Goal: Task Accomplishment & Management: Manage account settings

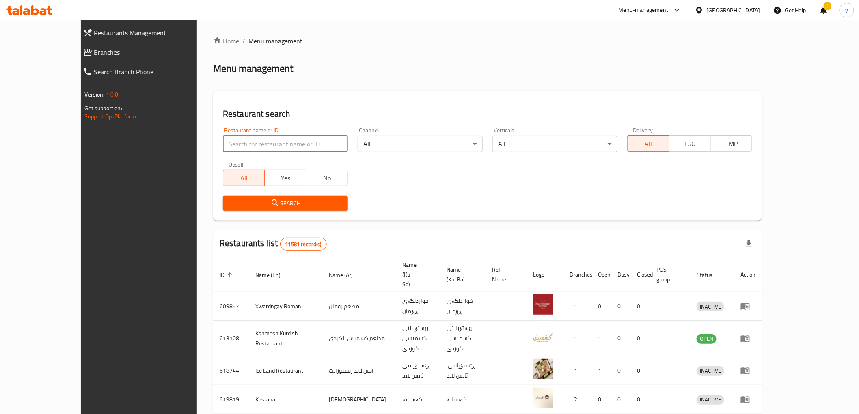
click at [233, 152] on input "search" at bounding box center [285, 144] width 125 height 16
paste input "667309"
type input "667309"
click at [220, 193] on div "Search" at bounding box center [285, 203] width 135 height 25
click at [229, 203] on span "Search" at bounding box center [285, 204] width 112 height 10
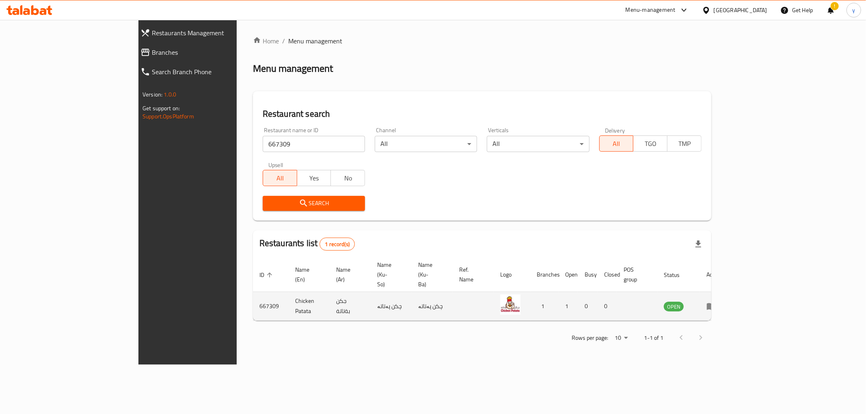
click at [728, 292] on td "enhanced table" at bounding box center [714, 306] width 28 height 29
click at [716, 302] on icon "enhanced table" at bounding box center [711, 307] width 10 height 10
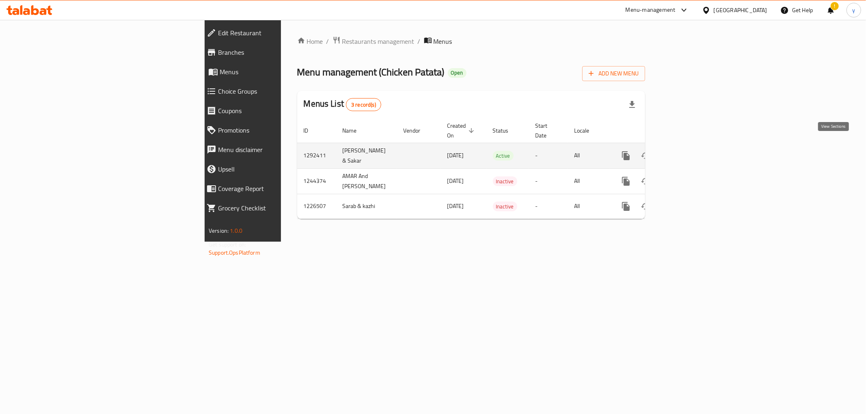
click at [689, 151] on icon "enhanced table" at bounding box center [685, 156] width 10 height 10
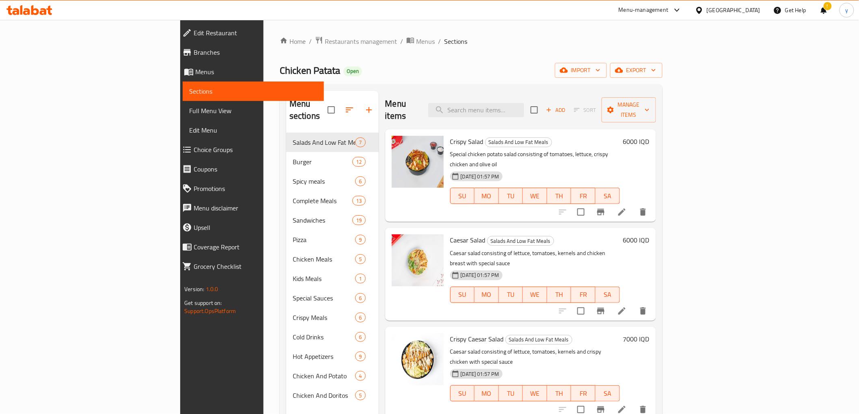
click at [829, 13] on div "!" at bounding box center [824, 9] width 22 height 19
click at [826, 10] on div "!" at bounding box center [823, 9] width 9 height 19
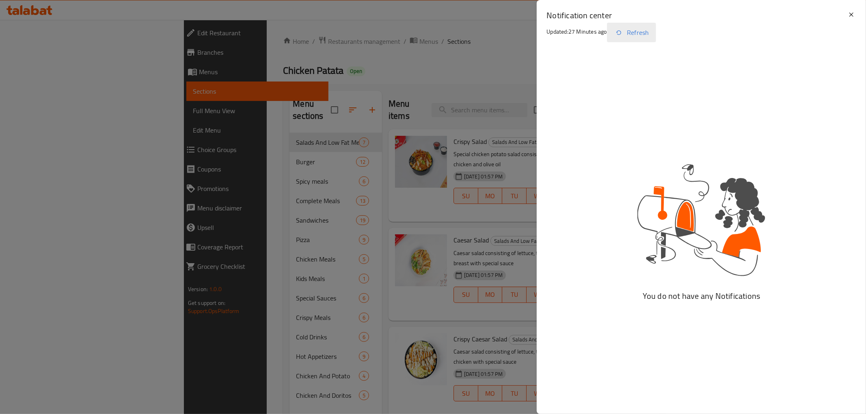
click at [643, 27] on button "Refresh" at bounding box center [631, 32] width 49 height 19
click at [855, 15] on icon at bounding box center [851, 15] width 10 height 10
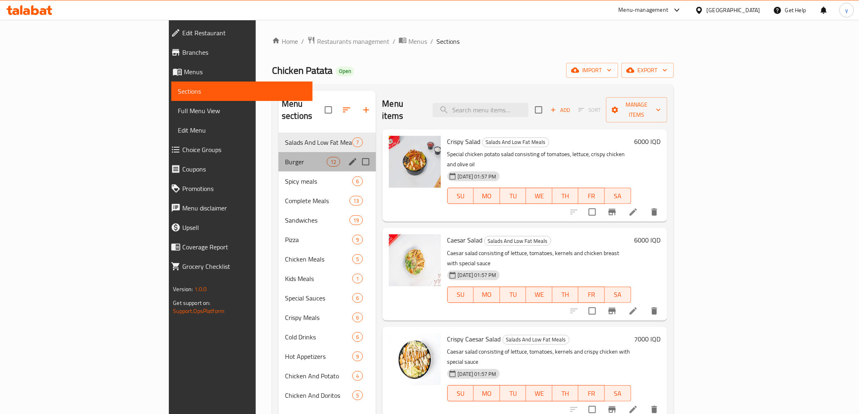
click at [278, 157] on div "Burger 12" at bounding box center [326, 161] width 97 height 19
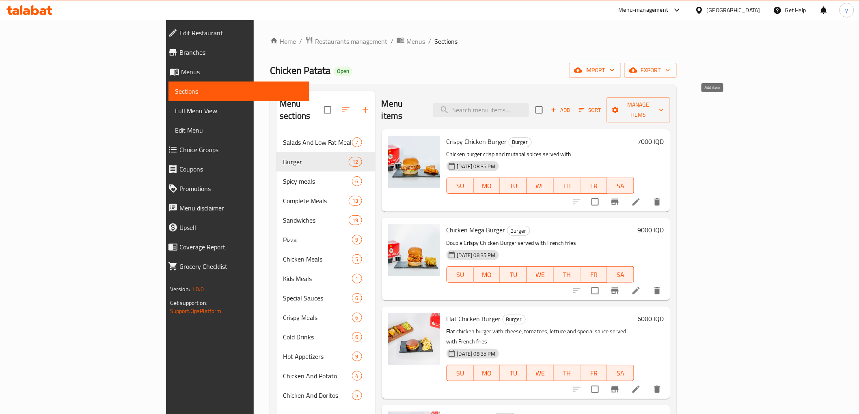
click at [572, 106] on span "Add" at bounding box center [561, 110] width 22 height 9
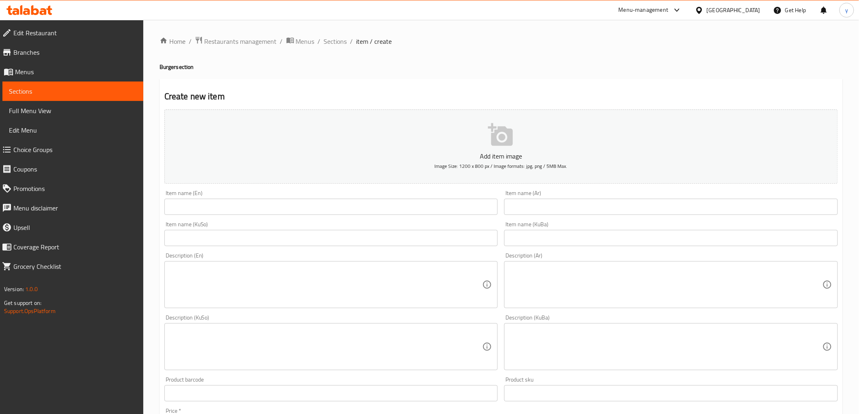
drag, startPoint x: 555, startPoint y: 205, endPoint x: 464, endPoint y: 226, distance: 93.4
click at [555, 205] on input "text" at bounding box center [671, 207] width 334 height 16
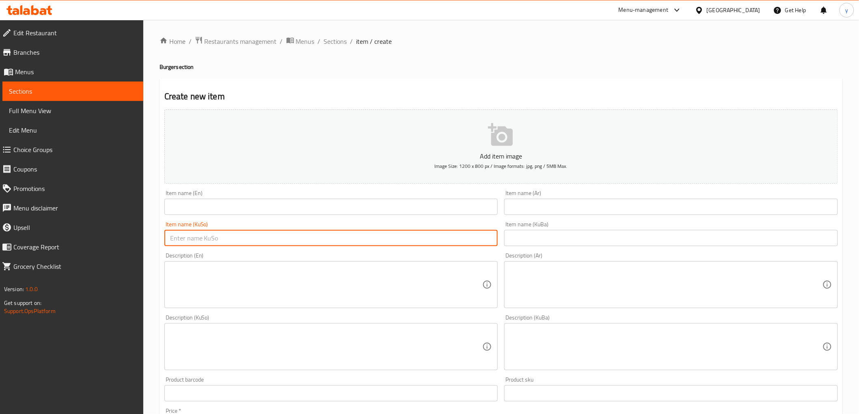
click at [396, 234] on input "text" at bounding box center [331, 238] width 334 height 16
paste input "وردیلە بەرگر"
drag, startPoint x: 477, startPoint y: 242, endPoint x: 453, endPoint y: 251, distance: 26.1
click at [453, 251] on div "Add item image Image Size: 1200 x 800 px / Image formats: jpg, png / 5MB Max. I…" at bounding box center [501, 327] width 680 height 443
click at [496, 240] on input "وردیلە" at bounding box center [331, 238] width 334 height 16
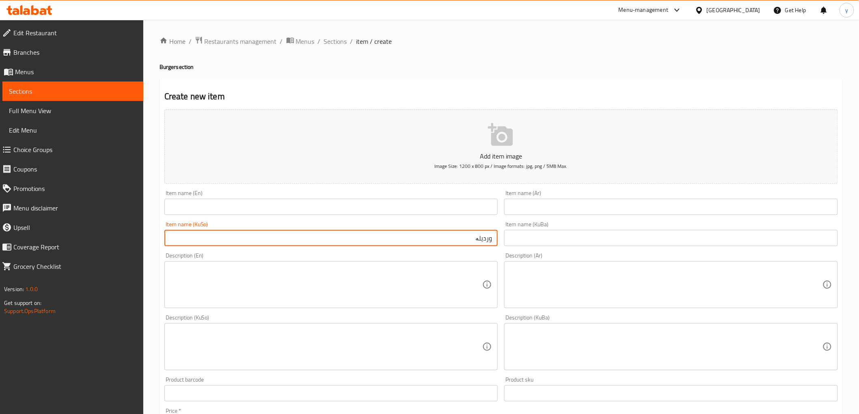
paste input "بەرگر"
click at [477, 237] on input "بەرگر وردیلە" at bounding box center [331, 238] width 334 height 16
type input "بەرگری وردیلە"
click at [525, 210] on input "text" at bounding box center [671, 207] width 334 height 16
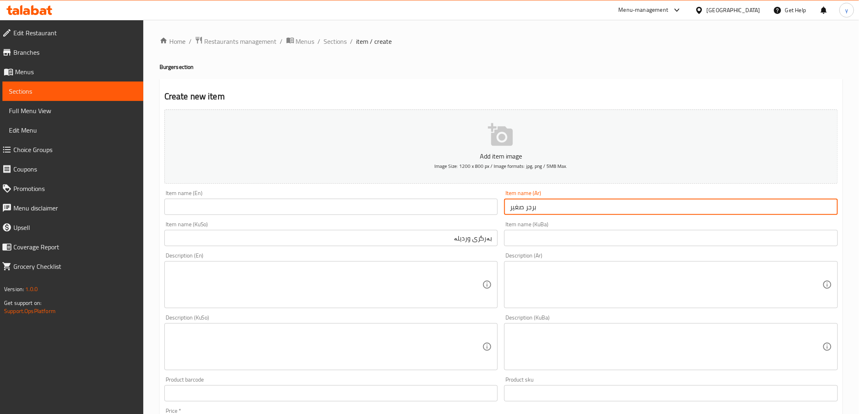
type input "برجر صغير"
click at [482, 201] on input "text" at bounding box center [331, 207] width 334 height 16
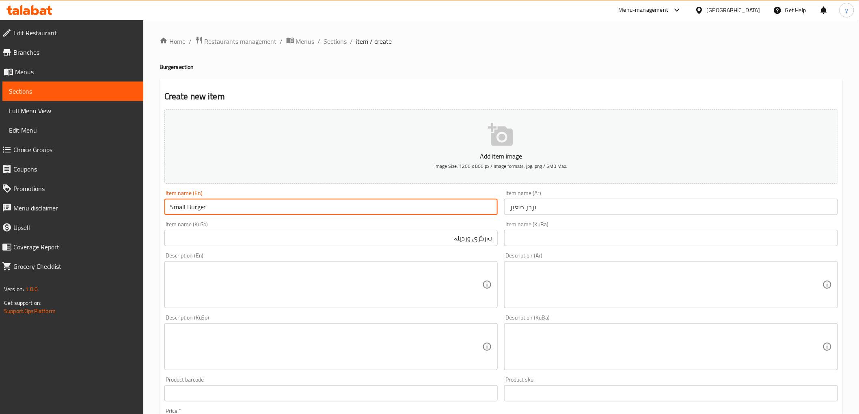
type input "Small Burger"
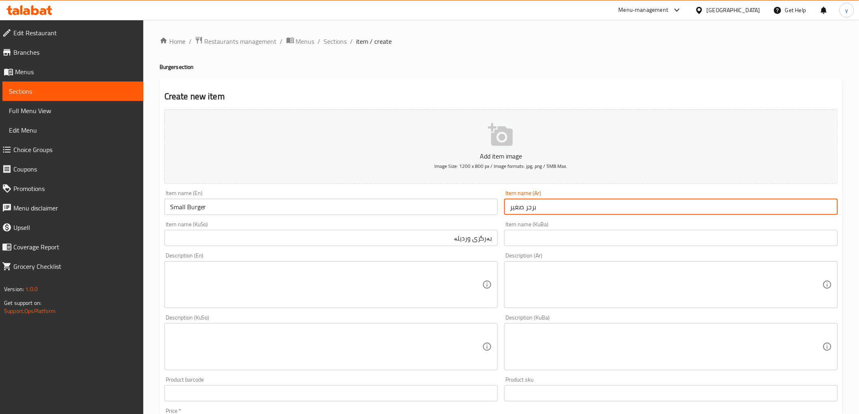
click at [512, 212] on input "برجر صغير" at bounding box center [671, 207] width 334 height 16
click at [508, 209] on input "برجر صغير" at bounding box center [671, 207] width 334 height 16
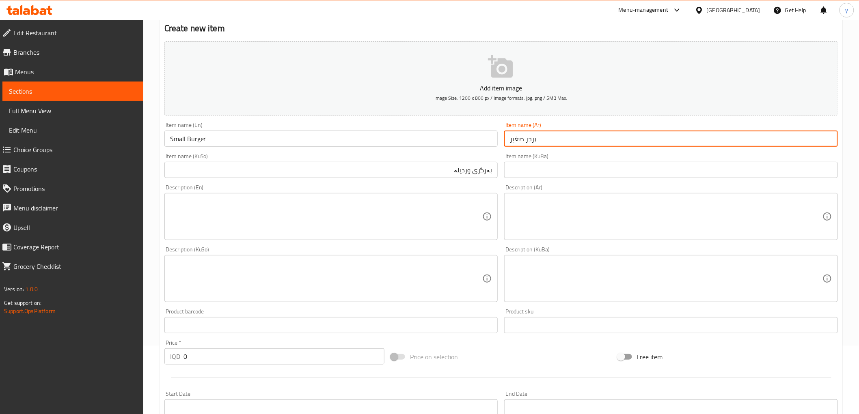
scroll to position [90, 0]
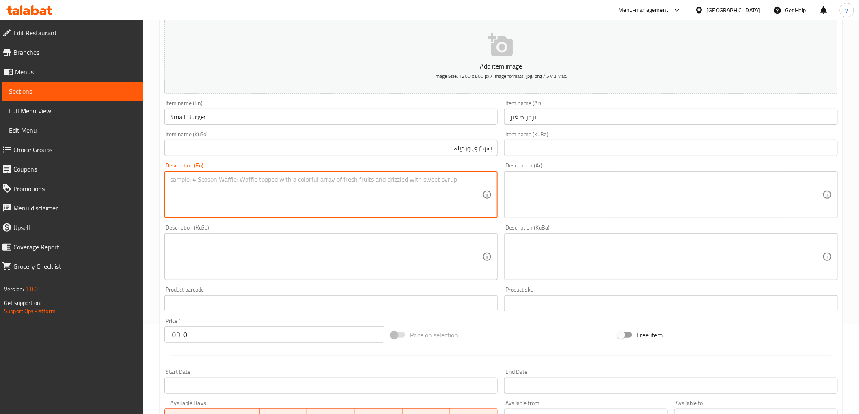
click at [427, 202] on textarea at bounding box center [326, 195] width 313 height 39
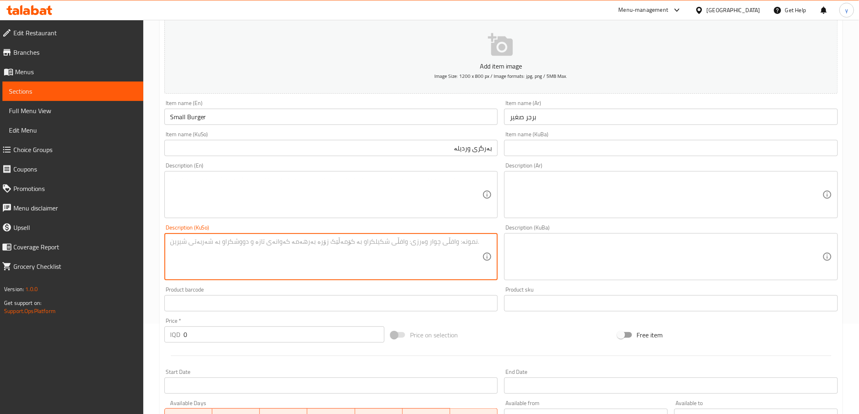
click at [427, 257] on textarea at bounding box center [326, 257] width 313 height 39
paste textarea "هەشت بەرگری مریشک یان گۆشت لە گەڵ فینگەر و سۆس"
click at [439, 241] on textarea "هەشت بەرگری مریشک یان گۆشت لە گەڵ فینگەر و سۆس" at bounding box center [326, 257] width 313 height 39
click at [438, 242] on textarea "هەشت بەرگری یان گۆشت لە گەڵ فینگەر و سۆس" at bounding box center [326, 257] width 313 height 39
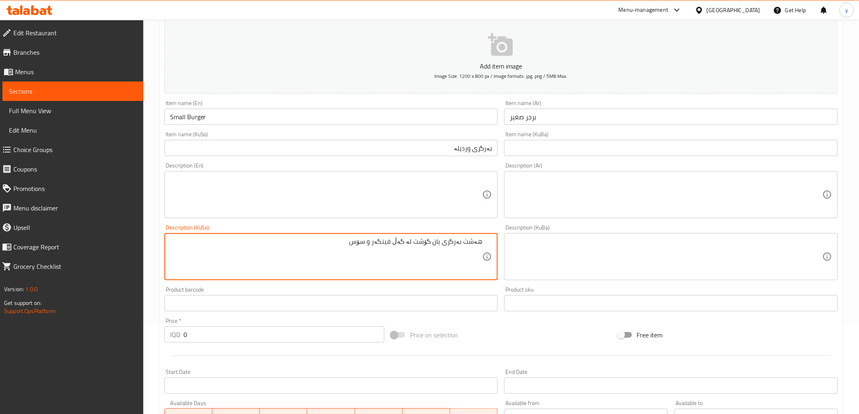
click at [438, 242] on textarea "هەشت بەرگری یان گۆشت لە گەڵ فینگەر و سۆس" at bounding box center [326, 257] width 313 height 39
click at [434, 240] on textarea "هەشت بەرگری گۆشت لە گەڵ فینگەر و سۆس" at bounding box center [326, 257] width 313 height 39
click at [446, 241] on textarea "هەشت بەرگری لە گەڵ فینگەر و سۆس" at bounding box center [326, 257] width 313 height 39
click at [444, 239] on textarea "هەشت بەرگر لە گەڵ فینگەر و سۆس" at bounding box center [326, 257] width 313 height 39
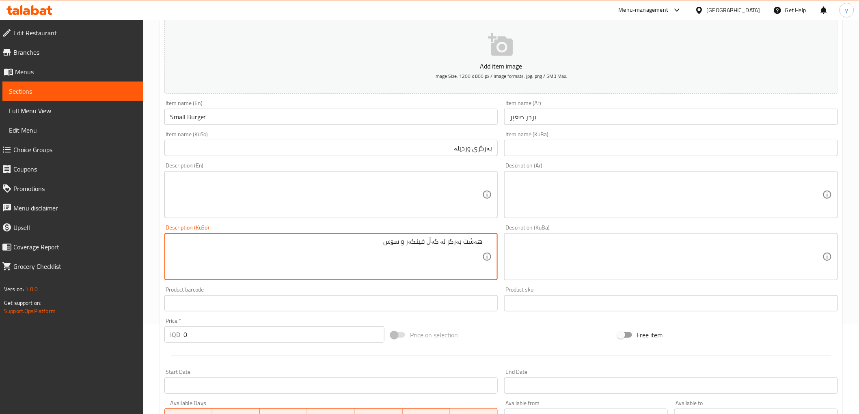
click at [439, 243] on textarea "هەشت بەرگر لە گەڵ فینگەر و سۆس" at bounding box center [326, 257] width 313 height 39
click at [443, 241] on textarea "هەشت بەرگر لە گەڵ فینگەر و سۆس" at bounding box center [326, 257] width 313 height 39
click at [419, 209] on textarea at bounding box center [326, 195] width 313 height 39
click at [473, 240] on textarea "هەشت بەرگر لەگەڵ فینگەر و سۆس" at bounding box center [326, 257] width 313 height 39
type textarea "8 بەرگر لەگەڵ فینگەر و سۆس"
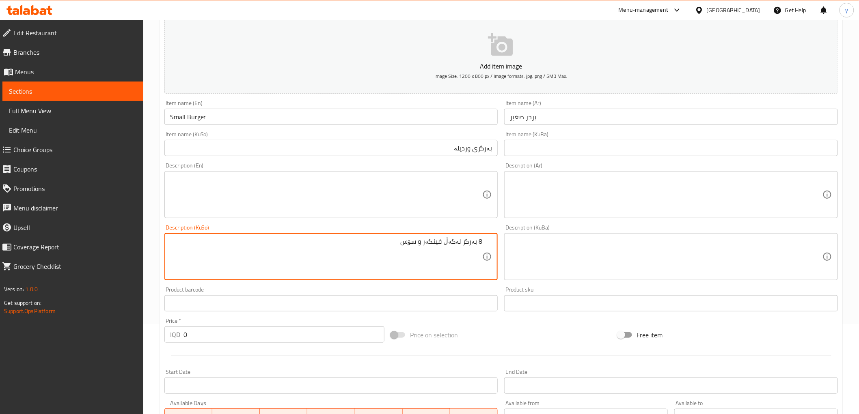
click at [314, 188] on textarea at bounding box center [326, 195] width 313 height 39
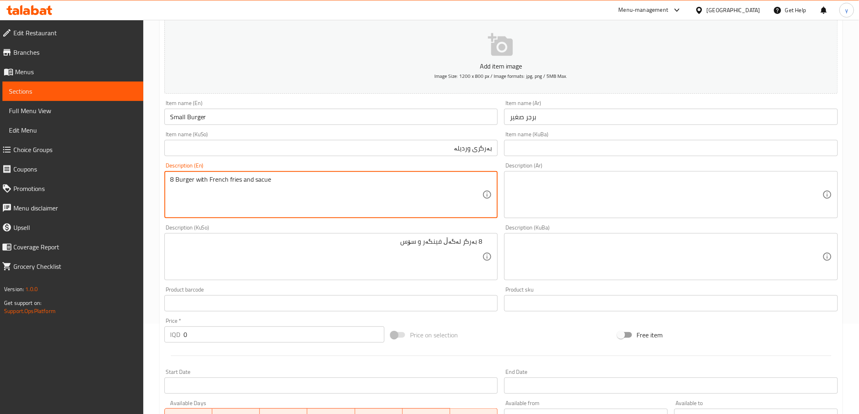
click at [264, 179] on textarea "8 Burger with French fries and sacue" at bounding box center [326, 195] width 313 height 39
click at [267, 180] on textarea "8 Burger with French fries and sacue" at bounding box center [326, 195] width 313 height 39
type textarea "8 Burger with French fries and sauce"
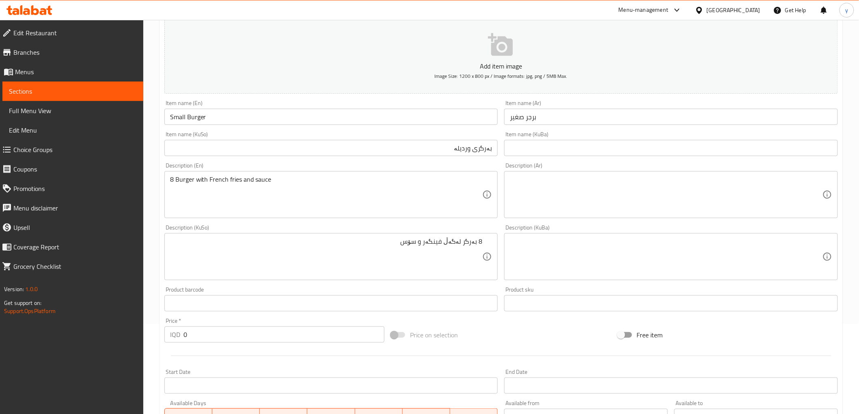
click at [570, 216] on div "Description (Ar)" at bounding box center [671, 194] width 334 height 47
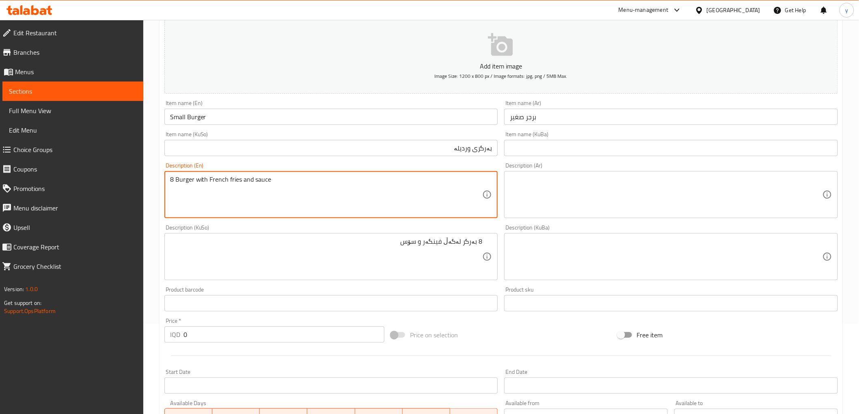
click at [319, 178] on textarea "8 Burger with French fries and sauce" at bounding box center [326, 195] width 313 height 39
drag, startPoint x: 319, startPoint y: 178, endPoint x: 313, endPoint y: 175, distance: 7.3
click at [319, 178] on textarea "8 Burger with French fries and sauce" at bounding box center [326, 195] width 313 height 39
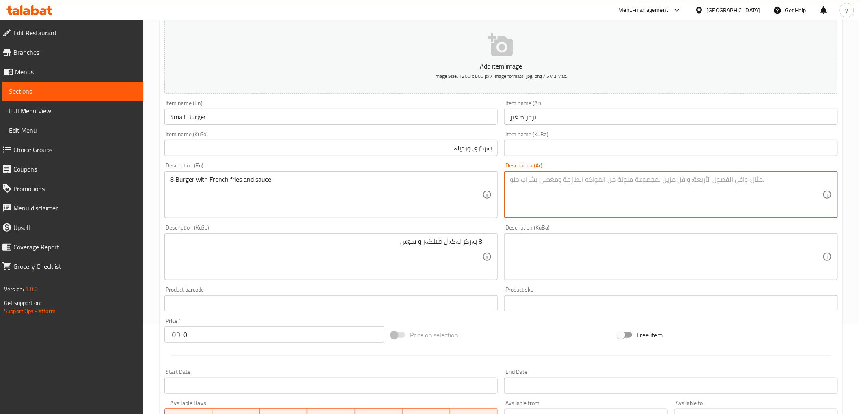
click at [605, 189] on textarea at bounding box center [666, 195] width 313 height 39
paste textarea "8 برجر مع بطاطا مقلية وصلصة"
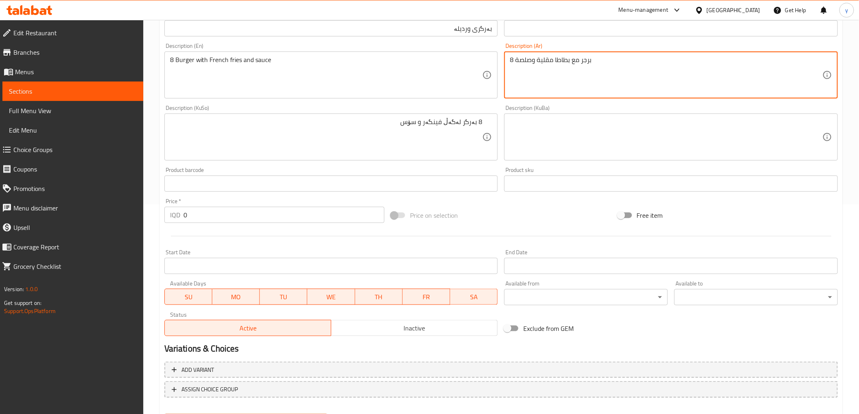
scroll to position [251, 0]
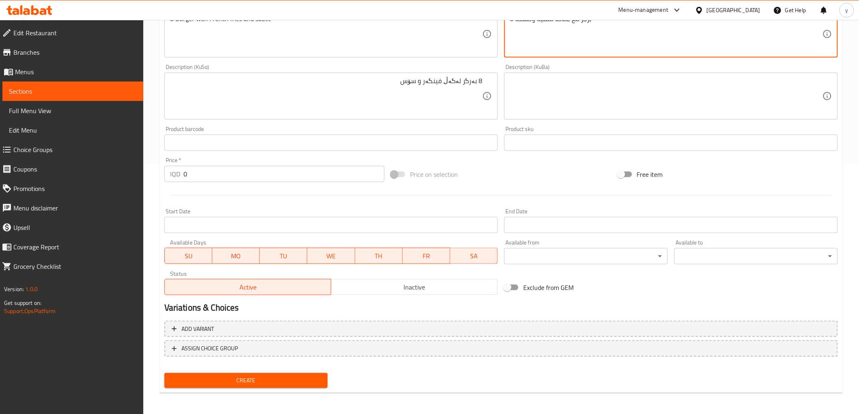
type textarea "8 برجر مع بطاطا مقلية وصلصة"
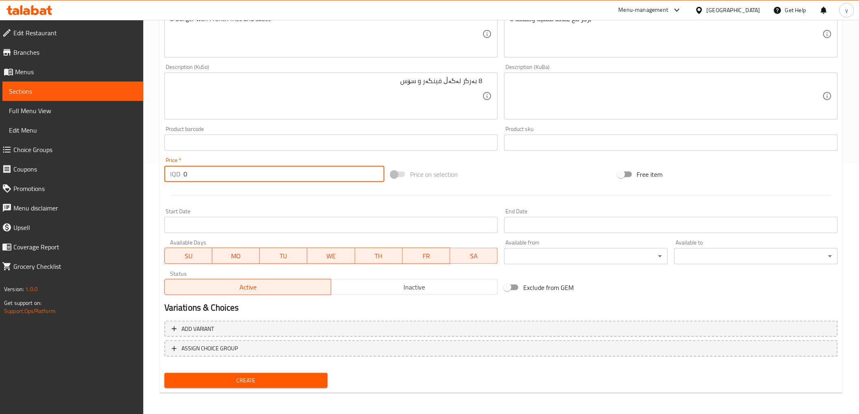
drag, startPoint x: 197, startPoint y: 175, endPoint x: 179, endPoint y: 183, distance: 19.3
click at [179, 183] on div "Price   * IQD 0 Price *" at bounding box center [274, 169] width 227 height 31
type input "9000"
click at [259, 380] on span "Create" at bounding box center [246, 381] width 151 height 10
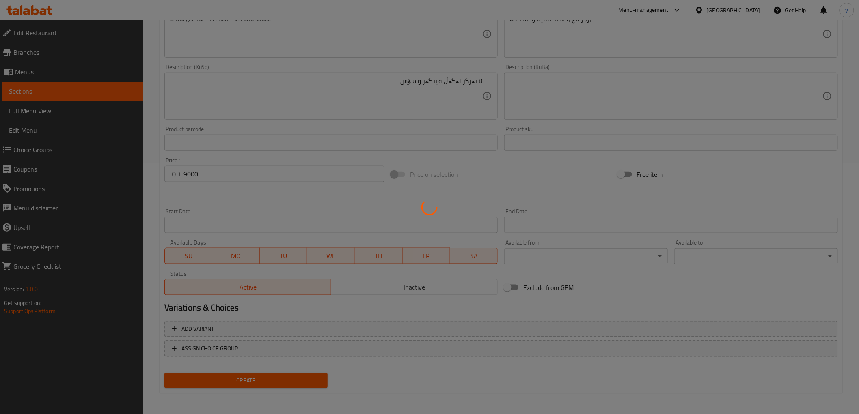
type input "0"
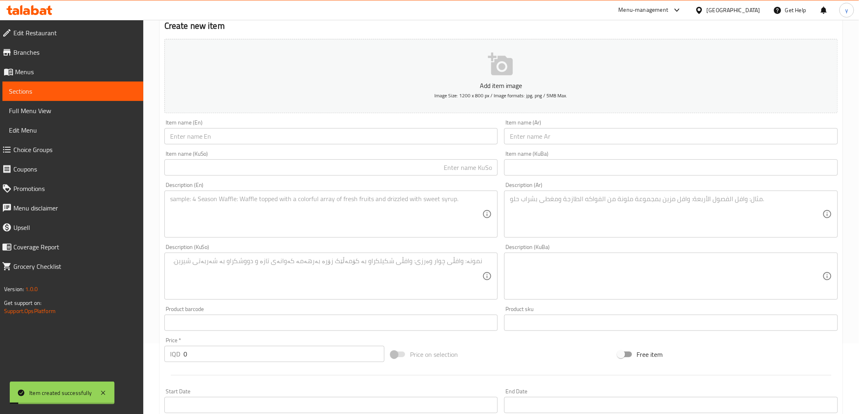
scroll to position [0, 0]
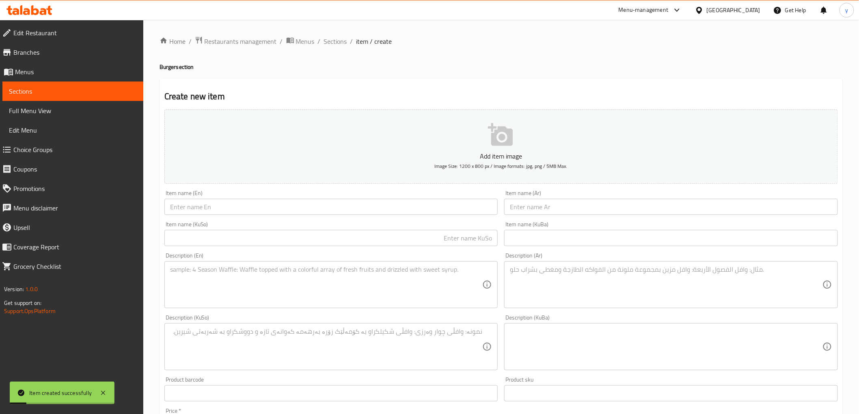
click at [31, 164] on span "Coupons" at bounding box center [74, 169] width 123 height 10
click at [44, 140] on link "Choice Groups" at bounding box center [70, 149] width 148 height 19
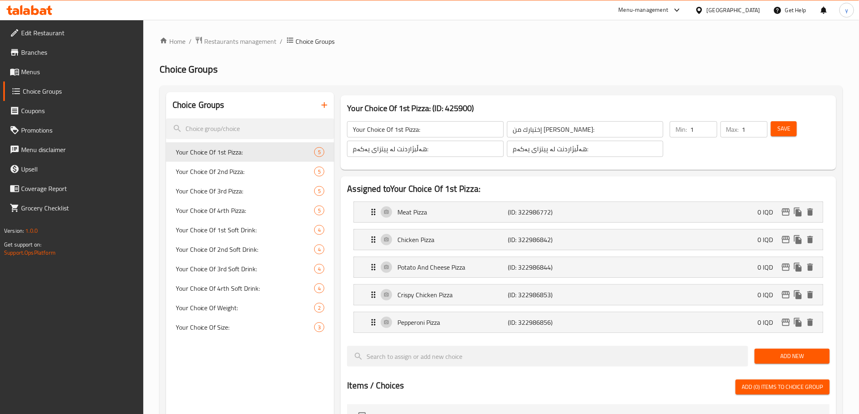
click at [54, 75] on span "Menus" at bounding box center [79, 72] width 116 height 10
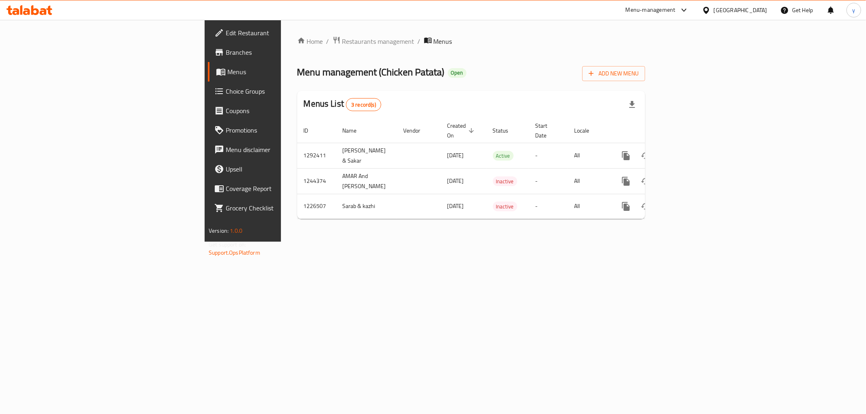
click at [226, 37] on span "Edit Restaurant" at bounding box center [284, 33] width 117 height 10
click at [208, 97] on link "Choice Groups" at bounding box center [278, 91] width 141 height 19
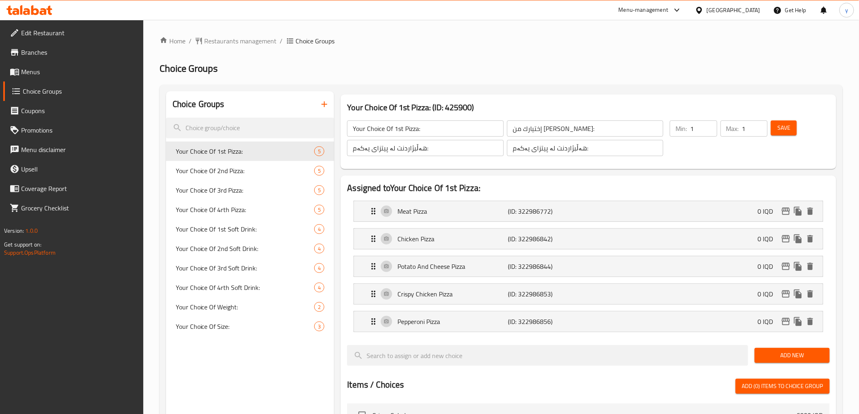
click at [323, 110] on div "Home / Restaurants management / Choice Groups Choice Groups Choice Groups Your …" at bounding box center [501, 379] width 683 height 686
click at [323, 110] on button "button" at bounding box center [324, 104] width 19 height 19
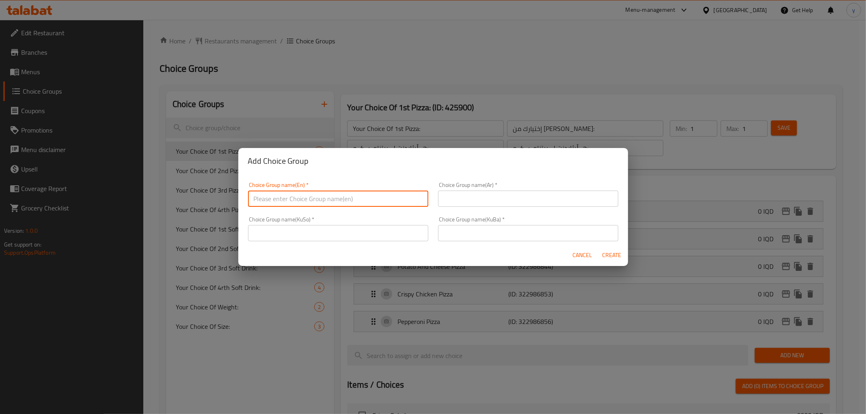
click at [360, 191] on input "text" at bounding box center [338, 199] width 180 height 16
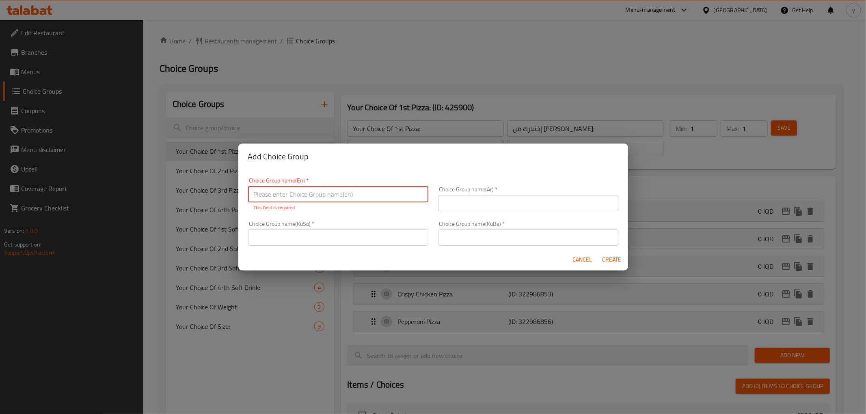
click at [392, 229] on div "Choice Group name(KuSo)   * Choice Group name(KuSo) *" at bounding box center [338, 233] width 180 height 25
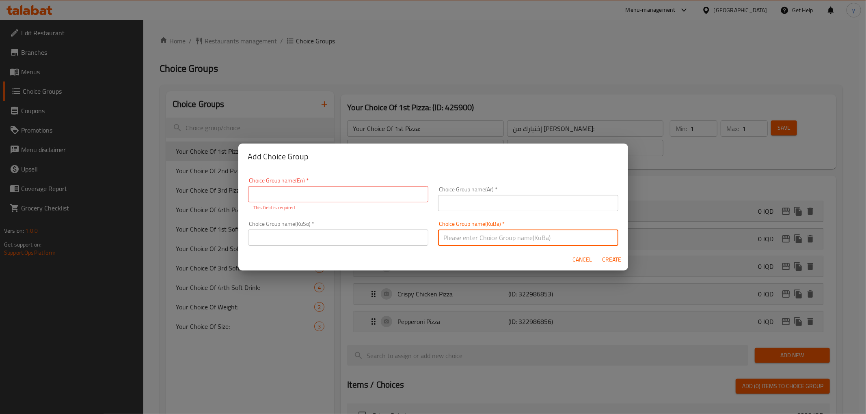
click at [459, 233] on input "text" at bounding box center [528, 238] width 180 height 16
paste input "هەڵبژاردنت لە:"
type input "هەڵبژاردنت لە:"
click at [427, 234] on div "Choice Group name(KuSo)   * Choice Group name(KuSo) *" at bounding box center [338, 233] width 190 height 35
click at [410, 239] on input "text" at bounding box center [338, 238] width 180 height 16
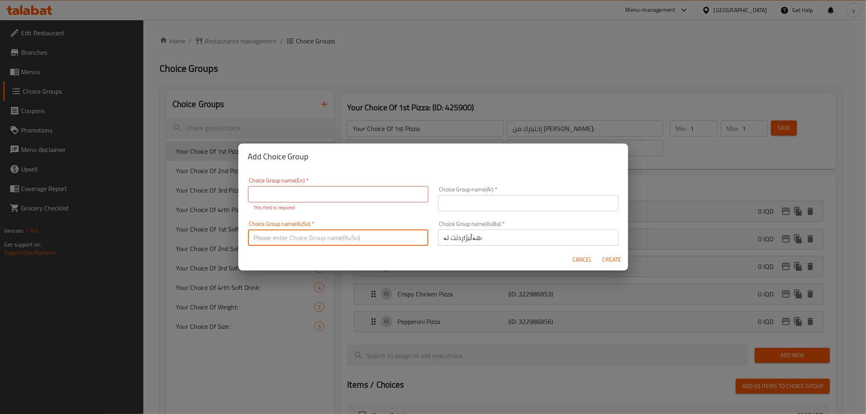
paste input "هەڵبژاردنت لە:"
type input "هەڵبژاردنت لە:"
click at [469, 199] on input "text" at bounding box center [528, 203] width 180 height 16
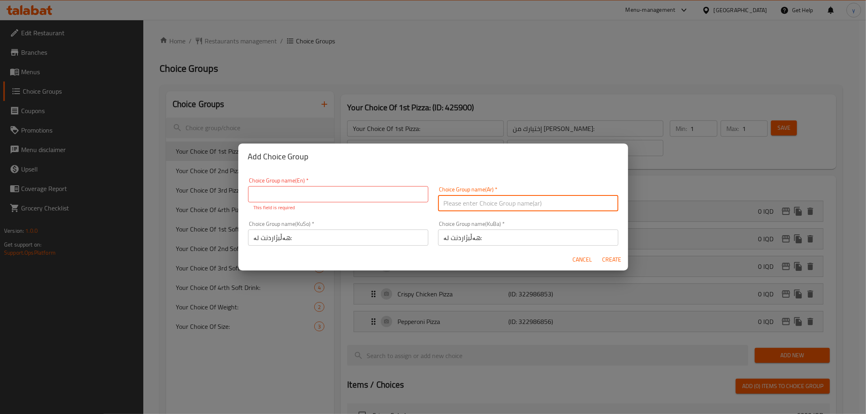
paste input "إختيارك من:"
type input "إختيارك من:"
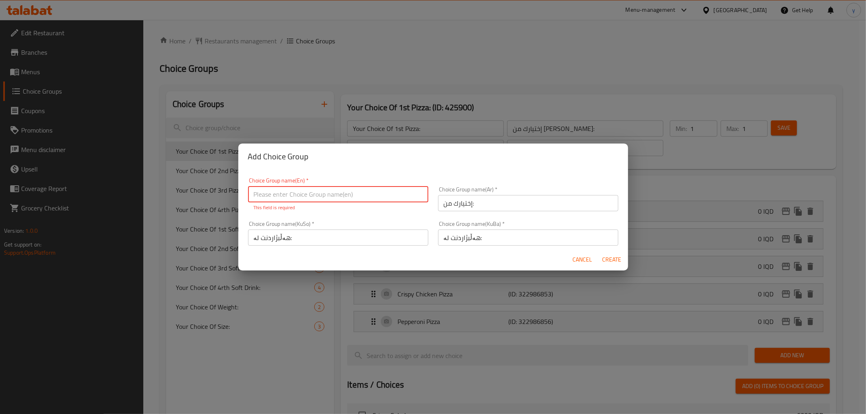
click at [377, 196] on input "text" at bounding box center [338, 194] width 180 height 16
paste input "Your Choice Of:"
type input "Your Choice Of:"
click at [512, 272] on div "Add Choice Group Choice Group name(En)   * Your Choice Of: Choice Group name(En…" at bounding box center [433, 207] width 866 height 414
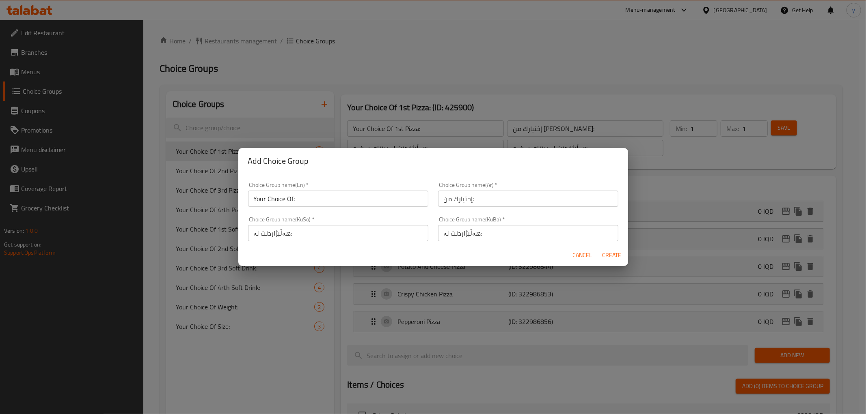
click at [611, 257] on span "Create" at bounding box center [611, 255] width 19 height 10
type input "Your Choice Of:"
type input "إختيارك من:"
type input "هەڵبژاردنت لە:"
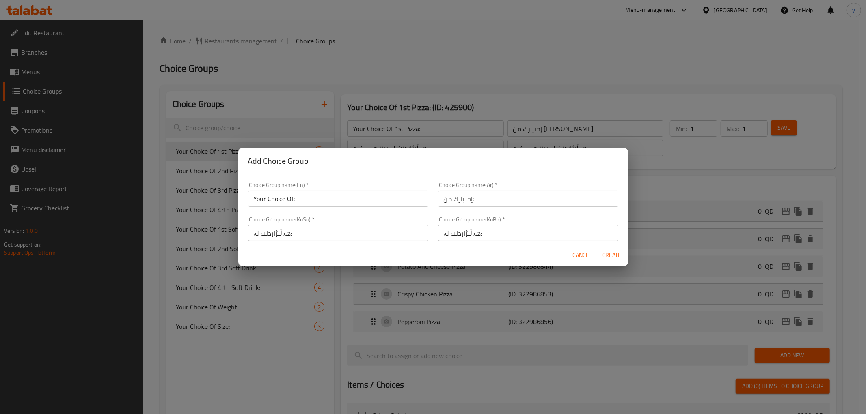
type input "0"
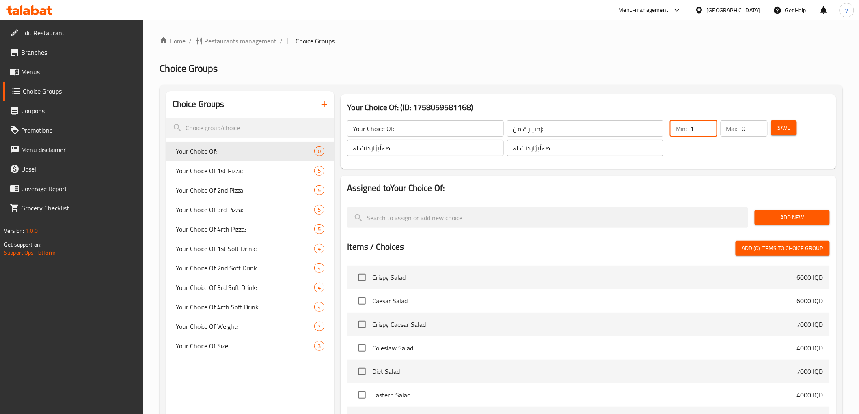
type input "1"
click at [706, 123] on input "1" at bounding box center [703, 129] width 27 height 16
type input "1"
click at [760, 124] on input "1" at bounding box center [755, 129] width 26 height 16
click at [776, 130] on button "Save" at bounding box center [784, 128] width 26 height 15
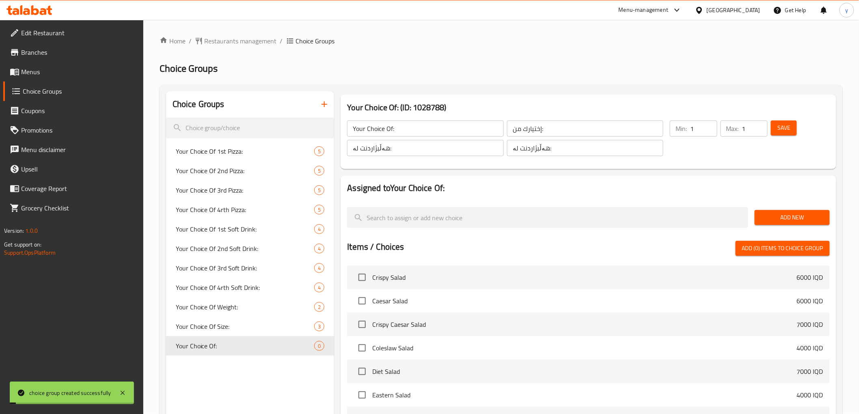
click at [802, 213] on span "Add New" at bounding box center [792, 218] width 62 height 10
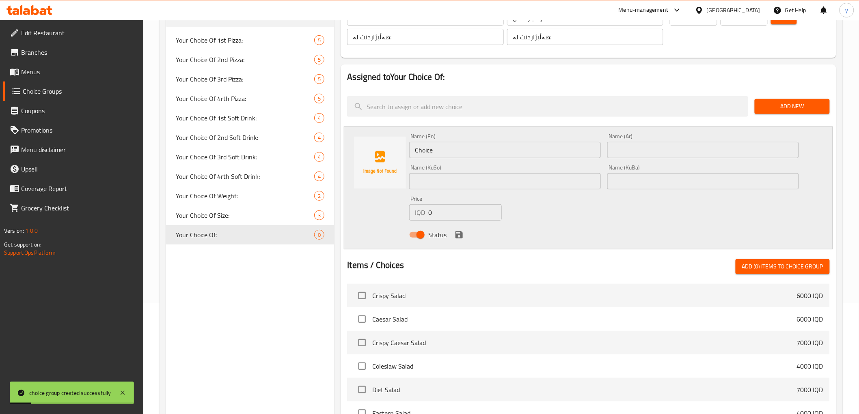
scroll to position [180, 0]
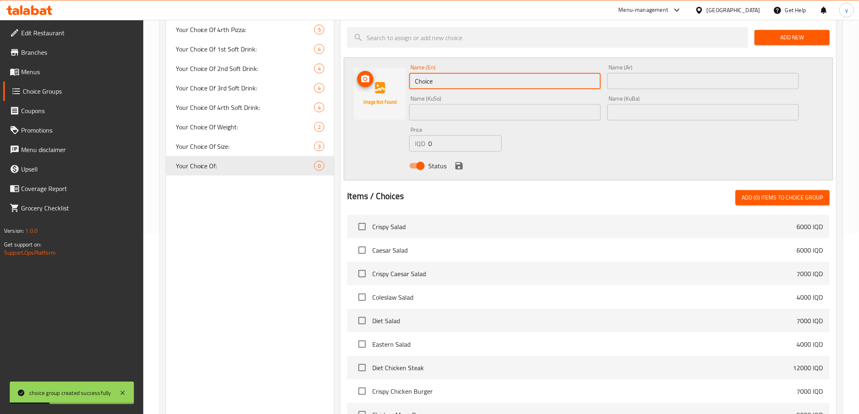
drag, startPoint x: 439, startPoint y: 80, endPoint x: 378, endPoint y: 100, distance: 64.7
click at [378, 100] on div "Name (En) Choice Name (En) Name (Ar) Name (Ar) Name (KuSo) Name (KuSo) Name (Ku…" at bounding box center [588, 119] width 489 height 123
type input "Chicken"
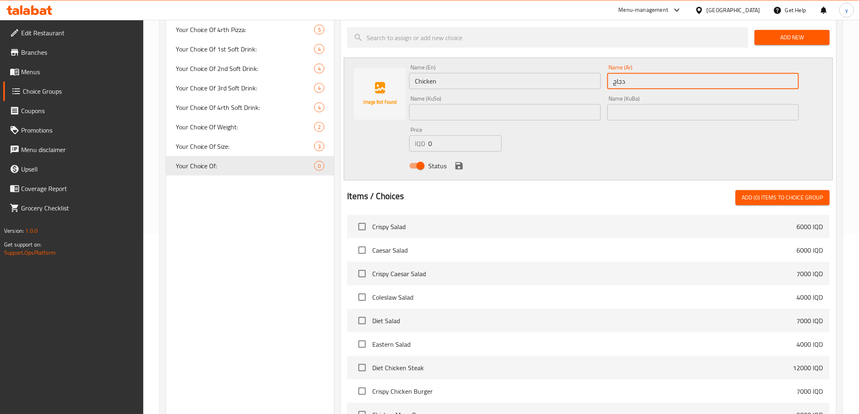
type input "دجاج"
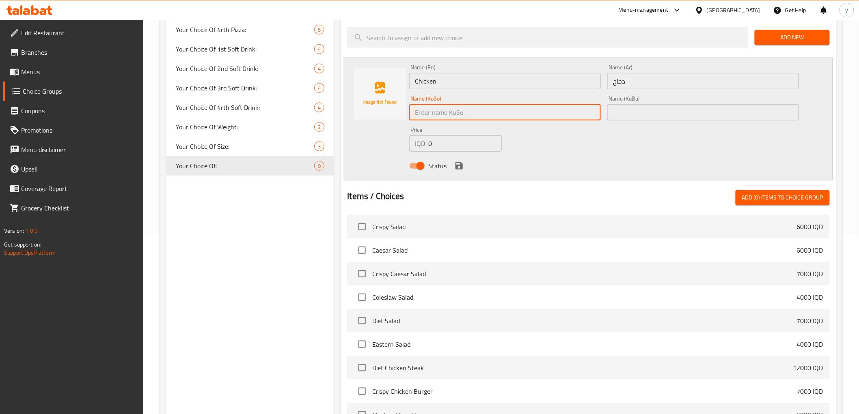
drag, startPoint x: 385, startPoint y: 135, endPoint x: 469, endPoint y: 112, distance: 87.6
click at [469, 112] on input "text" at bounding box center [505, 112] width 192 height 16
click at [429, 108] on input "مریشک" at bounding box center [505, 112] width 192 height 16
click at [430, 112] on input "مریشک" at bounding box center [505, 112] width 192 height 16
click at [433, 113] on input "مریشک" at bounding box center [505, 112] width 192 height 16
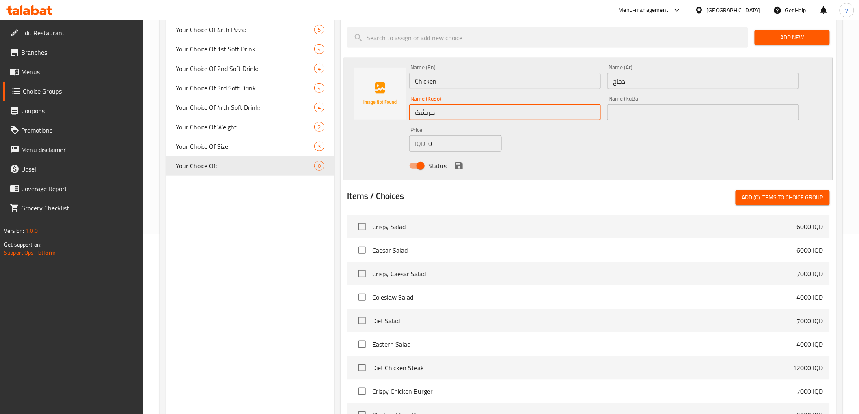
click at [433, 113] on input "مریشک" at bounding box center [505, 112] width 192 height 16
type input "مریشک"
click at [674, 114] on input "text" at bounding box center [703, 112] width 192 height 16
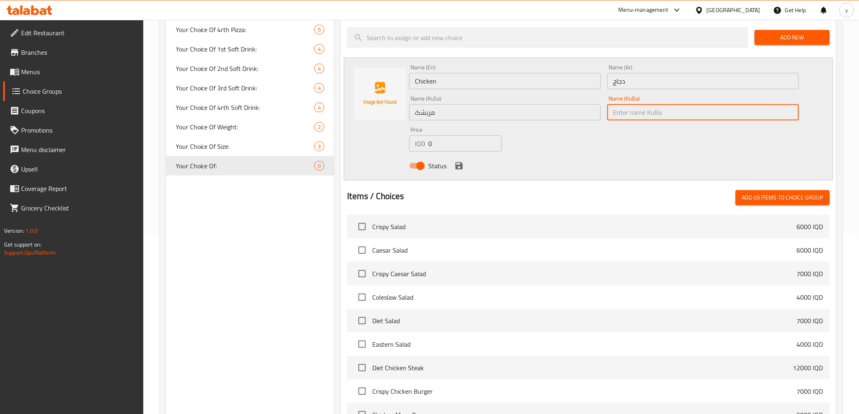
paste input "مریشک"
type input "مریشک"
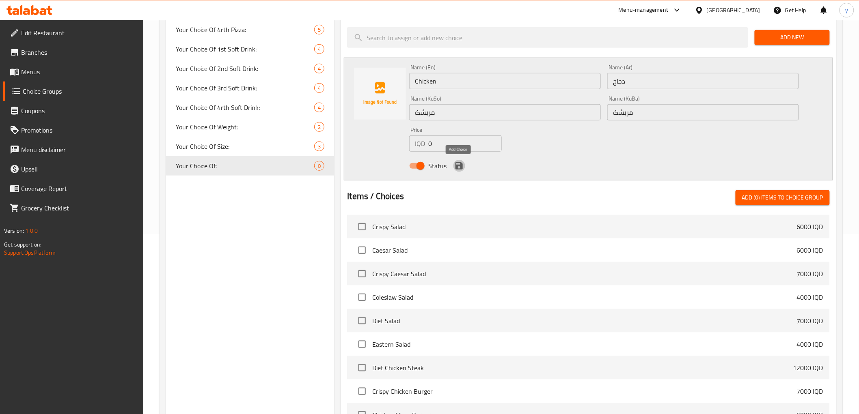
click at [464, 163] on icon "save" at bounding box center [459, 166] width 10 height 10
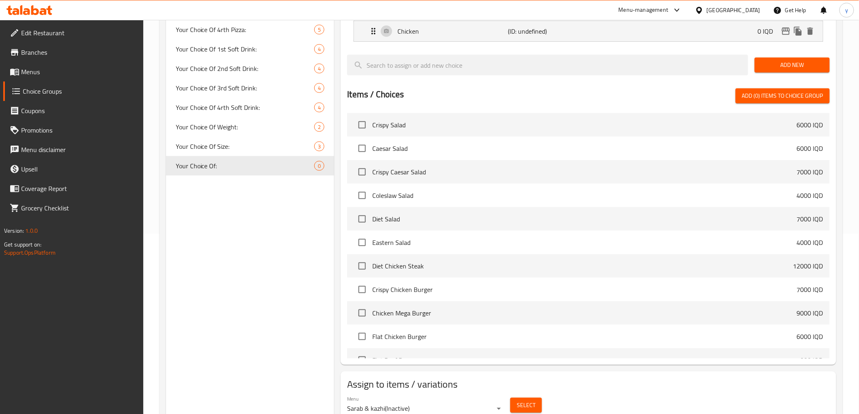
click at [464, 163] on li "Crispy Caesar Salad 7000 IQD" at bounding box center [588, 172] width 482 height 24
click at [817, 51] on div "Assigned to Your Choice Of: Chicken (ID: undefined) 0 IQD Name (En) Chicken Nam…" at bounding box center [588, 181] width 495 height 370
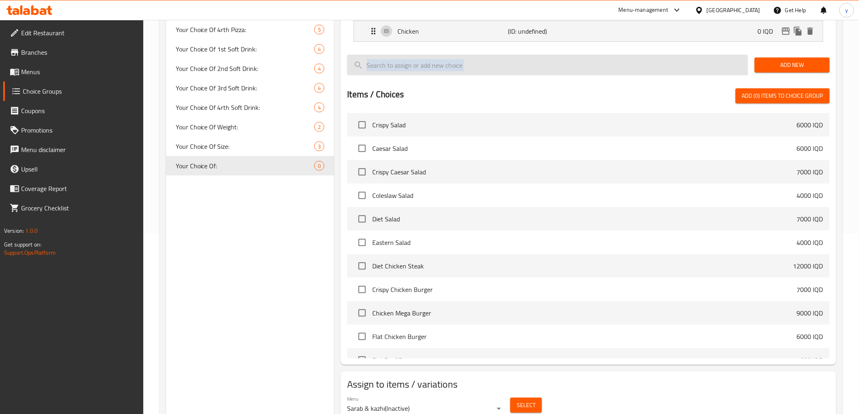
drag, startPoint x: 802, startPoint y: 64, endPoint x: 626, endPoint y: 71, distance: 176.3
click at [801, 64] on span "Add New" at bounding box center [792, 65] width 62 height 10
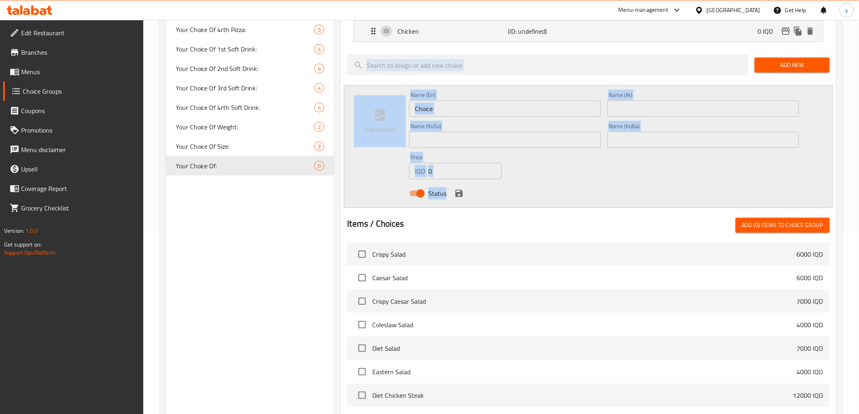
click at [483, 111] on input "Choice" at bounding box center [505, 109] width 192 height 16
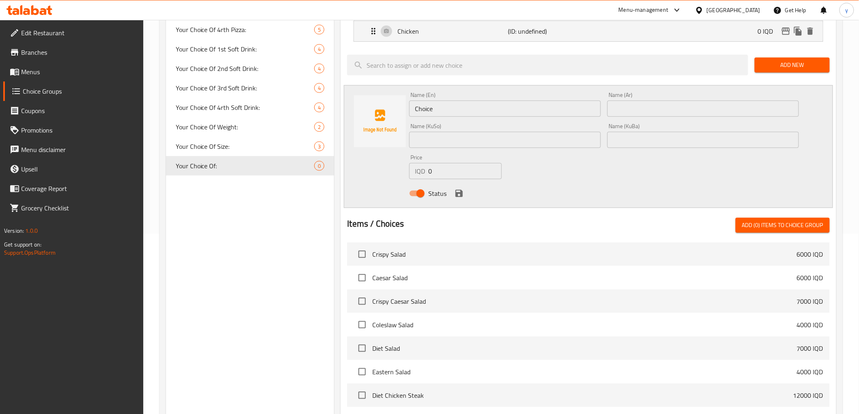
click at [486, 131] on div "Name (KuSo) Name (KuSo)" at bounding box center [505, 135] width 192 height 25
drag, startPoint x: 486, startPoint y: 134, endPoint x: 480, endPoint y: 131, distance: 6.9
click at [486, 134] on input "text" at bounding box center [505, 140] width 192 height 16
type input "گۆشت"
click at [703, 138] on input "text" at bounding box center [703, 140] width 192 height 16
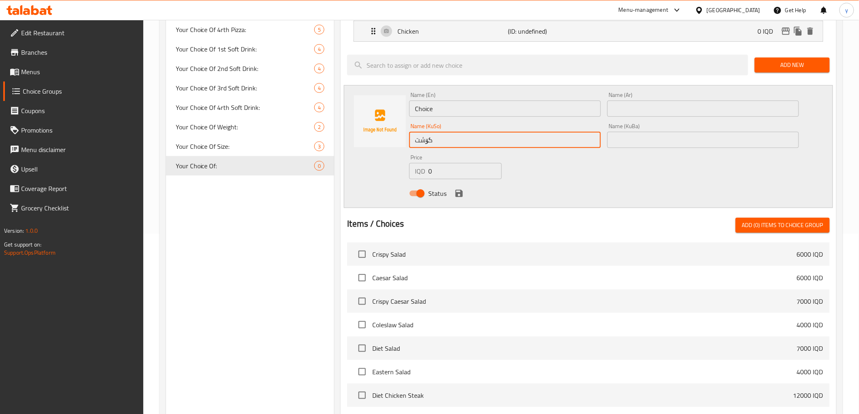
paste input "گۆشت"
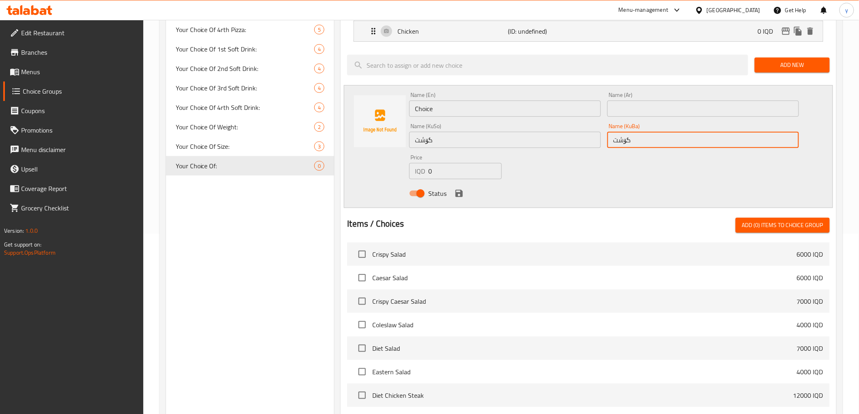
type input "گۆشت"
click at [635, 114] on input "text" at bounding box center [703, 109] width 192 height 16
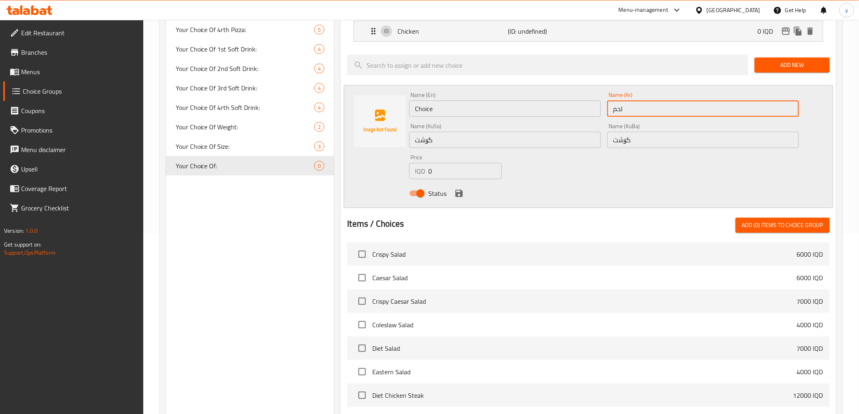
type input "لحم"
click at [532, 108] on input "Choice" at bounding box center [505, 109] width 192 height 16
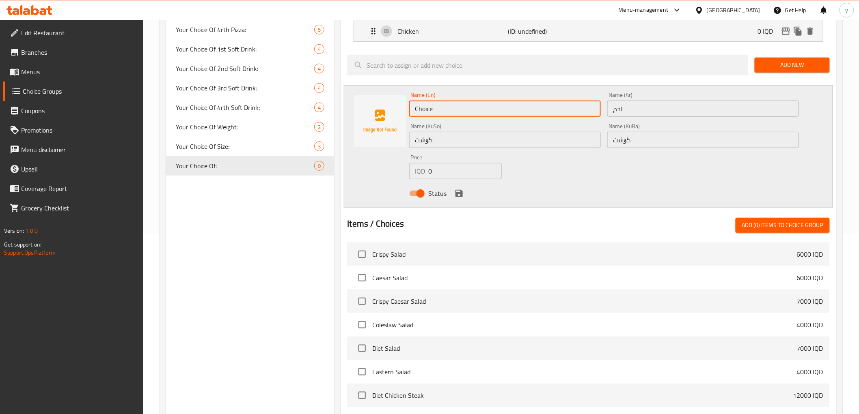
click at [532, 108] on input "Choice" at bounding box center [505, 109] width 192 height 16
type input "Meat"
click at [621, 173] on div "Name (En) Meat Name (En) Name (Ar) لحم Name (Ar) Name (KuSo) گۆشت Name (KuSo) N…" at bounding box center [604, 147] width 396 height 116
click at [460, 190] on icon "save" at bounding box center [458, 193] width 7 height 7
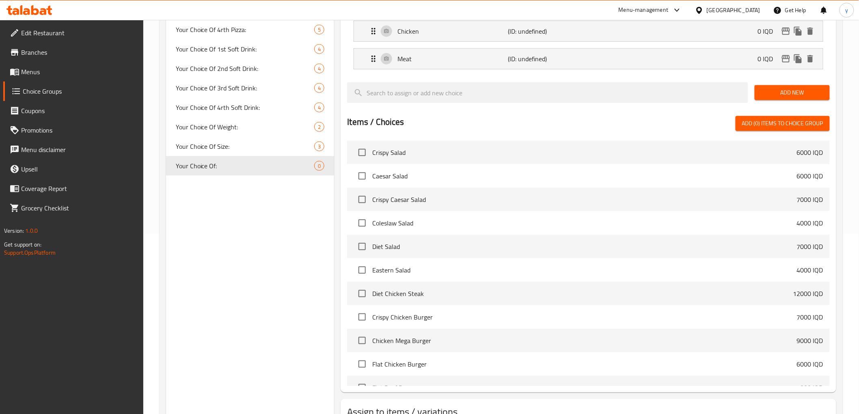
scroll to position [0, 0]
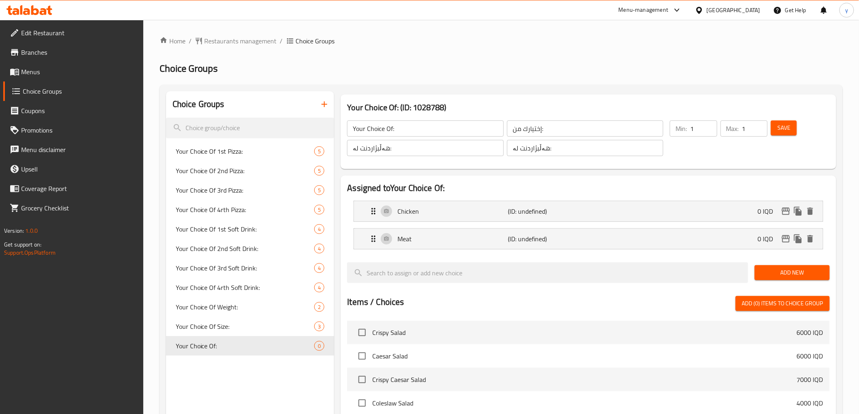
click at [789, 125] on span "Save" at bounding box center [783, 128] width 13 height 10
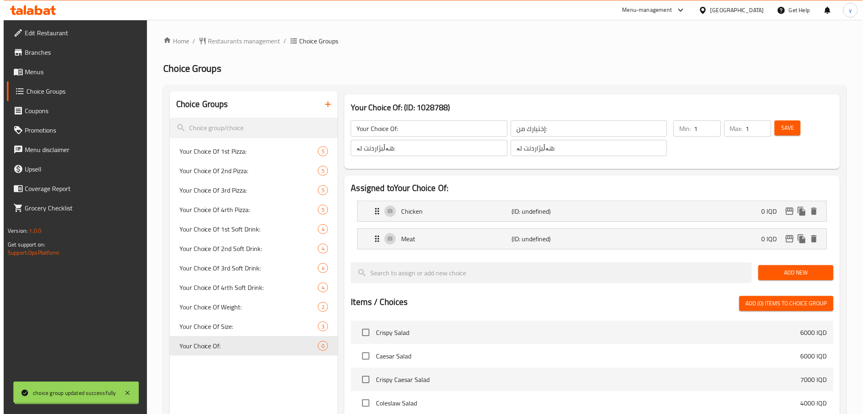
scroll to position [241, 0]
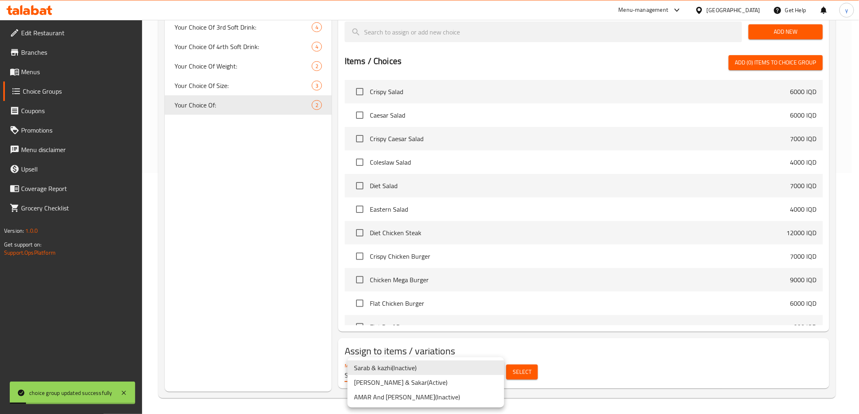
click at [440, 384] on li "Mohammed Sabir & Sakar ( Active )" at bounding box center [426, 383] width 157 height 15
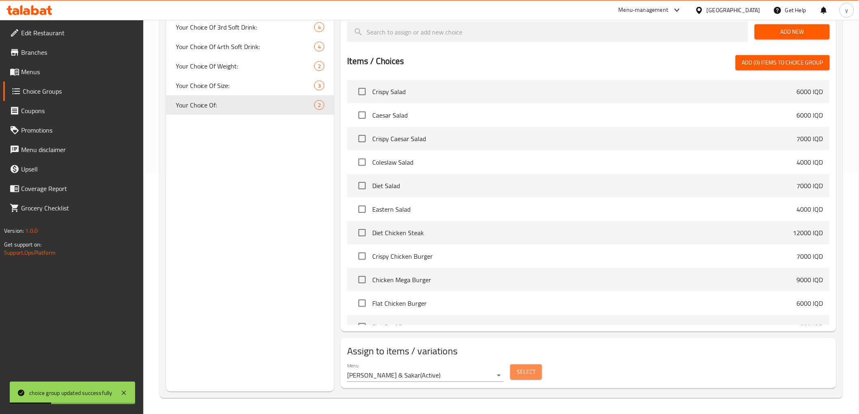
click at [514, 378] on button "Select" at bounding box center [526, 372] width 32 height 15
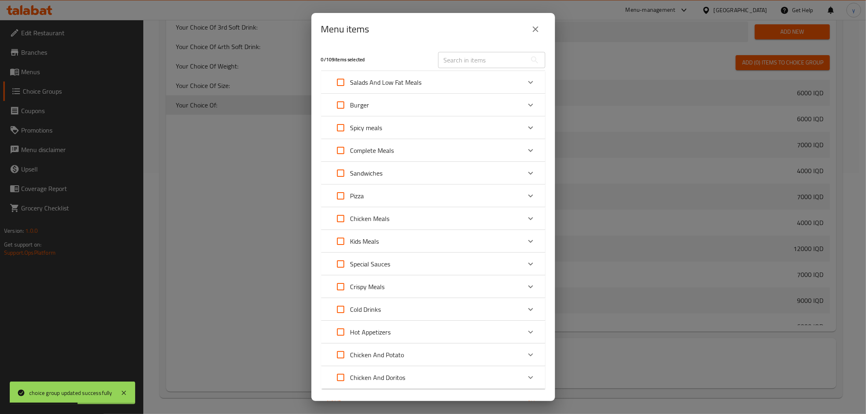
click at [384, 94] on div "Burger" at bounding box center [433, 105] width 224 height 23
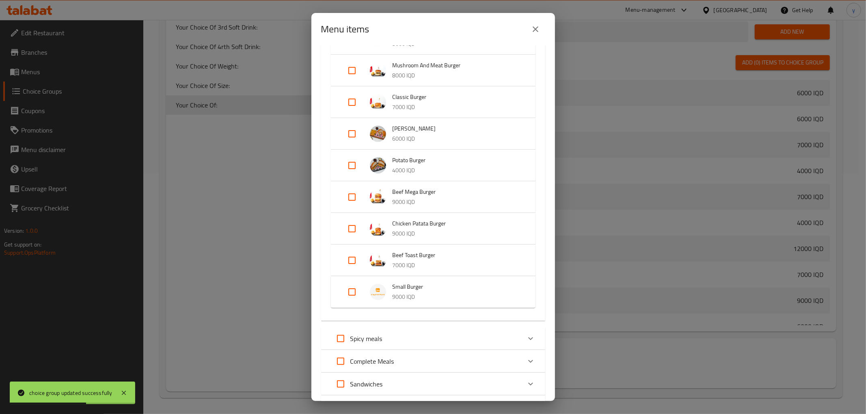
scroll to position [451, 0]
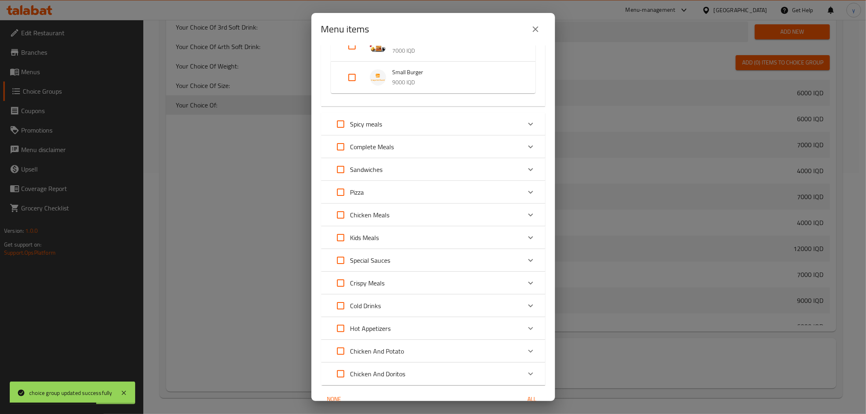
click at [359, 72] on input "Expand" at bounding box center [351, 77] width 19 height 19
checkbox input "true"
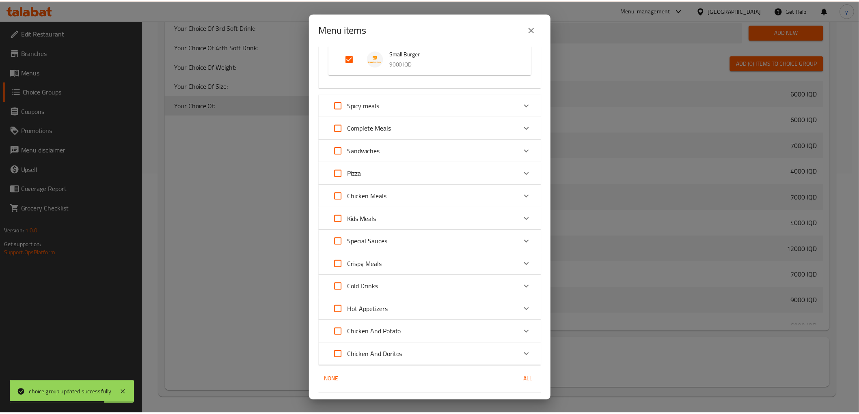
scroll to position [497, 0]
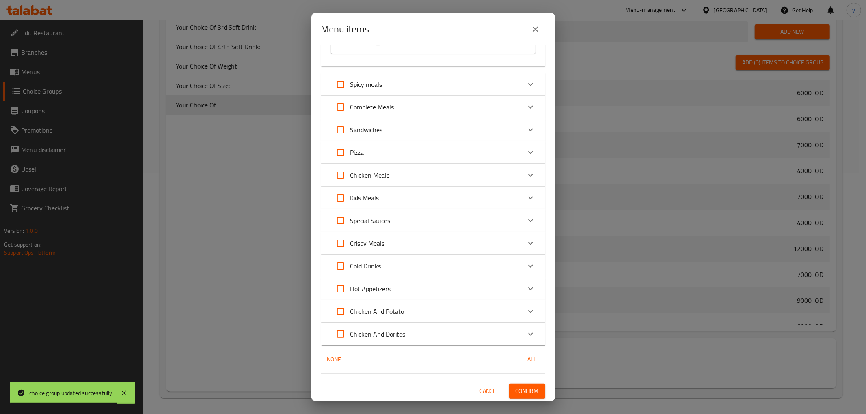
click at [529, 391] on span "Confirm" at bounding box center [527, 391] width 23 height 10
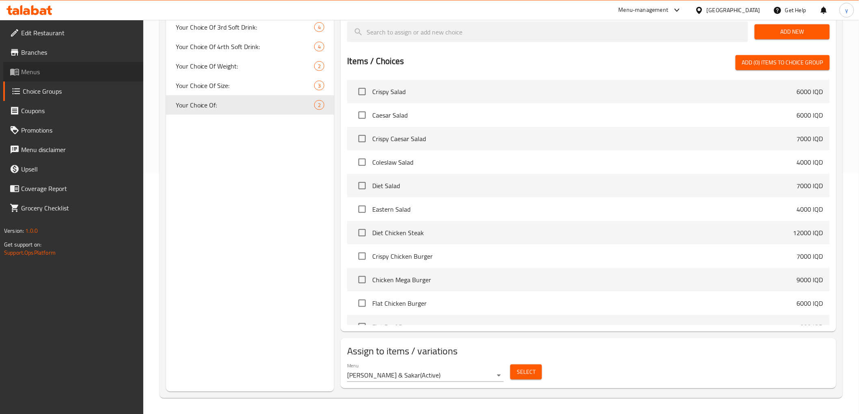
click at [111, 71] on span "Menus" at bounding box center [79, 72] width 116 height 10
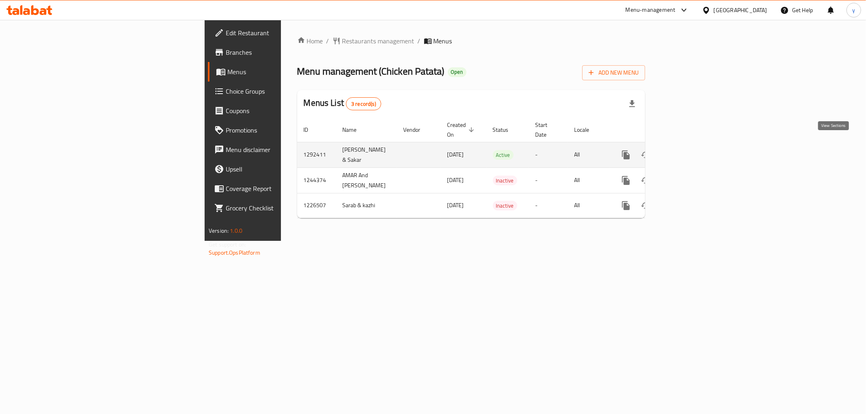
click at [689, 150] on icon "enhanced table" at bounding box center [685, 155] width 10 height 10
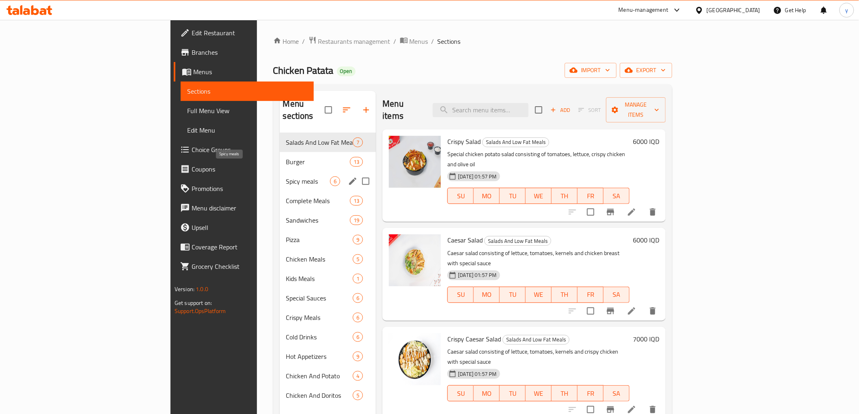
click at [286, 177] on span "Spicy meals" at bounding box center [308, 182] width 44 height 10
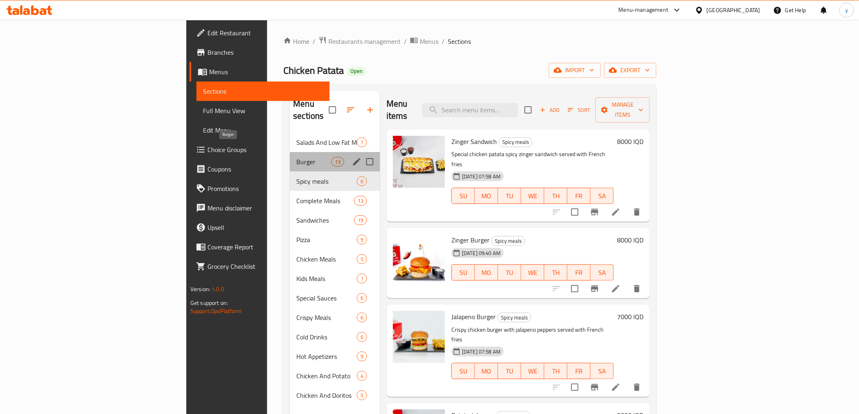
click at [296, 157] on span "Burger" at bounding box center [313, 162] width 35 height 10
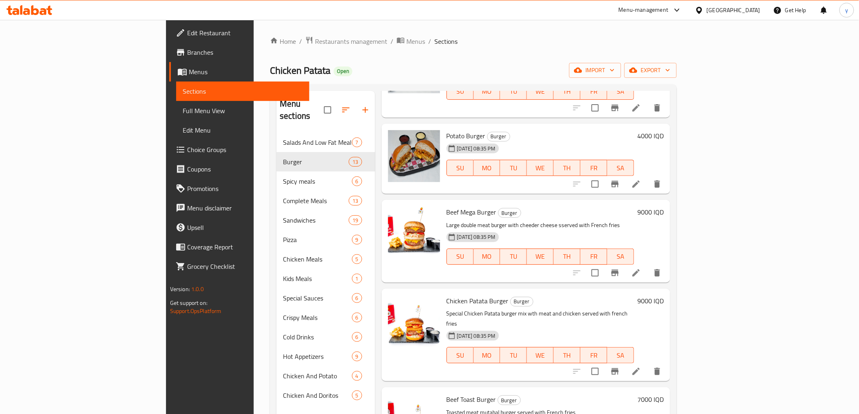
scroll to position [114, 0]
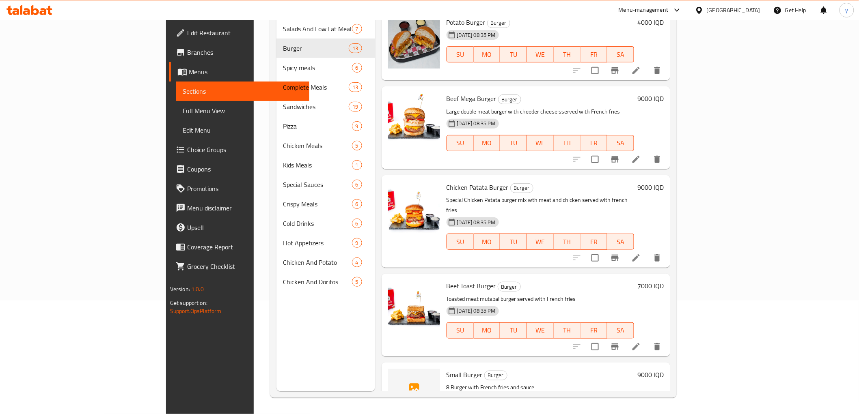
click at [447, 369] on span "Small Burger" at bounding box center [465, 375] width 36 height 12
copy h6 "Small Burger"
click at [183, 111] on span "Full Menu View" at bounding box center [243, 111] width 120 height 10
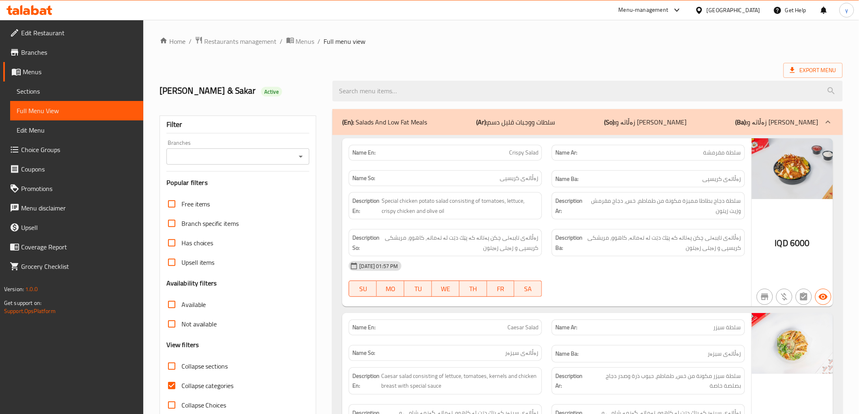
click at [447, 109] on div "(En): Salads And Low Fat Meals (Ar): سلطات ووجبات قليل دسم (So): زەڵاتە و خوارد…" at bounding box center [587, 122] width 510 height 26
paste input "Small Burger"
click at [445, 94] on input "search" at bounding box center [587, 91] width 510 height 21
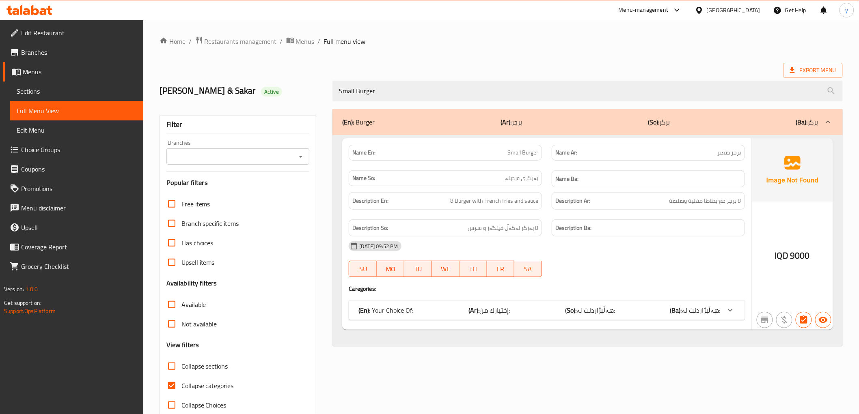
click at [300, 149] on div "Branches" at bounding box center [237, 157] width 143 height 16
type input "Small Burger"
click at [300, 154] on icon "Open" at bounding box center [301, 157] width 10 height 10
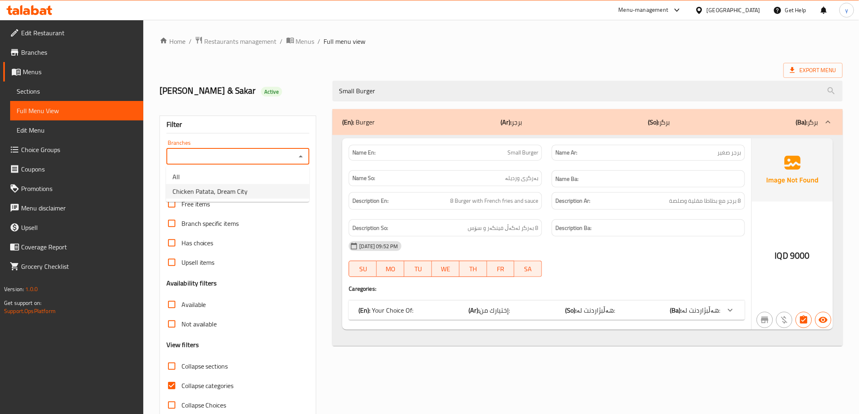
click at [277, 195] on li "Chicken Patata, Dream City" at bounding box center [237, 191] width 143 height 15
type input "Chicken Patata, Dream City"
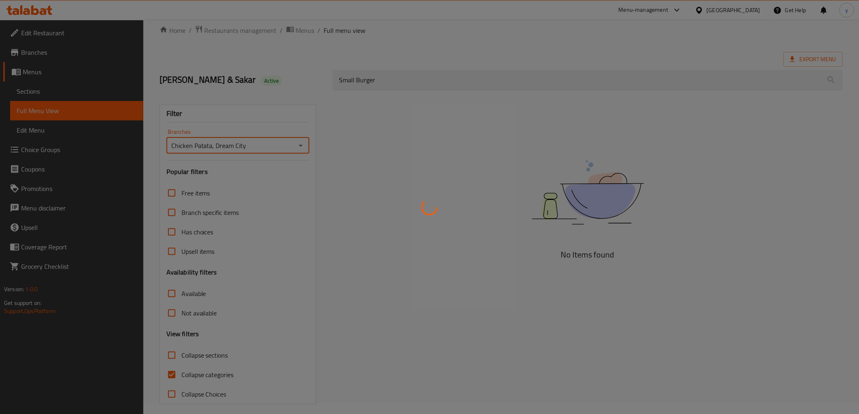
scroll to position [17, 0]
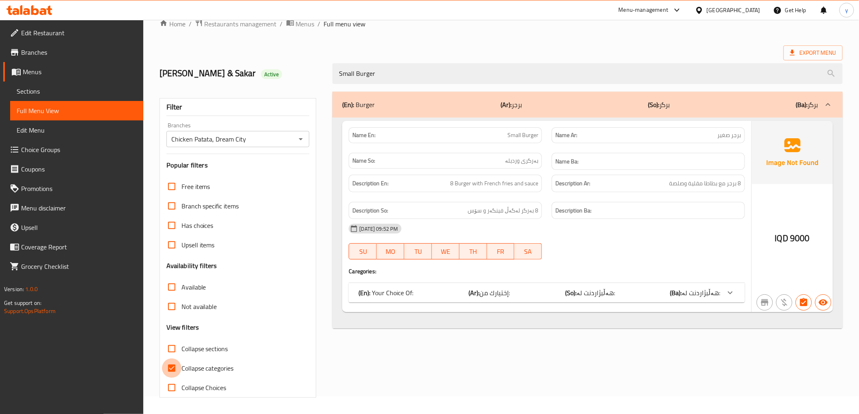
click at [171, 362] on input "Collapse categories" at bounding box center [171, 368] width 19 height 19
checkbox input "false"
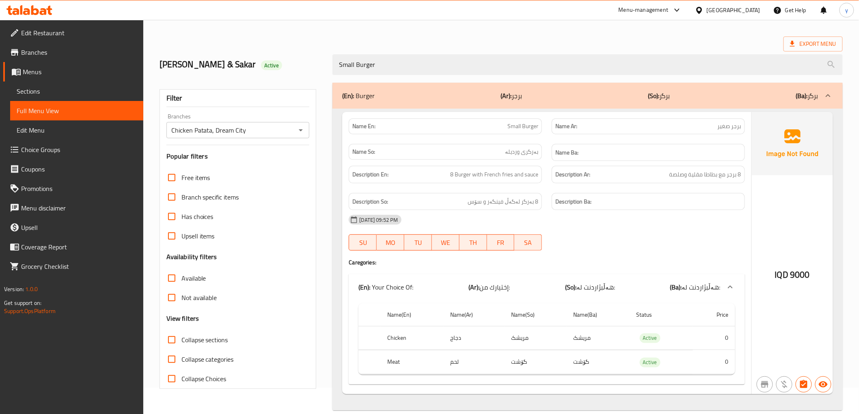
scroll to position [39, 0]
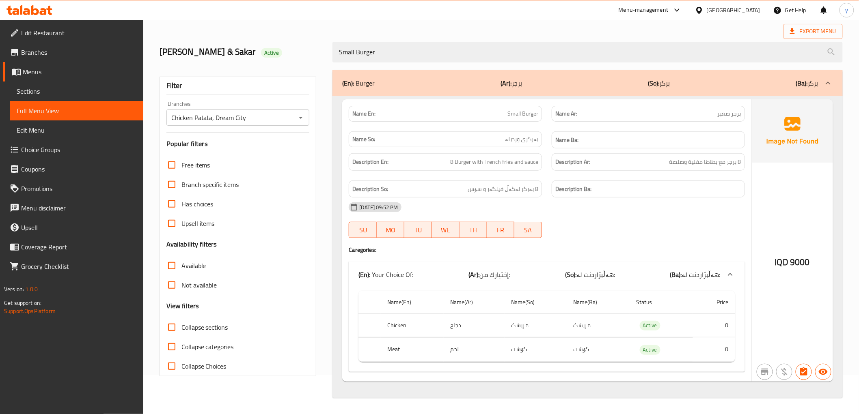
click at [47, 15] on div at bounding box center [29, 10] width 59 height 16
click at [46, 11] on icon at bounding box center [29, 10] width 46 height 10
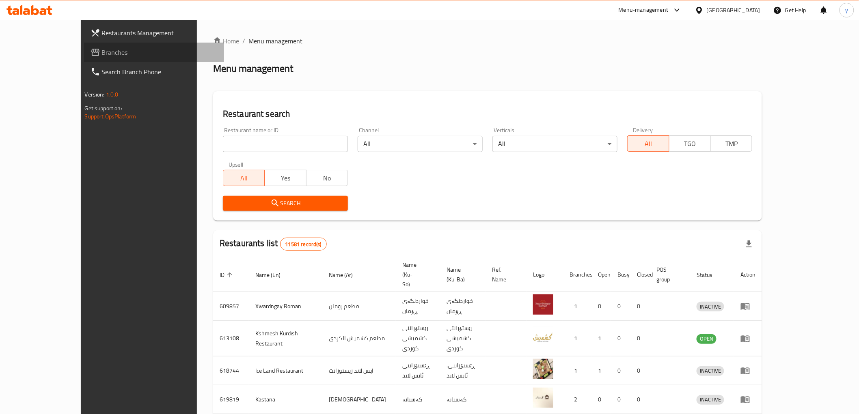
click at [102, 54] on span "Branches" at bounding box center [160, 52] width 116 height 10
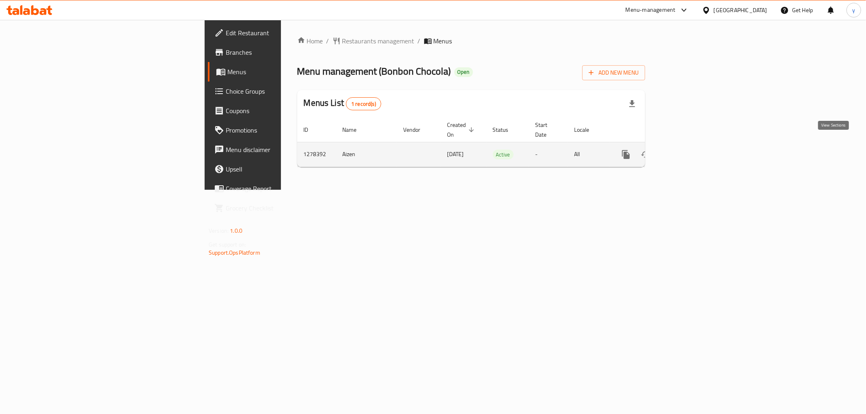
click at [689, 150] on icon "enhanced table" at bounding box center [685, 155] width 10 height 10
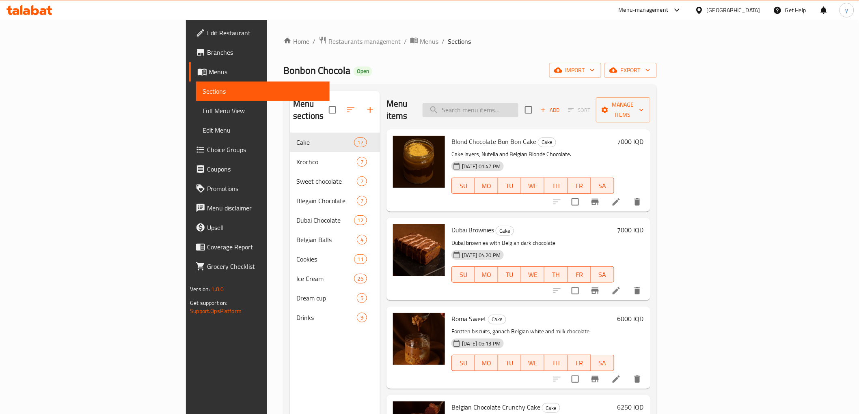
click at [518, 108] on input "search" at bounding box center [471, 110] width 96 height 14
click at [510, 107] on input "search" at bounding box center [471, 110] width 96 height 14
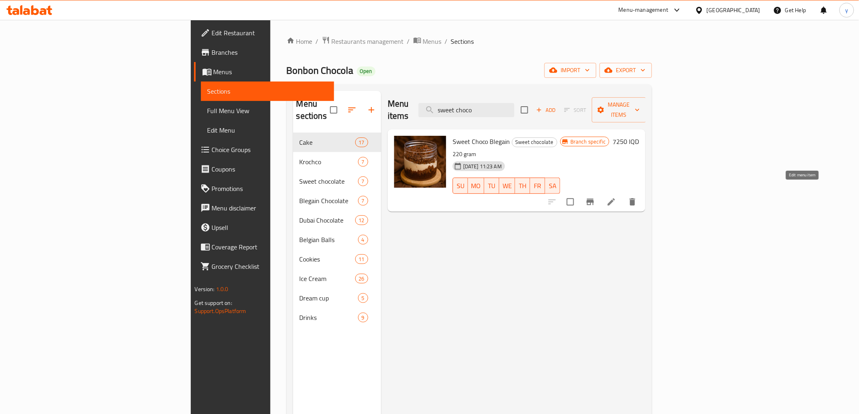
type input "sweet choco"
click at [615, 199] on icon at bounding box center [611, 202] width 7 height 7
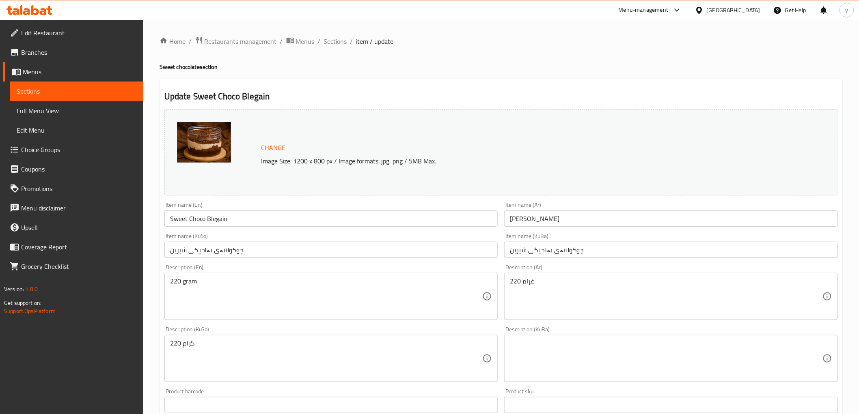
click at [196, 223] on input "Sweet Choco Blegain" at bounding box center [331, 219] width 334 height 16
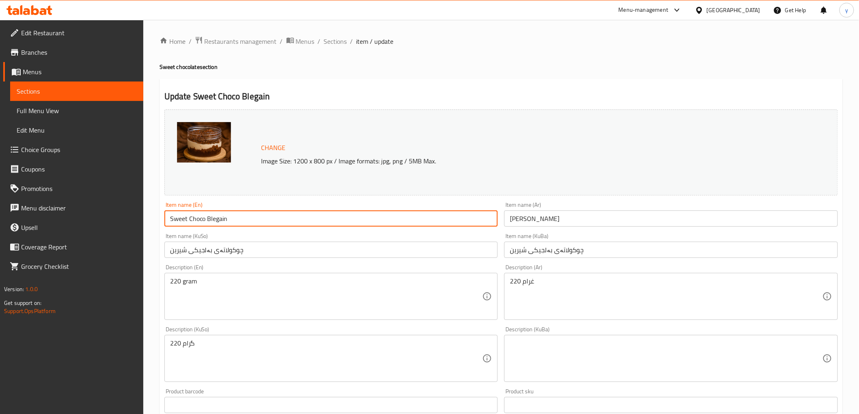
click at [196, 223] on input "Sweet Choco Blegain" at bounding box center [331, 219] width 334 height 16
type input "Sweet Crunchy Blegain"
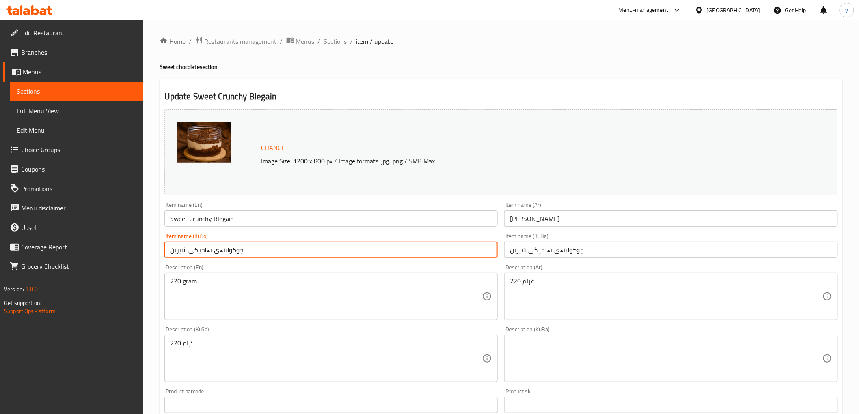
click at [347, 254] on input "چوکولاتەی بەلجیکی شیرین" at bounding box center [331, 250] width 334 height 16
click at [180, 253] on input "چوکولاتەی بەلجیکی شیرین" at bounding box center [331, 250] width 334 height 16
click at [241, 252] on input "چوکولاتەی بەلجیکی شیرین" at bounding box center [331, 250] width 334 height 16
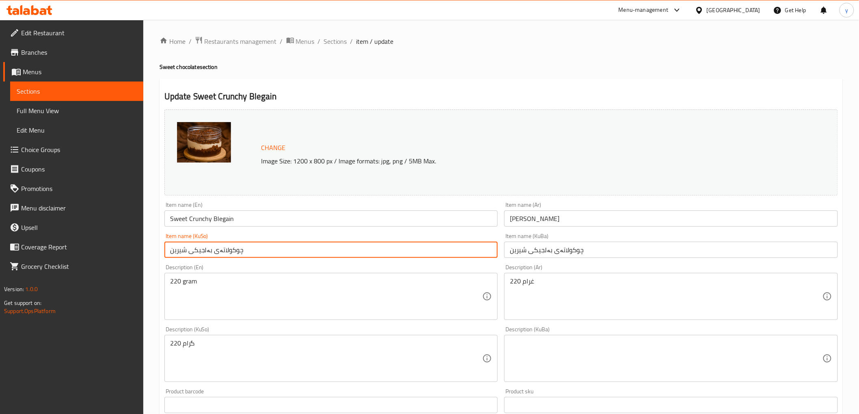
click at [229, 248] on input "چوکولاتەی بەلجیکی شیرین" at bounding box center [331, 250] width 334 height 16
click at [245, 253] on input "چوکولاتەی بەلجیکی شیرین" at bounding box center [331, 250] width 334 height 16
click at [211, 257] on input "چوکولاتەی بەلجیکی شیرین" at bounding box center [331, 250] width 334 height 16
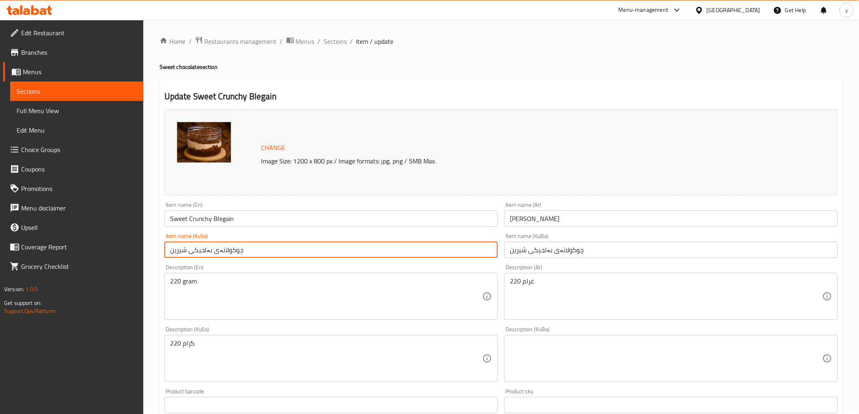
click at [235, 252] on input "چوکولاتەی بەلجیکی شیرین" at bounding box center [331, 250] width 334 height 16
click at [413, 251] on input "کرانچی بەلجیکی شیرین" at bounding box center [331, 250] width 334 height 16
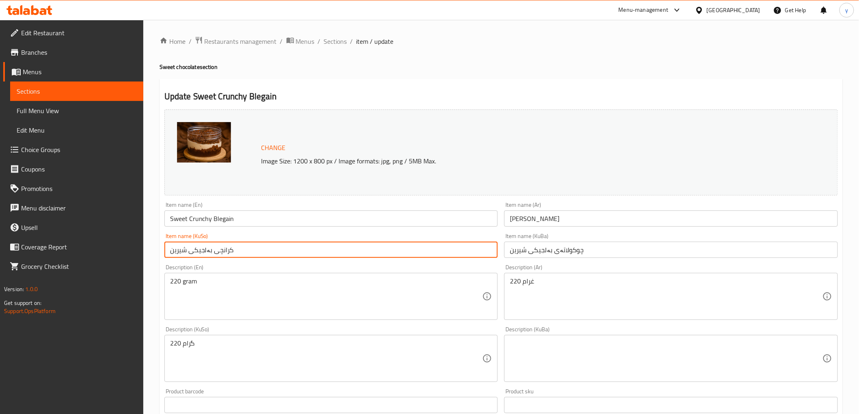
type input "کرانچی بەلجیکی شیرین"
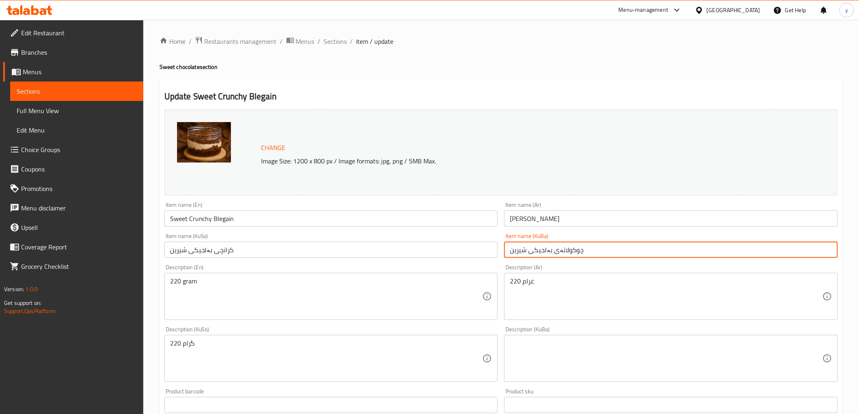
click at [525, 252] on input "چوکولاتەی بەلجیکی شیرین" at bounding box center [671, 250] width 334 height 16
paste input "رانچ"
type input "کرانچی بەلجیکی شیرین"
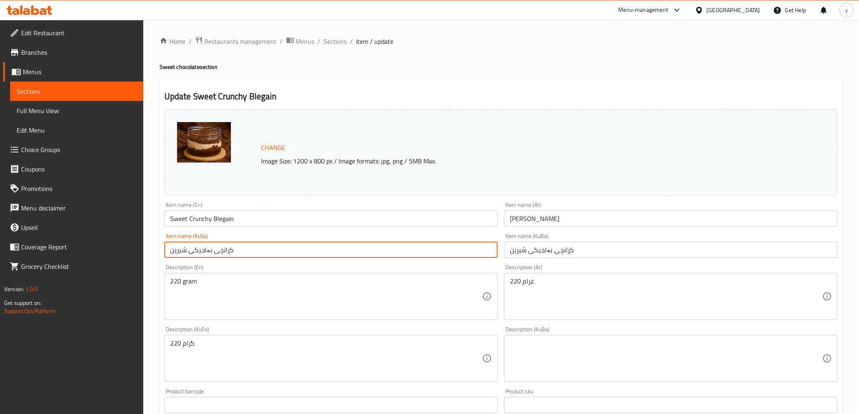
click at [226, 253] on input "کرانچی بەلجیکی شیرین" at bounding box center [331, 250] width 334 height 16
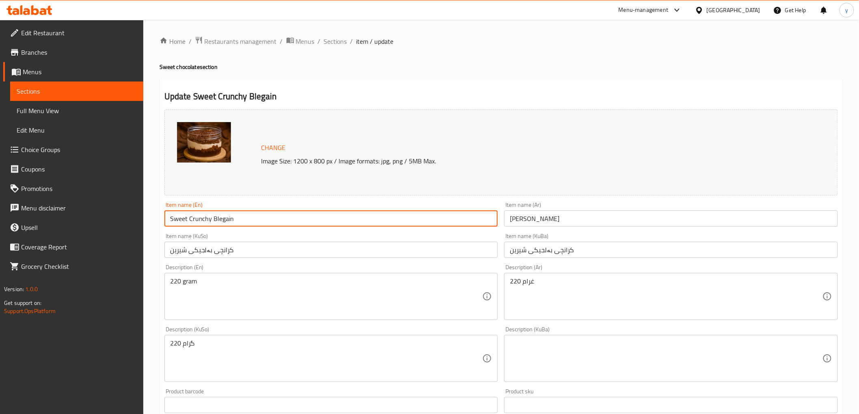
click at [263, 214] on input "Sweet Crunchy Blegain" at bounding box center [331, 219] width 334 height 16
click at [266, 243] on input "کرانچی بەلجیکی شیرین" at bounding box center [331, 250] width 334 height 16
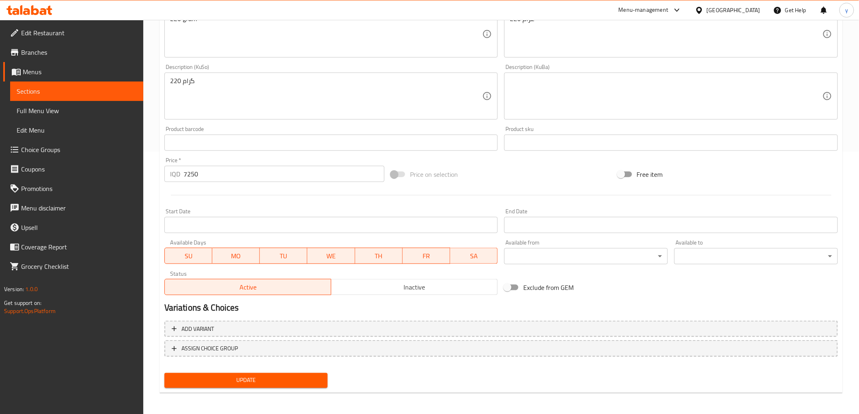
click at [225, 384] on button "Update" at bounding box center [246, 380] width 164 height 15
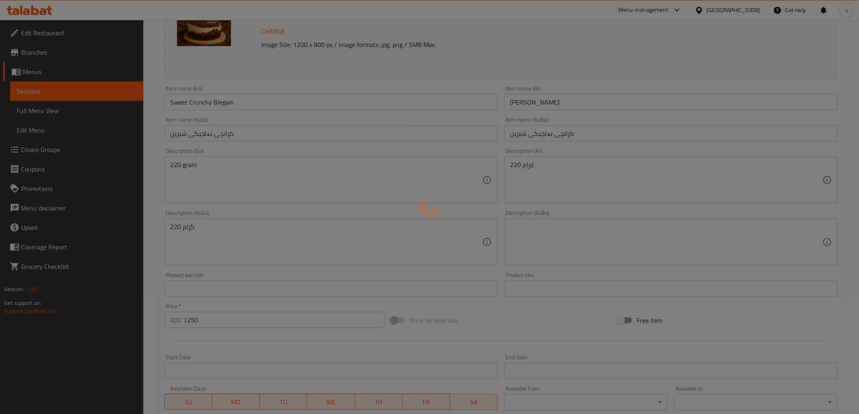
scroll to position [82, 0]
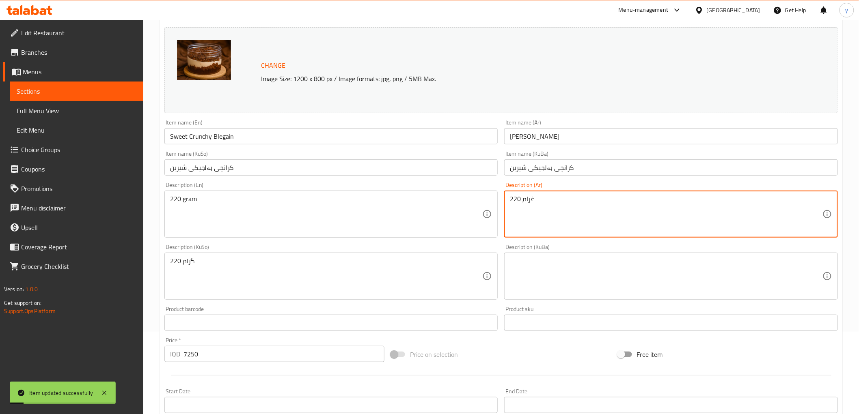
drag, startPoint x: 530, startPoint y: 199, endPoint x: 535, endPoint y: 199, distance: 5.3
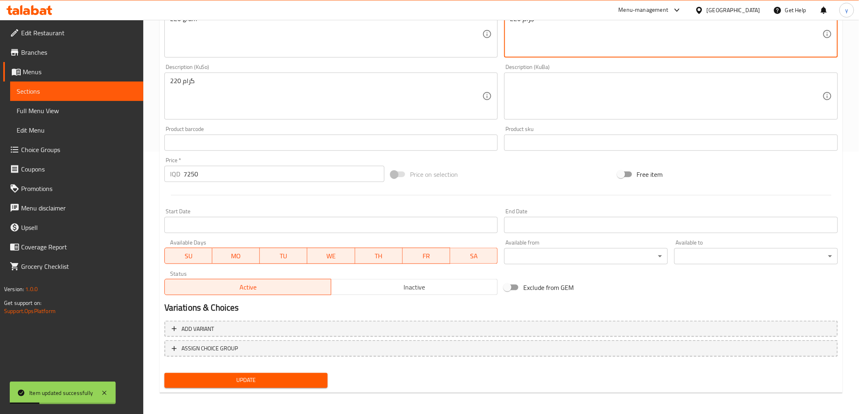
type textarea "220 جرام"
click at [289, 380] on span "Update" at bounding box center [246, 381] width 151 height 10
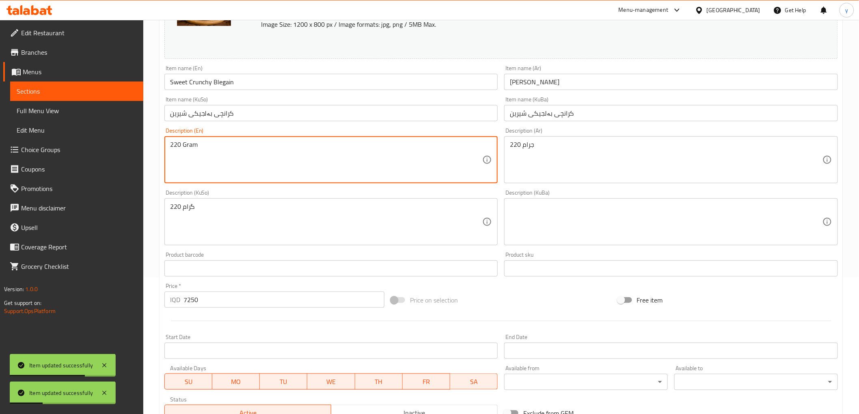
scroll to position [263, 0]
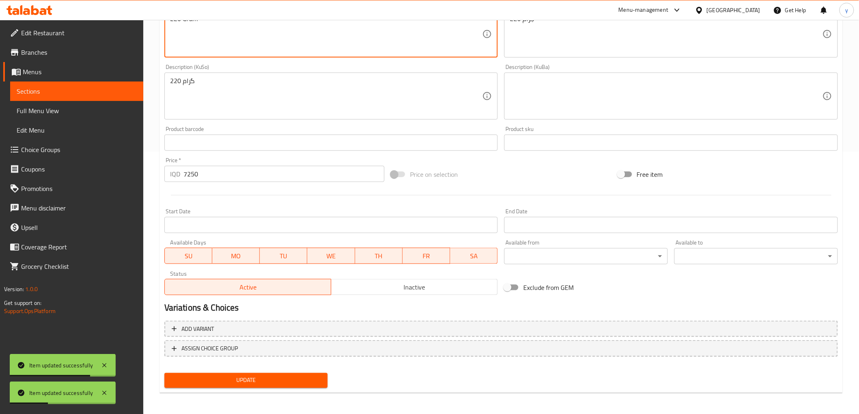
type textarea "220 Gram"
click at [215, 404] on div "Home / Restaurants management / Menus / Sections / item / update Sweet chocolat…" at bounding box center [501, 86] width 716 height 659
click at [220, 384] on button "Update" at bounding box center [246, 380] width 164 height 15
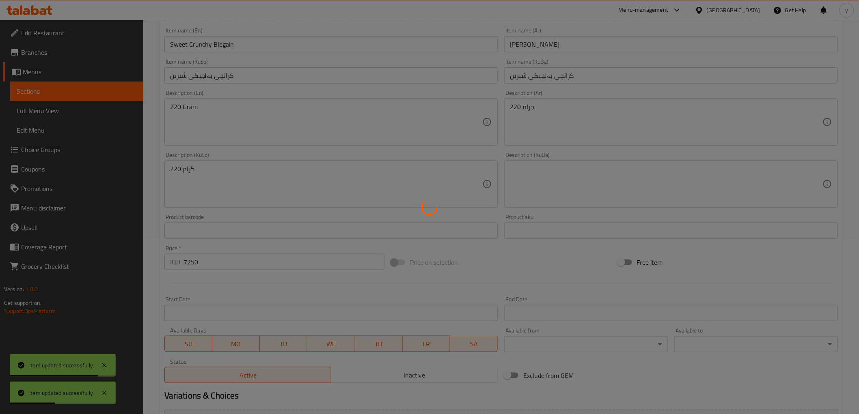
scroll to position [82, 0]
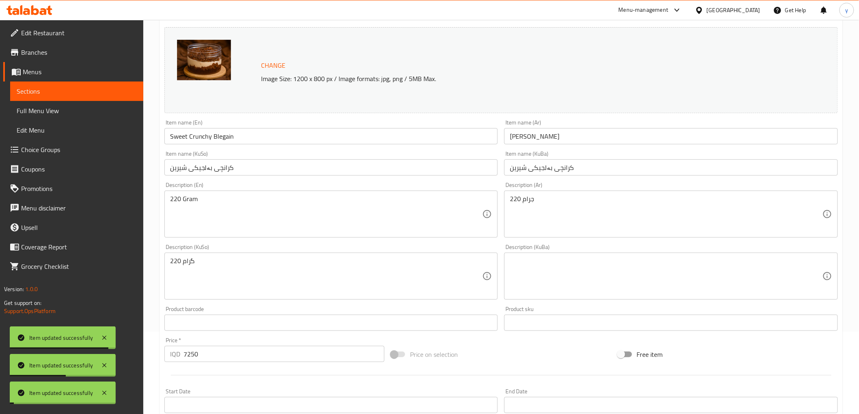
click at [212, 143] on input "Sweet Crunchy Blegain" at bounding box center [331, 136] width 334 height 16
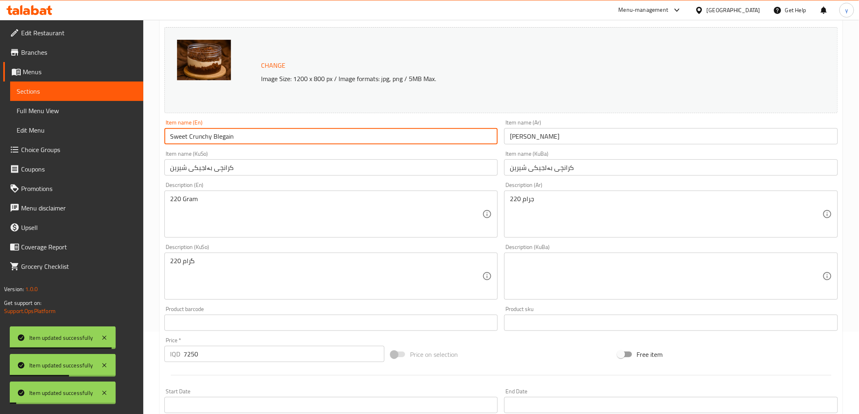
click at [212, 143] on input "Sweet Crunchy Blegain" at bounding box center [331, 136] width 334 height 16
click at [81, 108] on span "Full Menu View" at bounding box center [77, 111] width 120 height 10
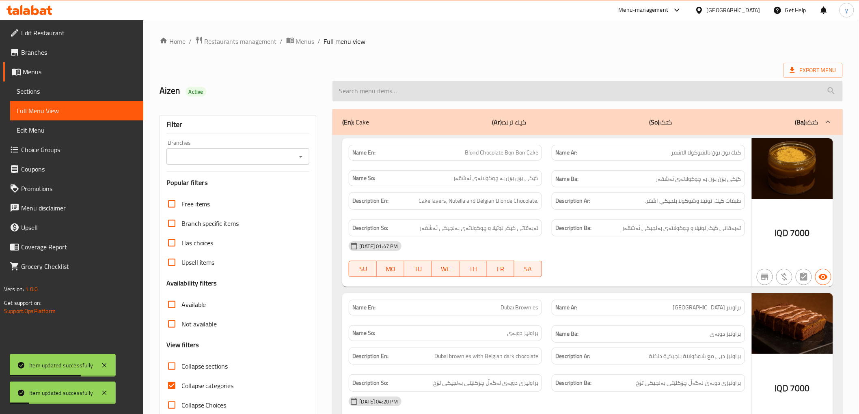
click at [420, 83] on input "search" at bounding box center [587, 91] width 510 height 21
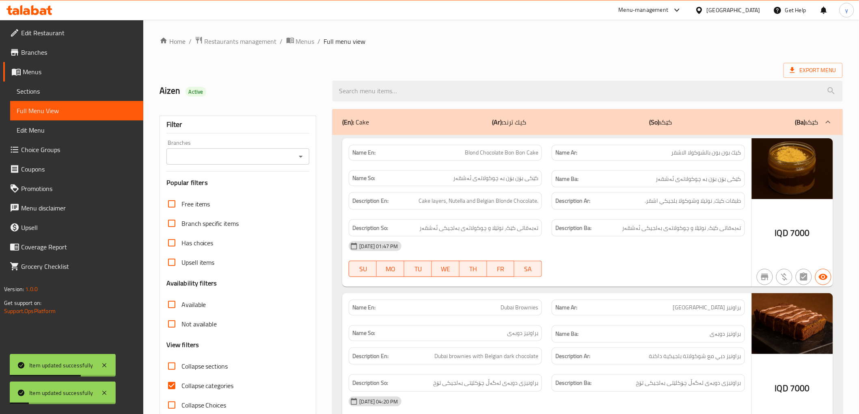
paste input "Sweet Crunchy Blegain"
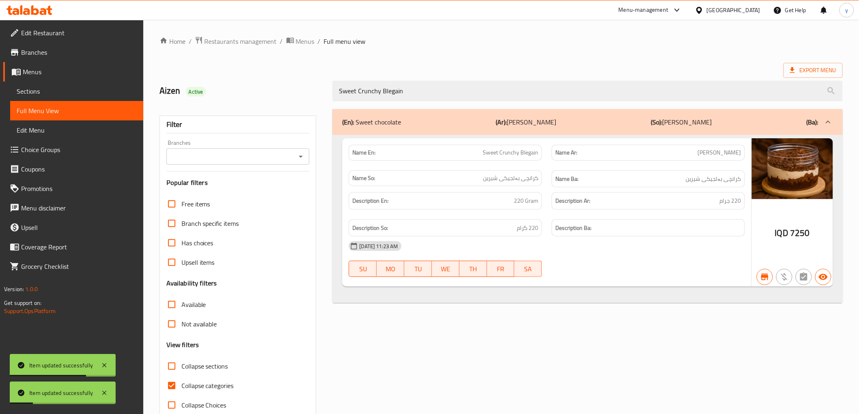
click at [303, 153] on icon "Open" at bounding box center [301, 157] width 10 height 10
type input "Sweet Crunchy Blegain"
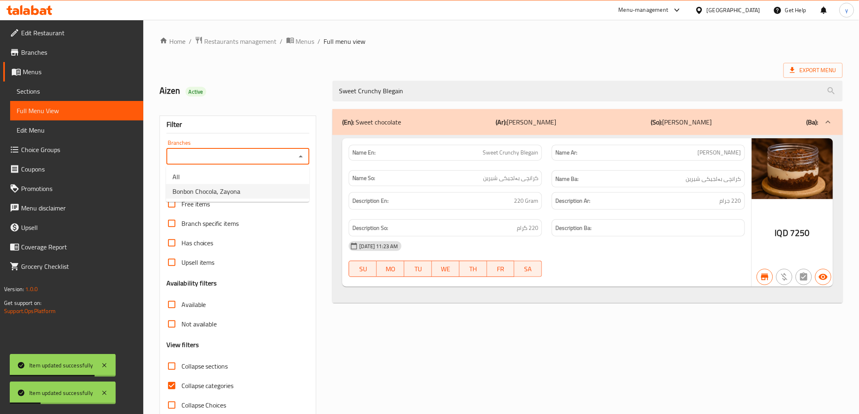
click at [266, 198] on li "Bonbon Chocola, Zayona" at bounding box center [237, 191] width 143 height 15
type input "Bonbon Chocola, Zayona"
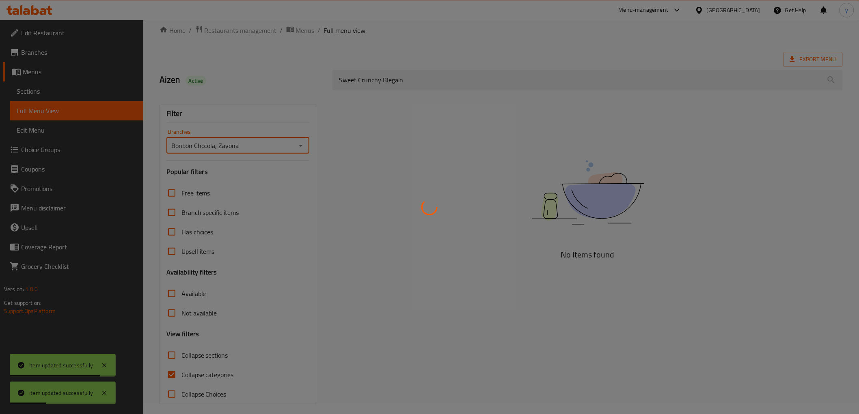
scroll to position [17, 0]
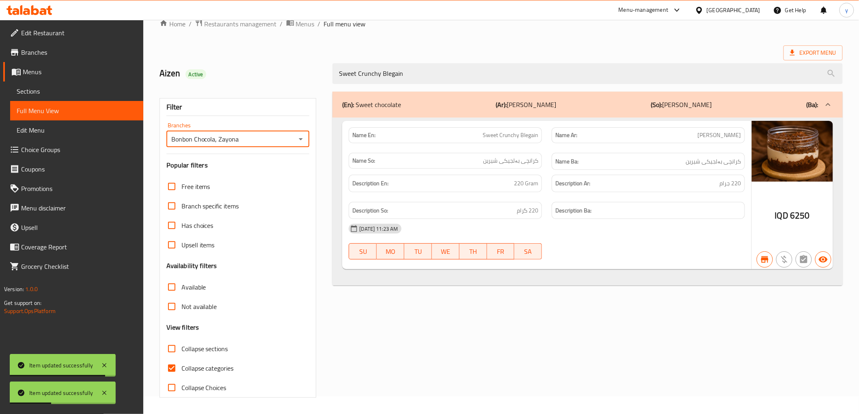
click at [173, 368] on input "Collapse categories" at bounding box center [171, 368] width 19 height 19
checkbox input "false"
click at [110, 366] on div "Item updated successfully" at bounding box center [63, 365] width 106 height 23
drag, startPoint x: 106, startPoint y: 366, endPoint x: 113, endPoint y: 384, distance: 18.6
click at [106, 367] on icon at bounding box center [104, 366] width 10 height 10
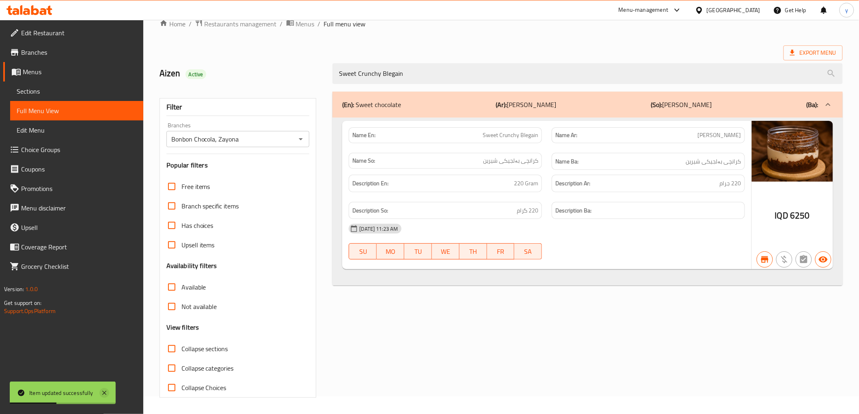
click at [104, 394] on icon at bounding box center [104, 393] width 4 height 4
click at [58, 96] on span "Sections" at bounding box center [77, 91] width 120 height 10
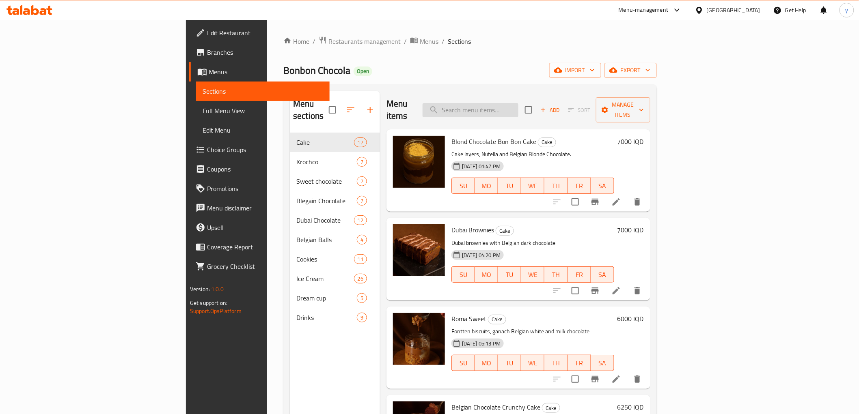
click at [518, 110] on input "search" at bounding box center [471, 110] width 96 height 14
paste input "Waffle Bon Bon With Belgium Chocolate"
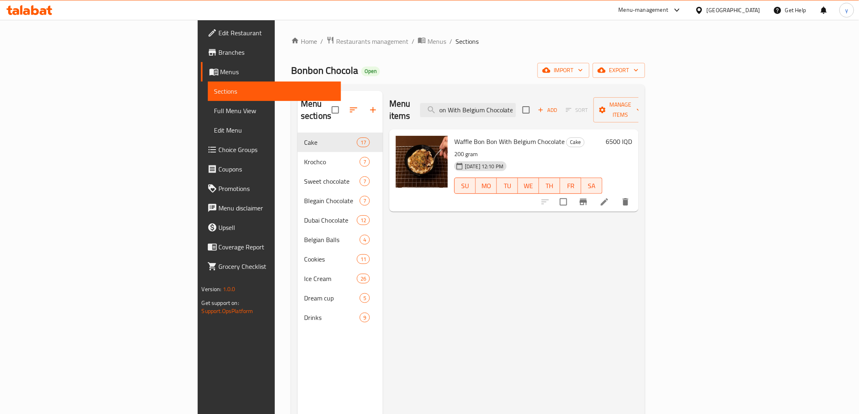
type input "Waffle Bon Bon With Belgium Chocolate"
click at [616, 195] on li at bounding box center [604, 202] width 23 height 15
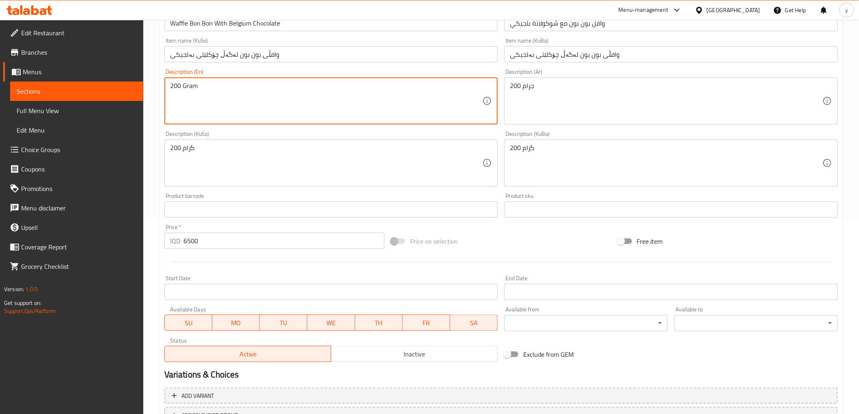
scroll to position [263, 0]
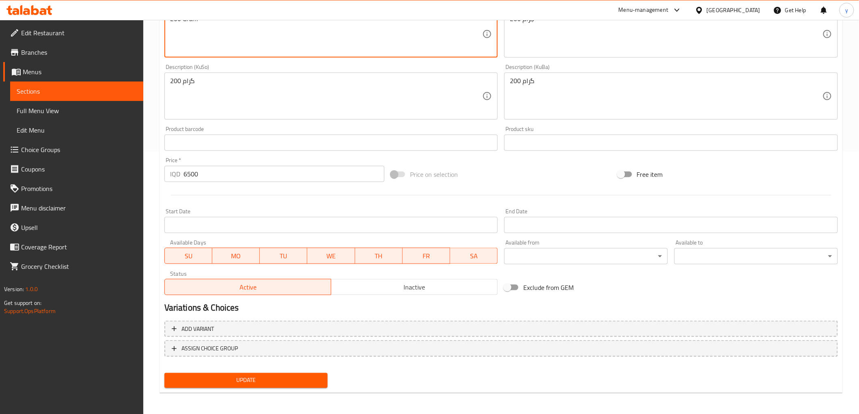
type textarea "200 Gram"
click at [229, 382] on span "Update" at bounding box center [246, 381] width 151 height 10
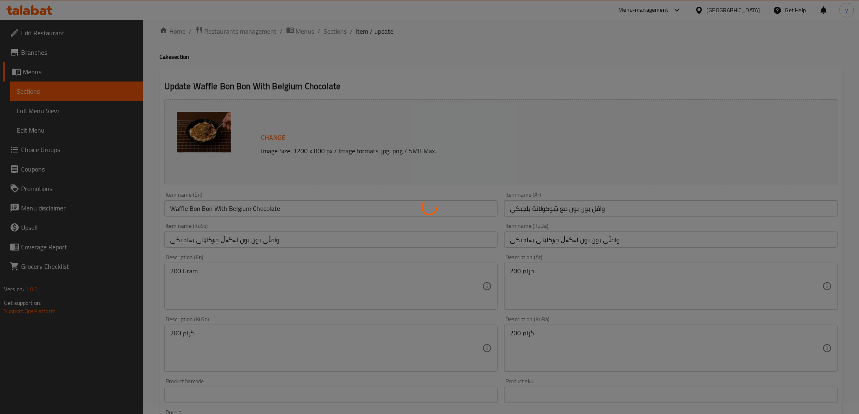
scroll to position [0, 0]
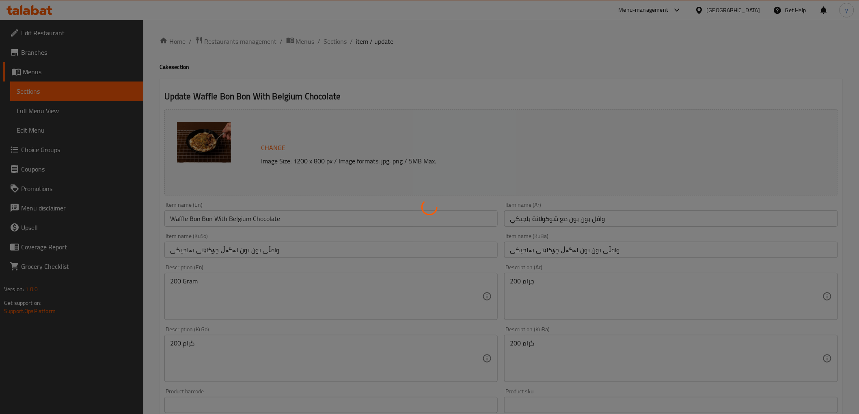
click at [220, 216] on div at bounding box center [429, 207] width 859 height 414
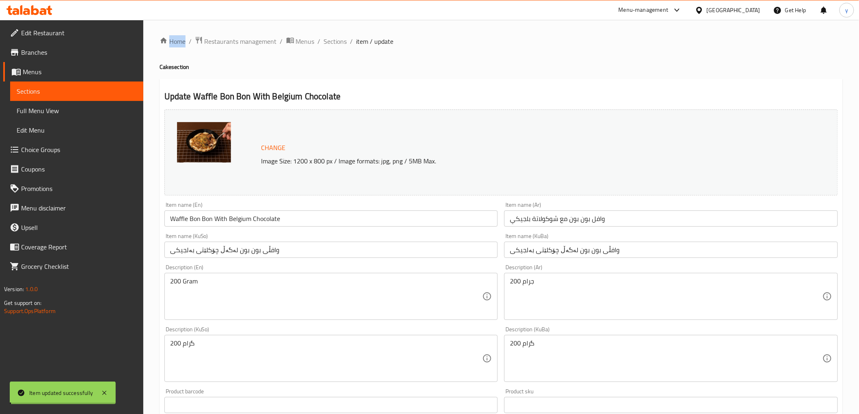
click at [220, 216] on div "Home / Restaurants management / Menus / Sections / item / update Cake section U…" at bounding box center [501, 349] width 683 height 626
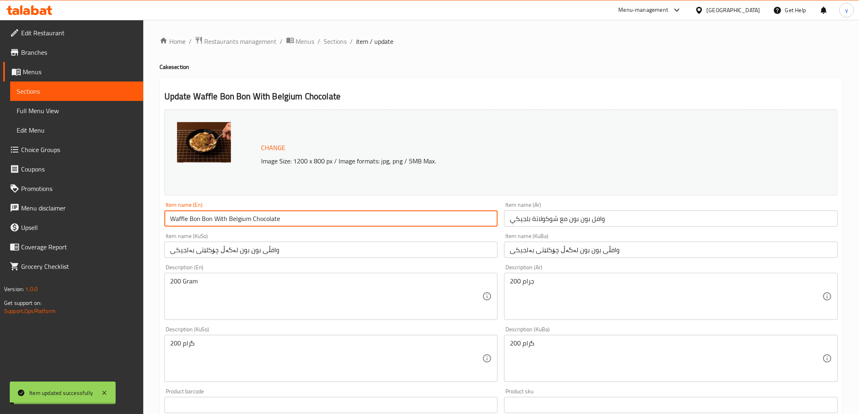
click at [220, 216] on input "Waffle Bon Bon With Belgium Chocolate" at bounding box center [331, 219] width 334 height 16
click at [101, 114] on span "Full Menu View" at bounding box center [77, 111] width 120 height 10
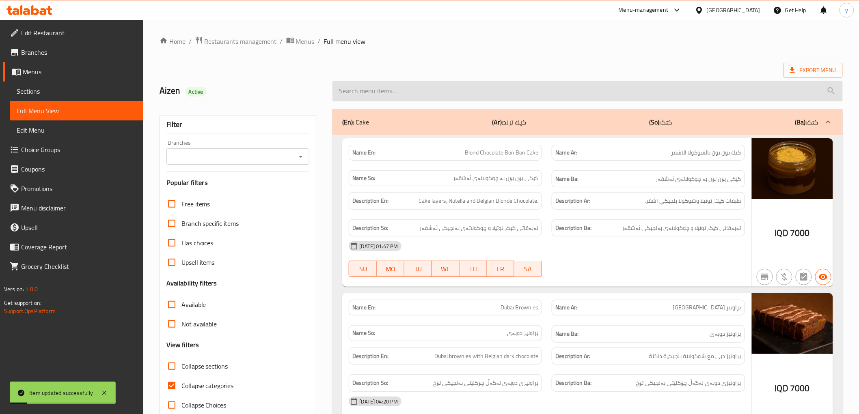
click at [364, 95] on input "search" at bounding box center [587, 91] width 510 height 21
paste input "Waffle Bon Bon With Belgium Chocolate"
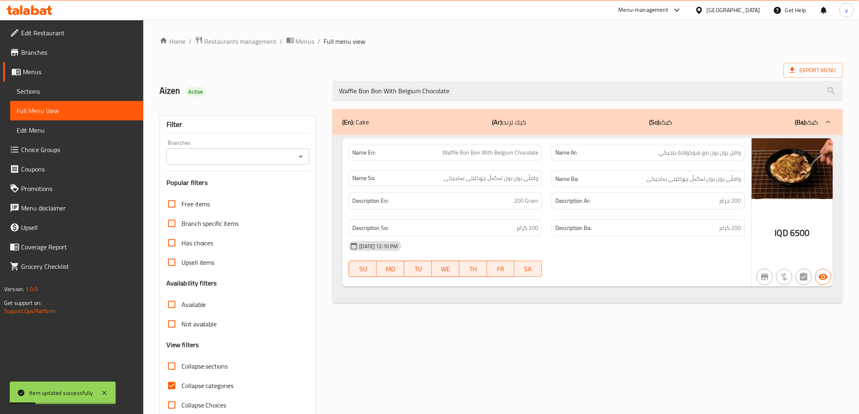
click at [300, 157] on icon "Open" at bounding box center [301, 157] width 4 height 2
type input "Waffle Bon Bon With Belgium Chocolate"
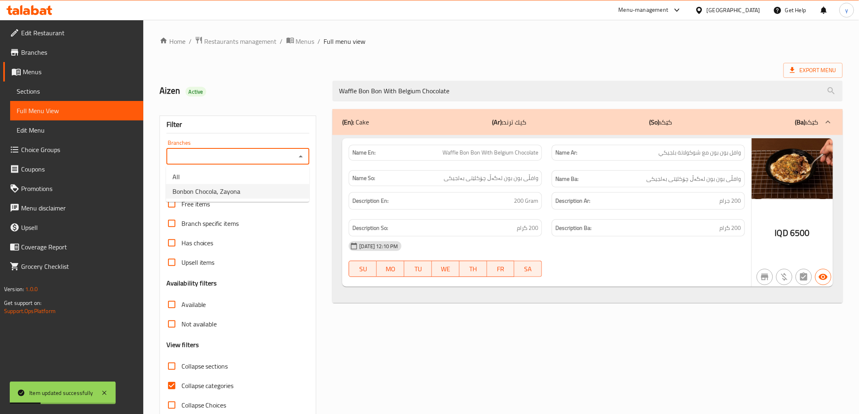
click at [246, 188] on li "Bonbon Chocola, Zayona" at bounding box center [237, 191] width 143 height 15
type input "Bonbon Chocola, Zayona"
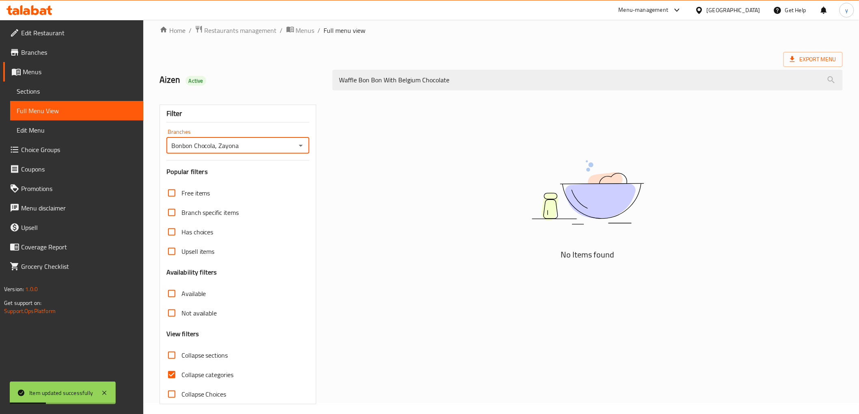
scroll to position [17, 0]
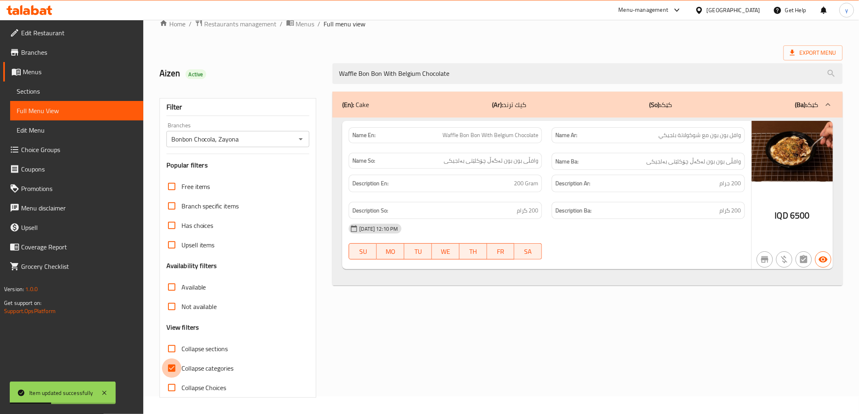
click at [171, 368] on input "Collapse categories" at bounding box center [171, 368] width 19 height 19
checkbox input "false"
click at [108, 394] on icon at bounding box center [104, 394] width 10 height 10
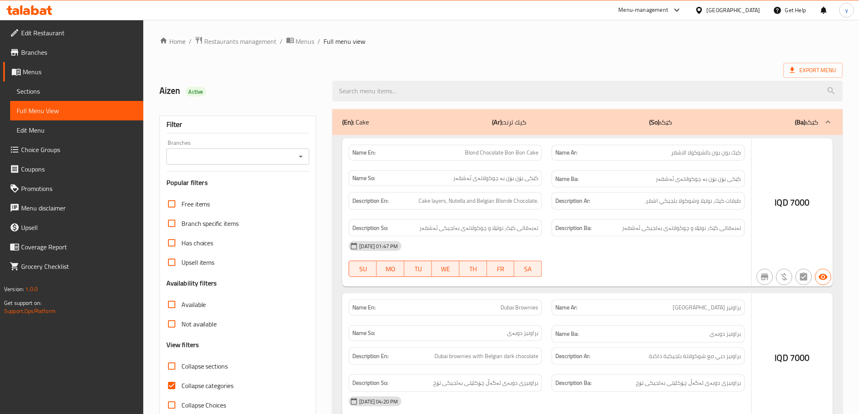
click at [506, 94] on div at bounding box center [429, 207] width 859 height 414
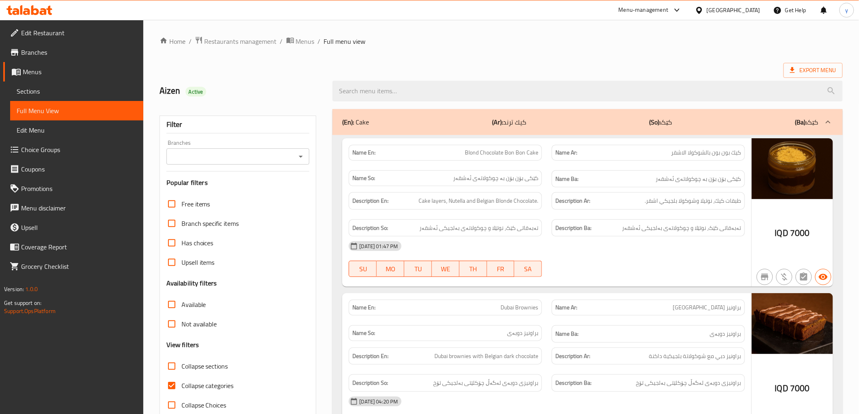
click at [506, 94] on input "search" at bounding box center [587, 91] width 510 height 21
paste input "Waffle Bon Bon With Belgium Chocolate"
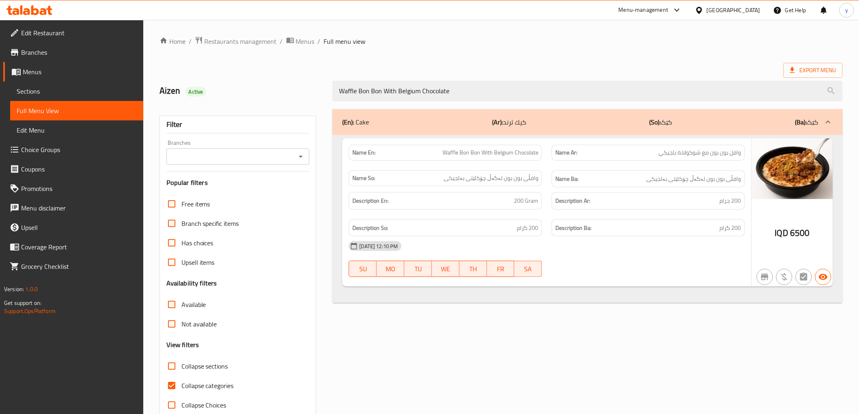
click at [295, 155] on div at bounding box center [300, 156] width 11 height 11
type input "Waffle Bon Bon With Belgium Chocolate"
click at [304, 150] on div "Branches" at bounding box center [237, 157] width 143 height 16
click at [299, 160] on icon "Open" at bounding box center [301, 157] width 10 height 10
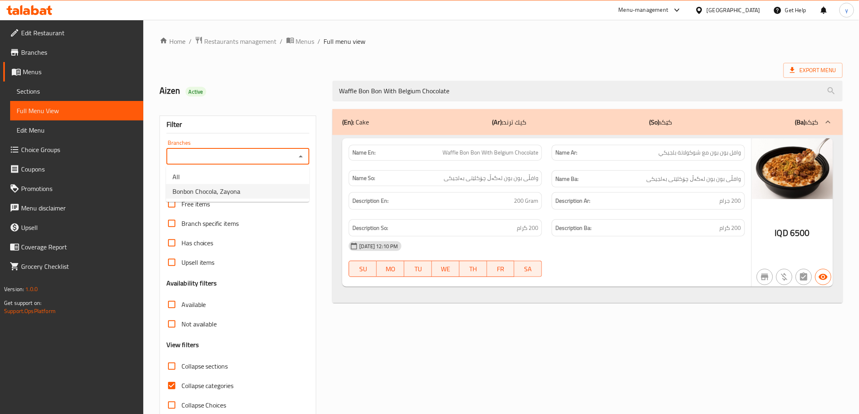
click at [262, 192] on li "Bonbon Chocola, Zayona" at bounding box center [237, 191] width 143 height 15
type input "Bonbon Chocola, Zayona"
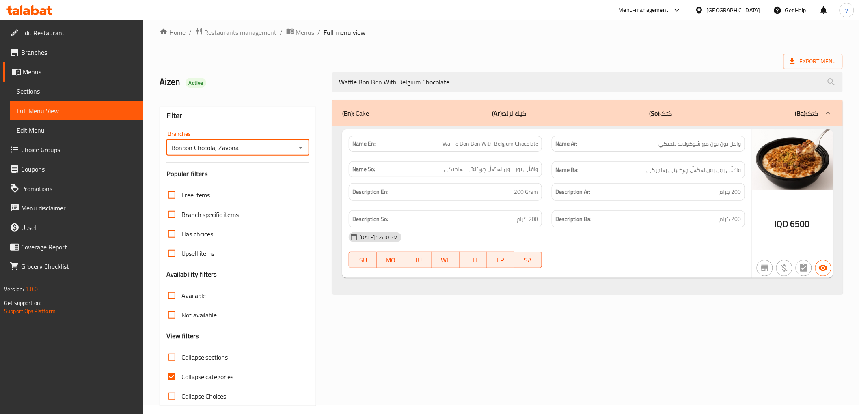
scroll to position [17, 0]
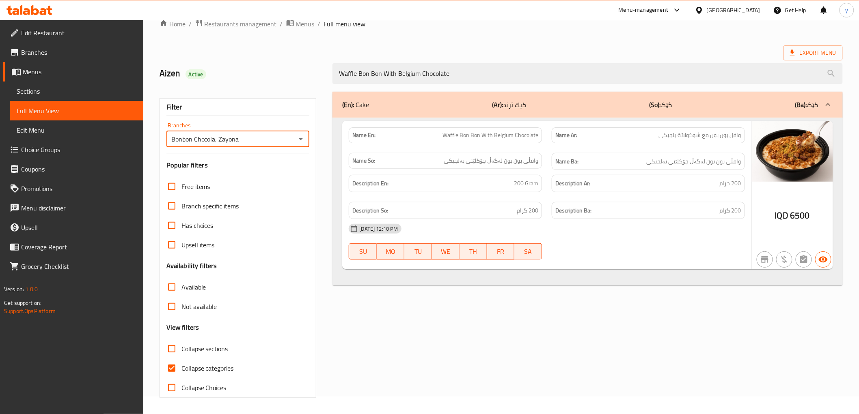
click at [167, 369] on input "Collapse categories" at bounding box center [171, 368] width 19 height 19
checkbox input "false"
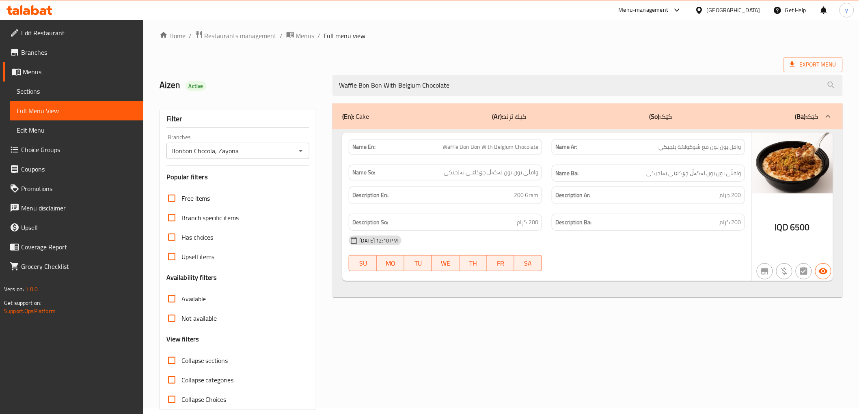
scroll to position [0, 0]
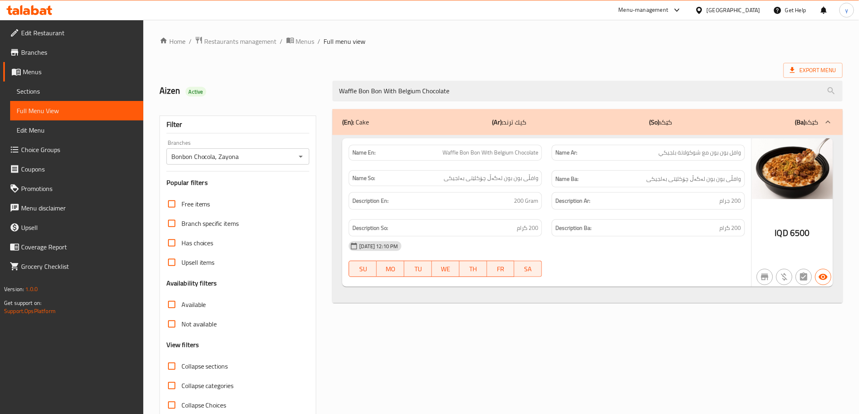
click at [32, 16] on div at bounding box center [29, 10] width 59 height 16
click at [44, 16] on div at bounding box center [29, 10] width 59 height 16
click at [41, 13] on icon at bounding box center [43, 11] width 7 height 7
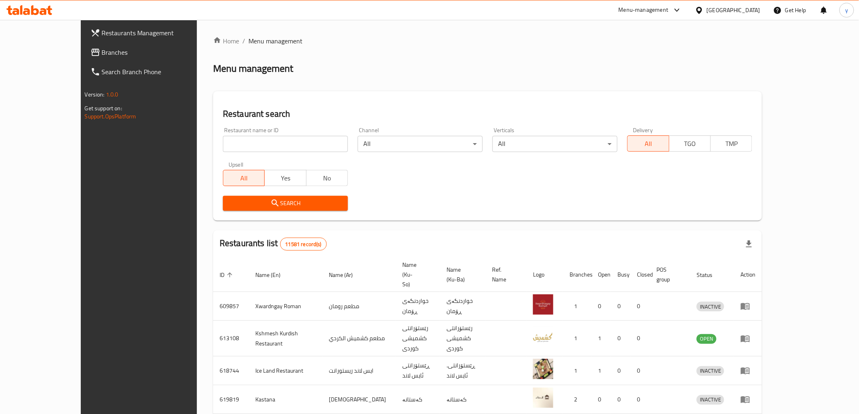
click at [223, 140] on input "search" at bounding box center [285, 144] width 125 height 16
paste input "639196"
type input "639196"
click at [229, 200] on span "Search" at bounding box center [285, 204] width 112 height 10
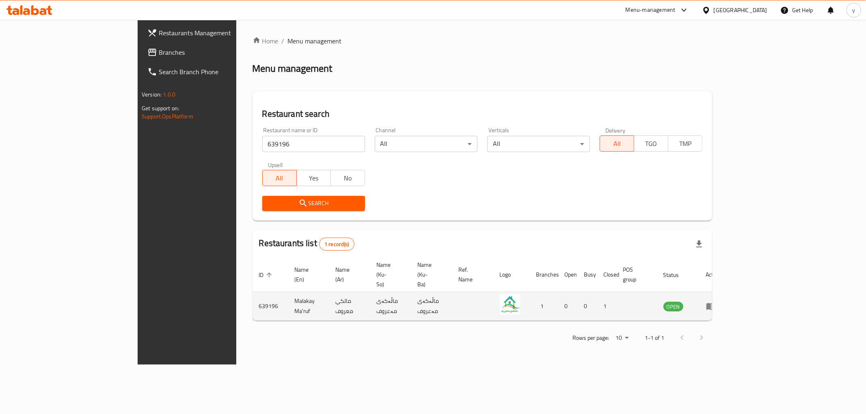
click at [727, 297] on td "enhanced table" at bounding box center [713, 306] width 28 height 29
click at [715, 304] on icon "enhanced table" at bounding box center [710, 307] width 9 height 7
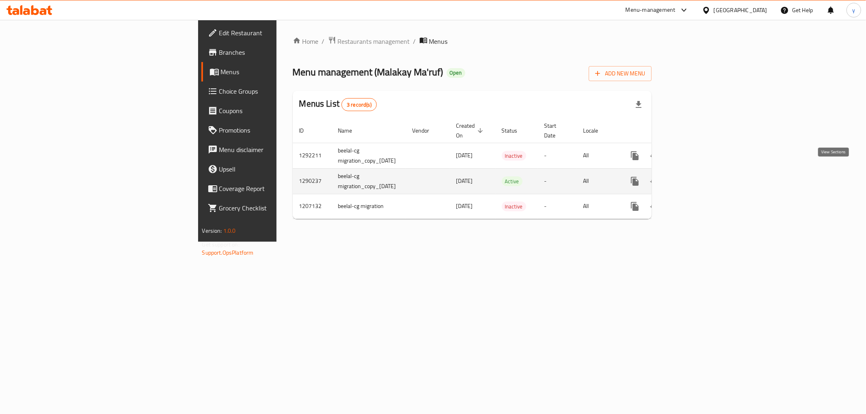
click at [703, 177] on link "enhanced table" at bounding box center [693, 181] width 19 height 19
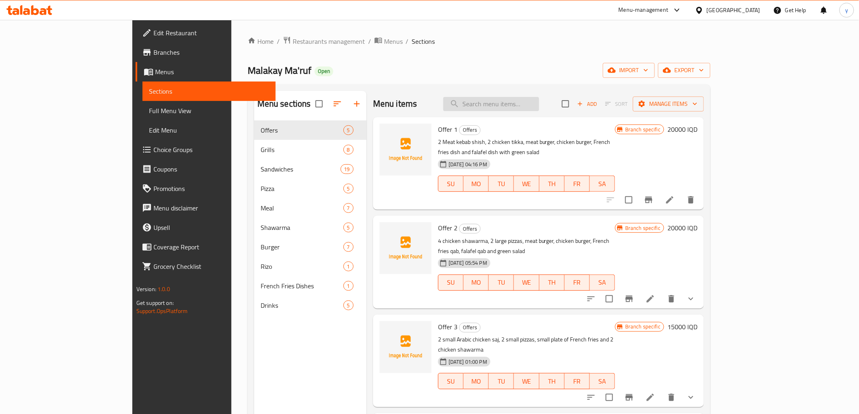
click at [537, 106] on input "search" at bounding box center [491, 104] width 96 height 14
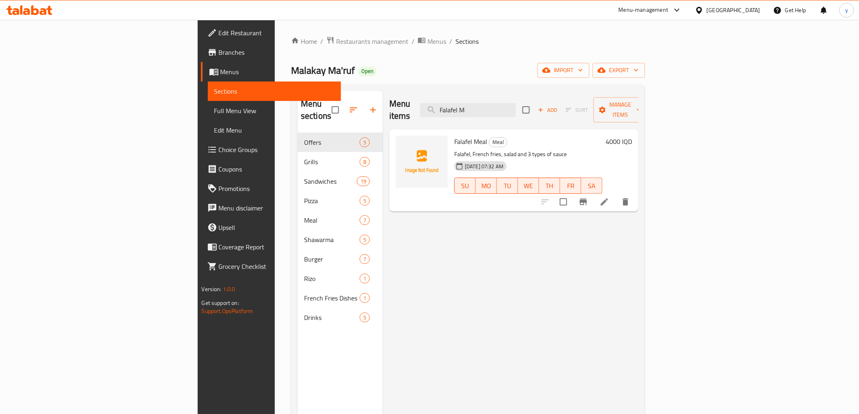
type input "Falafel M"
click at [616, 195] on li at bounding box center [604, 202] width 23 height 15
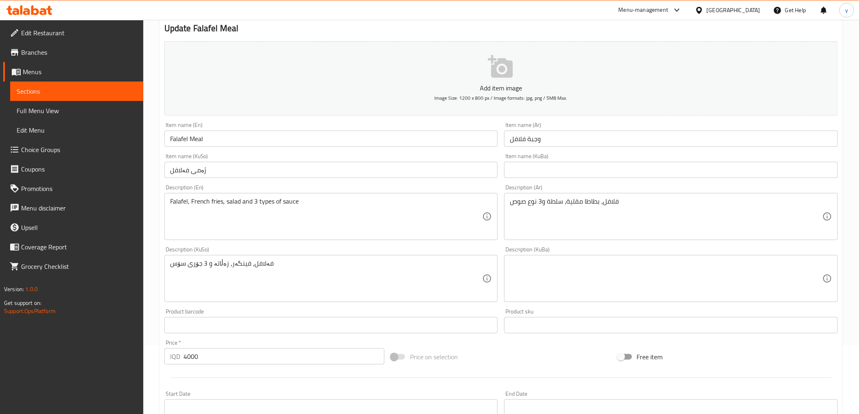
scroll to position [90, 0]
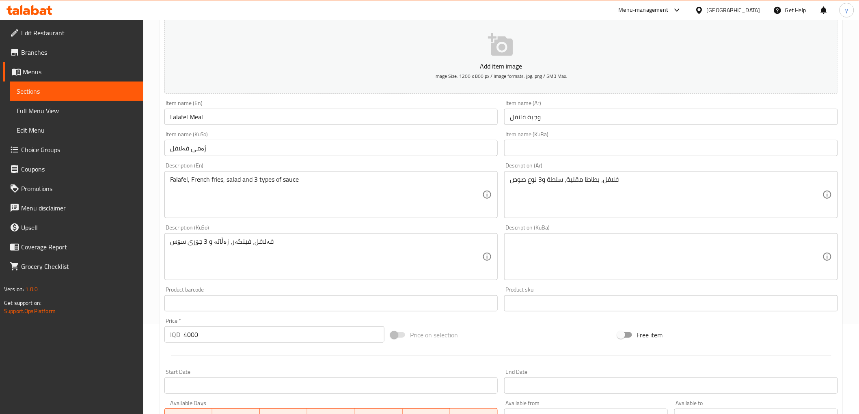
click at [546, 229] on div "Description (KuBa) Description (KuBa)" at bounding box center [671, 253] width 334 height 56
click at [554, 216] on div "فلافل، بطاطا مقلية، سلطة و3 نوع صوص Description (Ar)" at bounding box center [671, 194] width 334 height 47
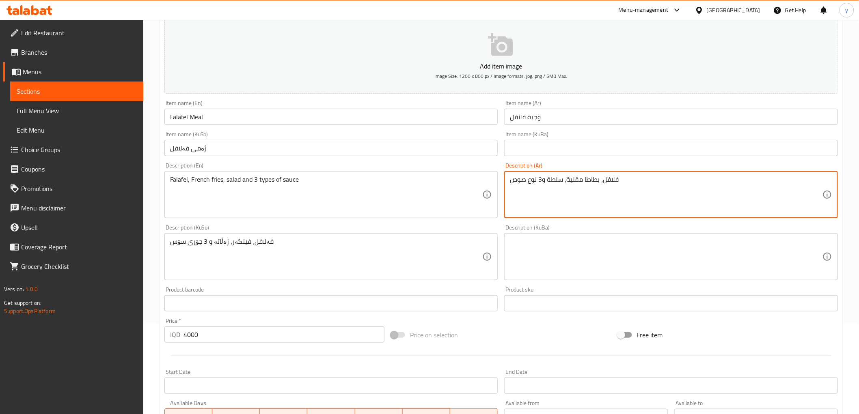
click at [546, 178] on textarea "فلافل، بطاطا مقلية، سلطة و3 نوع صوص" at bounding box center [666, 195] width 313 height 39
click at [545, 181] on textarea "فلافل، بطاطا مقلية، سلطة و3 نوع صوص" at bounding box center [666, 195] width 313 height 39
type textarea "فلافل، بطاطا مقلية، سلطة خضراء و3 نوع صوص"
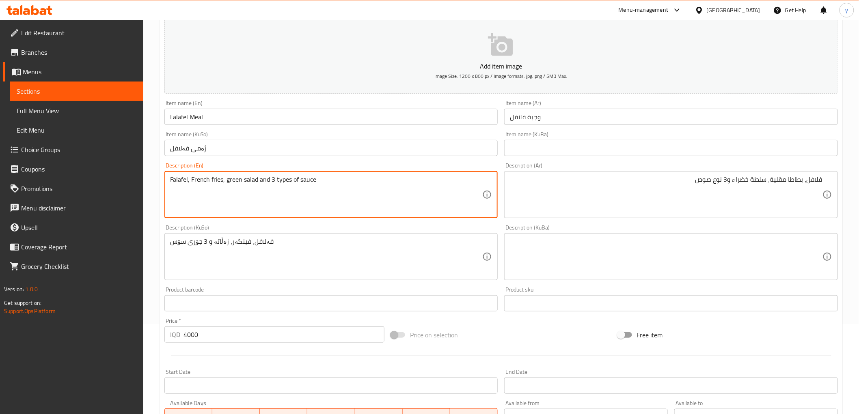
type textarea "Falafel, French fries, green salad and 3 types of sauce"
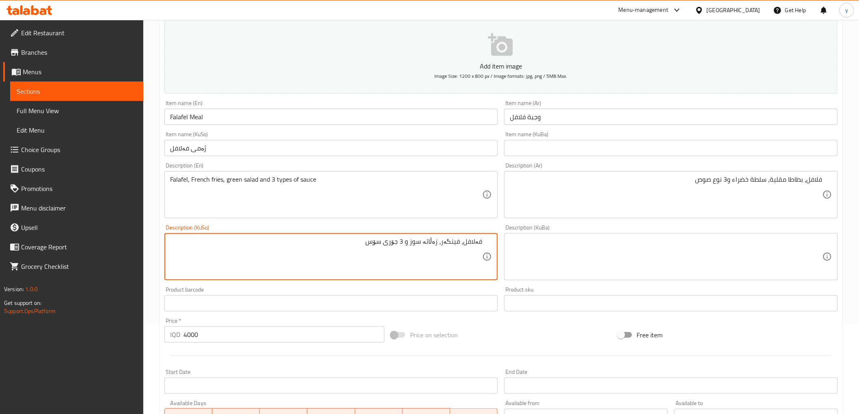
click at [421, 244] on textarea "فەلافل، فینگەر، زەڵاتە سوز و 3 جۆری سۆس" at bounding box center [326, 257] width 313 height 39
click at [430, 244] on textarea "فەلافل، فینگەر، زەڵاتە سەوز و 3 جۆری سۆس" at bounding box center [326, 257] width 313 height 39
type textarea "فەلافل، فینگەر، زەڵاتەی سەوز و 3 جۆری سۆس"
click at [228, 119] on input "Falafel Meal" at bounding box center [331, 117] width 334 height 16
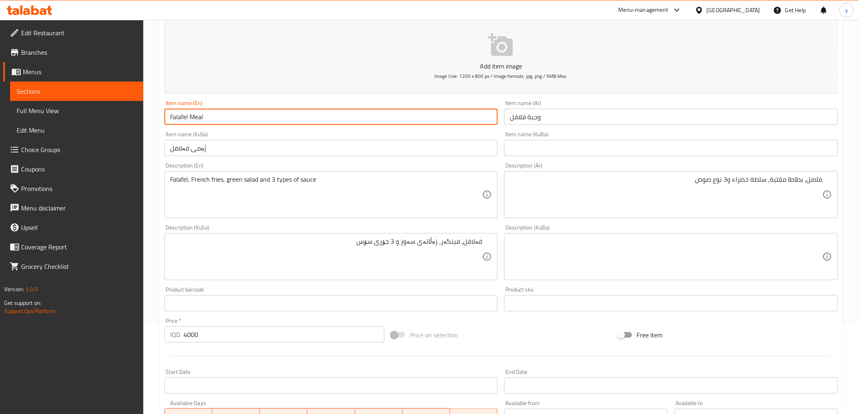
click at [228, 119] on input "Falafel Meal" at bounding box center [331, 117] width 334 height 16
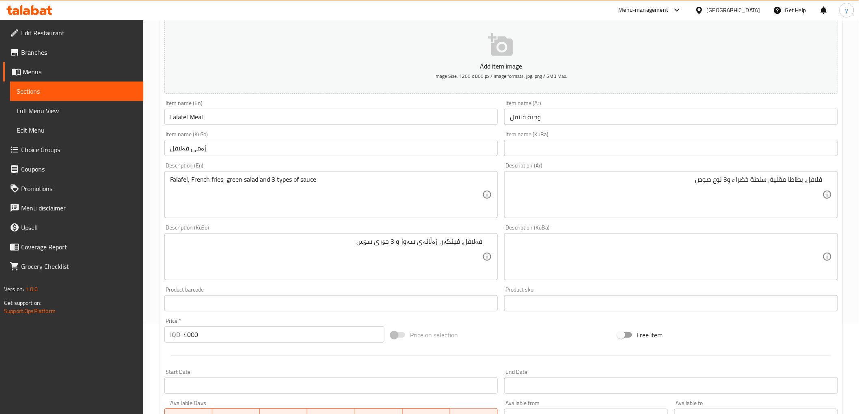
click at [258, 136] on div "Item name (KuSo) [PERSON_NAME] name (KuSo)" at bounding box center [331, 144] width 334 height 25
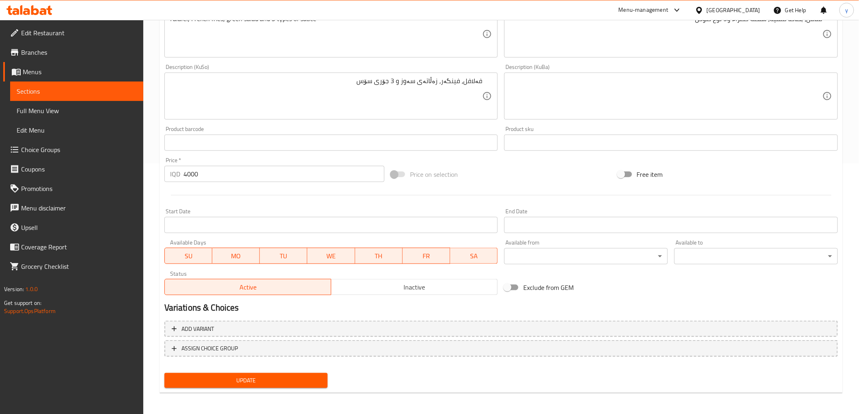
click at [289, 373] on button "Update" at bounding box center [246, 380] width 164 height 15
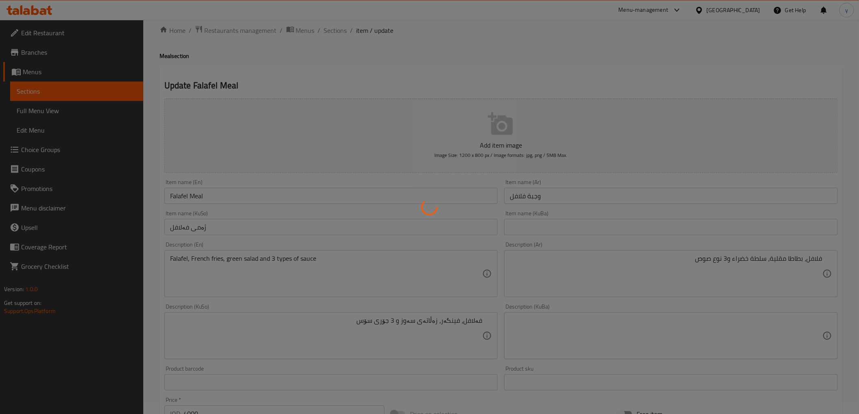
scroll to position [0, 0]
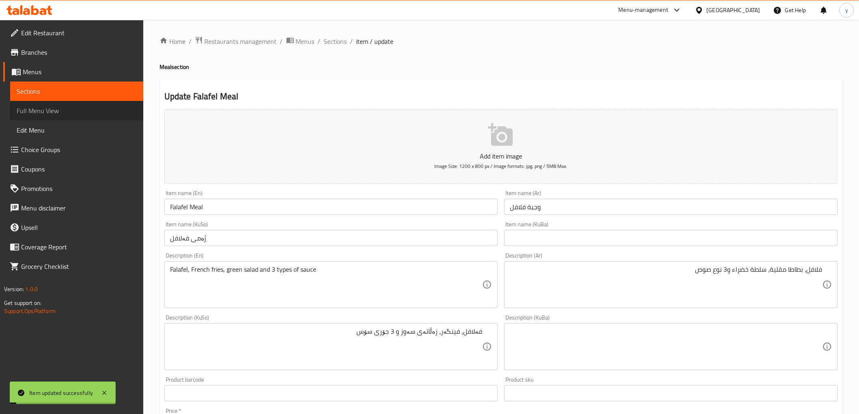
click at [107, 103] on link "Full Menu View" at bounding box center [76, 110] width 133 height 19
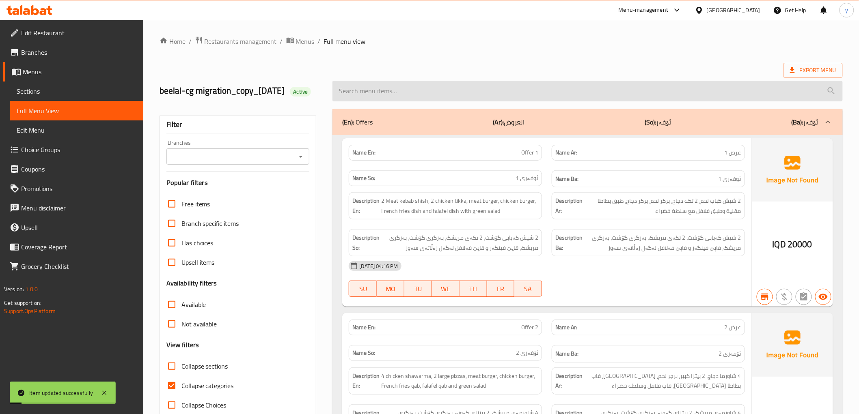
click at [355, 94] on input "search" at bounding box center [587, 91] width 510 height 21
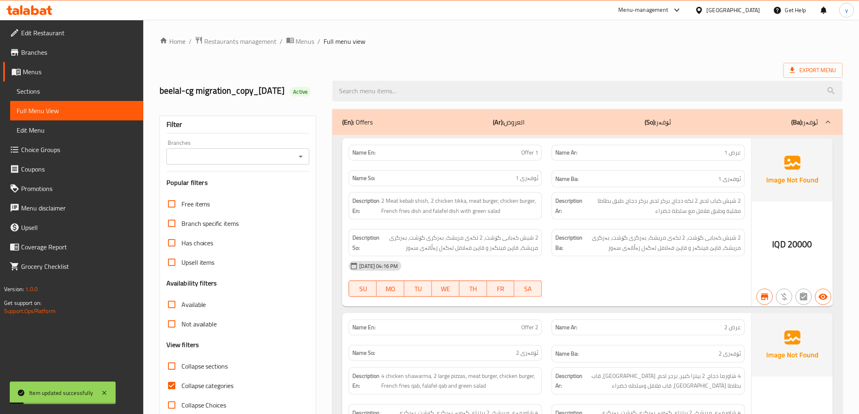
paste input "Falafel Meal"
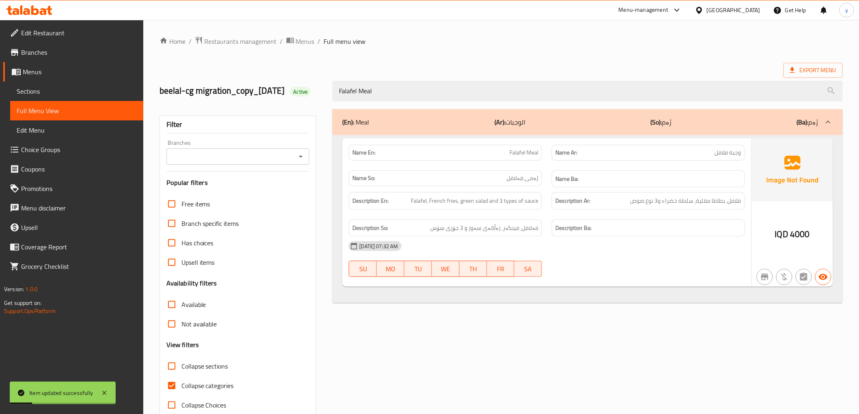
click at [304, 162] on icon "Open" at bounding box center [301, 157] width 10 height 10
type input "Falafel Meal"
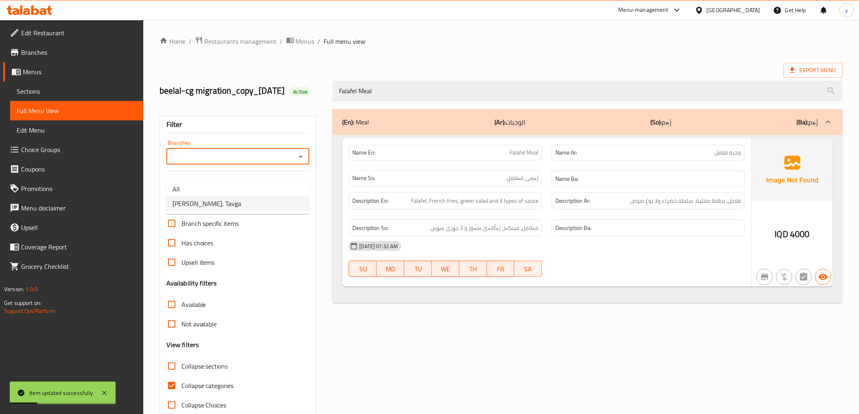
click at [235, 200] on li "[PERSON_NAME], Tavga" at bounding box center [237, 203] width 143 height 15
type input "[PERSON_NAME], Tavga"
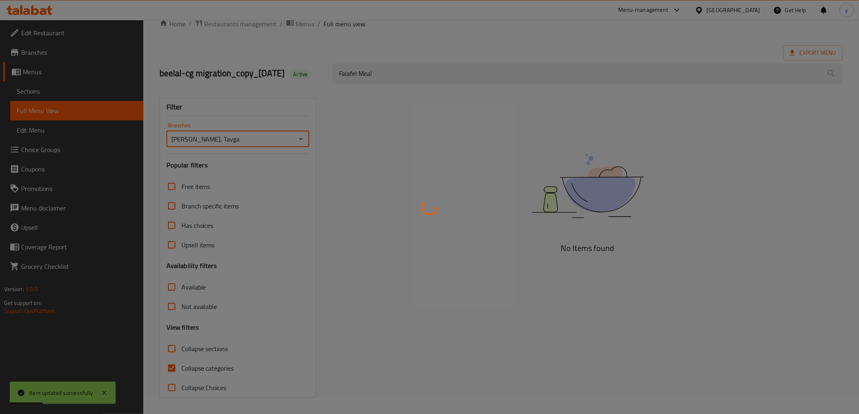
scroll to position [30, 0]
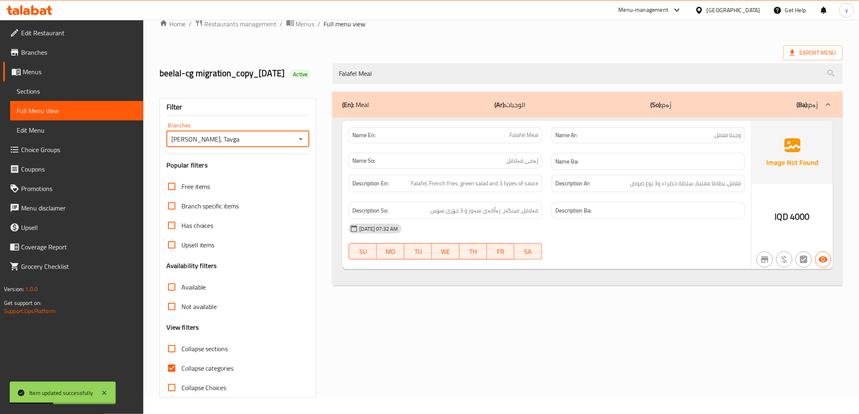
click at [171, 364] on input "Collapse categories" at bounding box center [171, 368] width 19 height 19
checkbox input "false"
click at [171, 348] on input "Collapse sections" at bounding box center [171, 348] width 19 height 19
checkbox input "true"
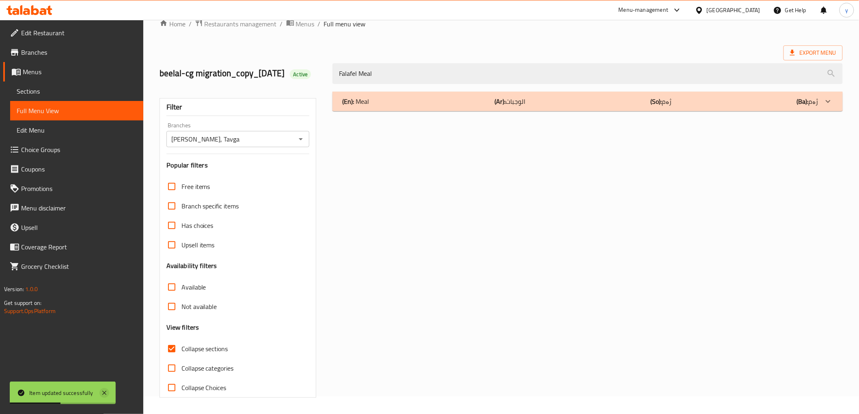
click at [103, 397] on icon at bounding box center [104, 394] width 10 height 10
click at [420, 101] on div "(En): Meal (Ar): الوجبات (So): ژەم (Ba): ژەم" at bounding box center [580, 102] width 476 height 10
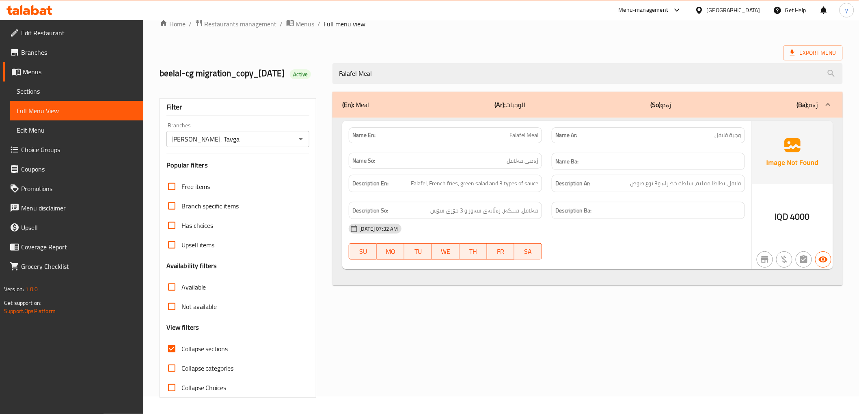
click at [65, 47] on link "Branches" at bounding box center [73, 52] width 140 height 19
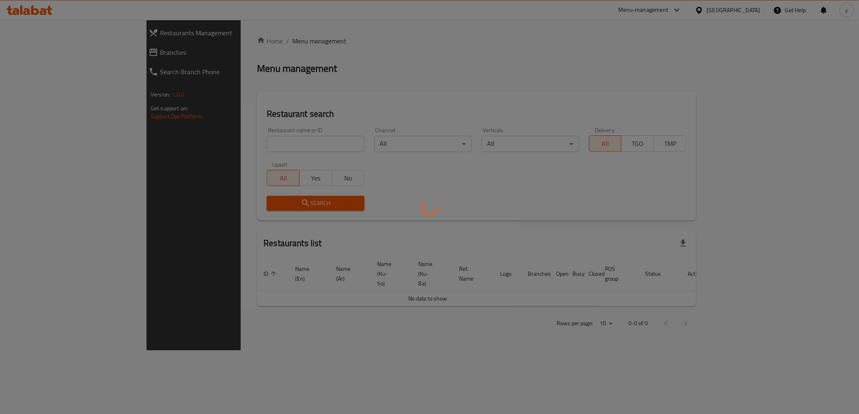
click at [191, 142] on div at bounding box center [429, 207] width 859 height 414
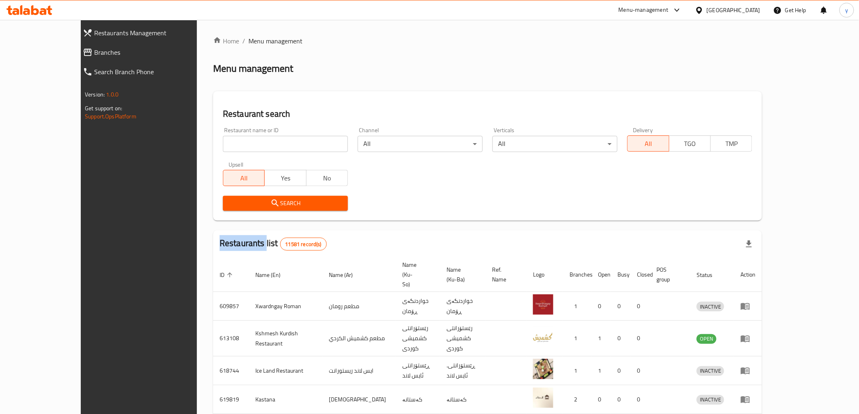
click at [213, 142] on div "Home / Menu management Menu management Restaurant search Restaurant name or ID …" at bounding box center [487, 325] width 549 height 579
click at [223, 142] on input "search" at bounding box center [285, 144] width 125 height 16
paste input "777038"
type input "777038"
click at [227, 210] on button "Search" at bounding box center [285, 203] width 125 height 15
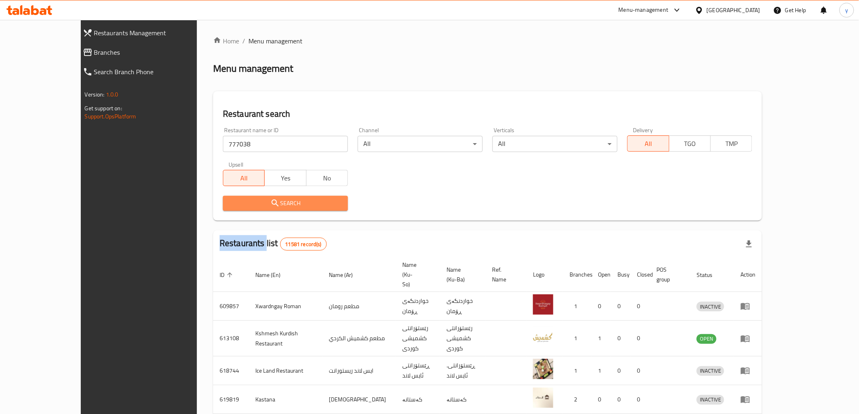
click at [227, 210] on div at bounding box center [429, 207] width 859 height 414
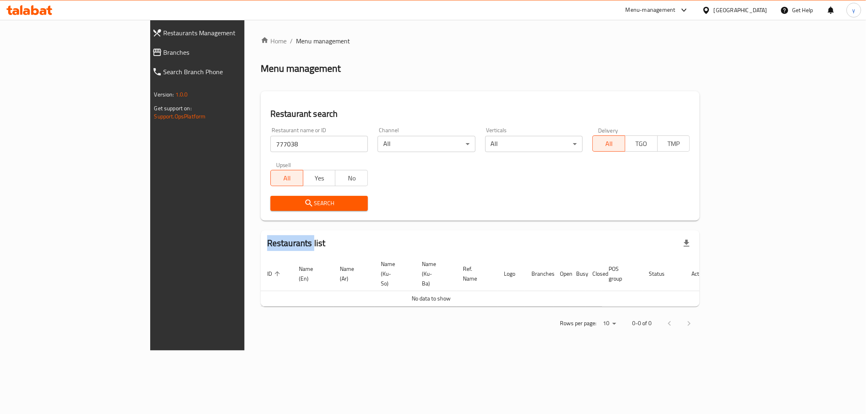
click at [164, 54] on span "Branches" at bounding box center [226, 52] width 125 height 10
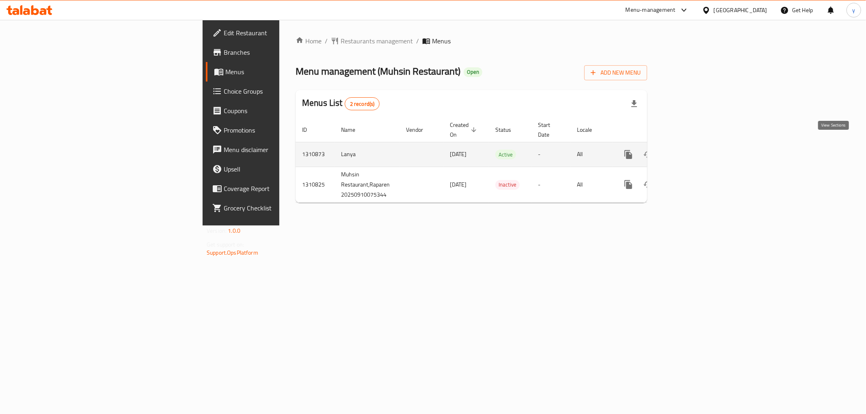
click at [697, 145] on link "enhanced table" at bounding box center [686, 154] width 19 height 19
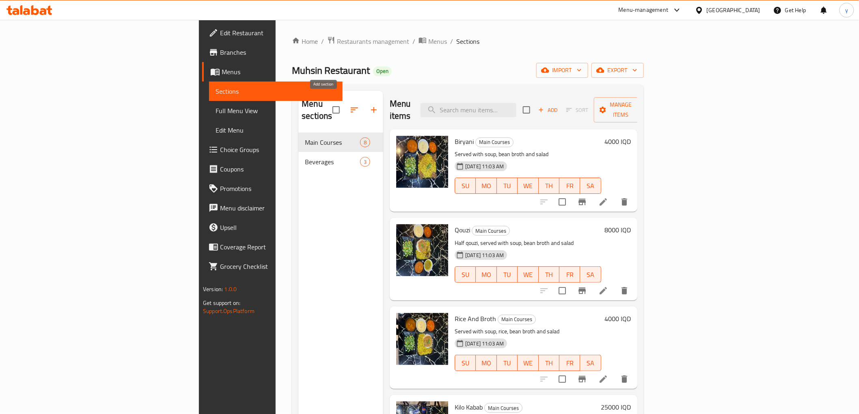
click at [371, 107] on icon "button" at bounding box center [374, 110] width 6 height 6
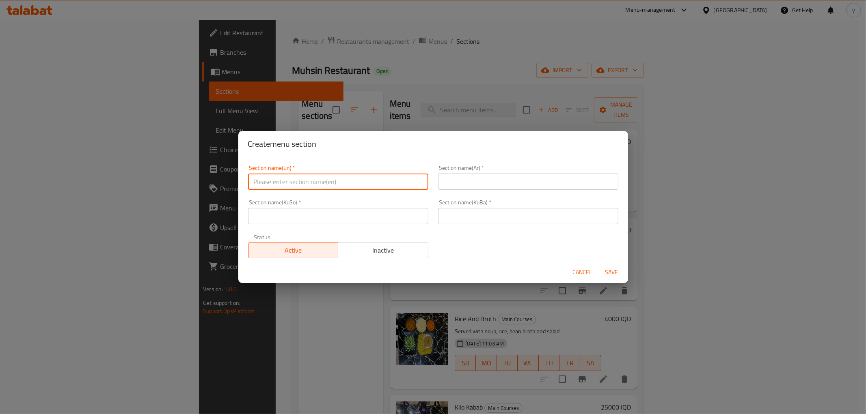
click at [365, 179] on input "text" at bounding box center [338, 182] width 180 height 16
type input "Offers"
click at [455, 176] on input "text" at bounding box center [528, 182] width 180 height 16
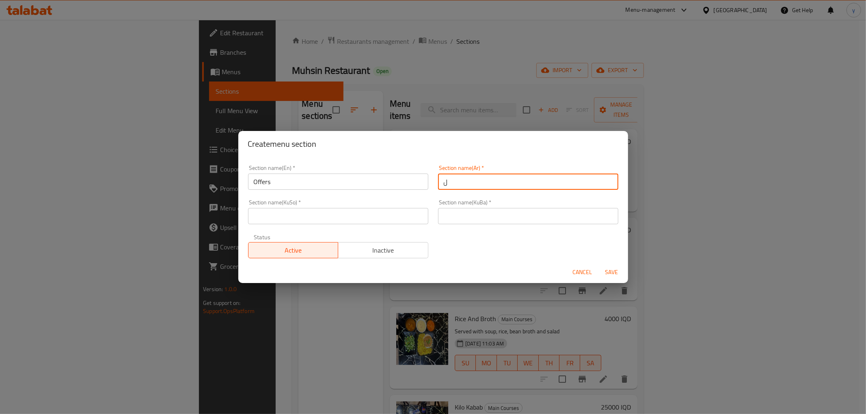
click at [460, 181] on input "ل" at bounding box center [528, 182] width 180 height 16
type input "العروض"
click at [379, 218] on input "text" at bounding box center [338, 216] width 180 height 16
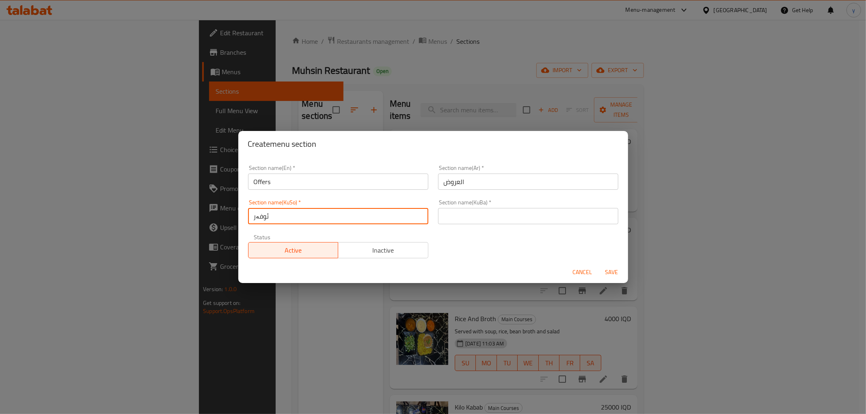
type input "ئوفەرەکان"
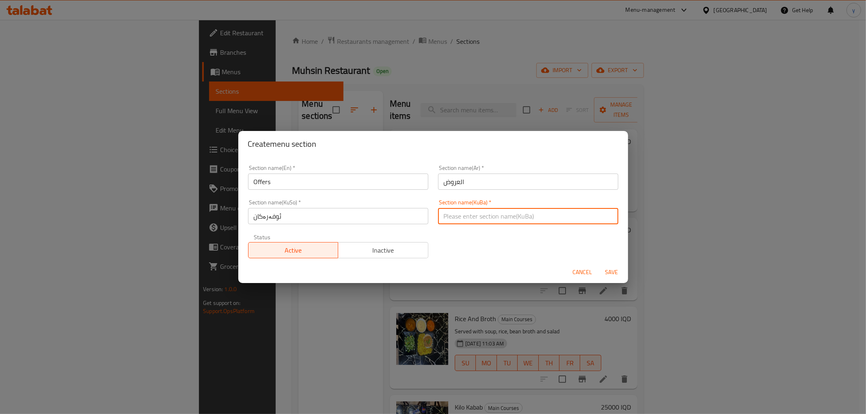
click at [471, 212] on input "text" at bounding box center [528, 216] width 180 height 16
paste input "ئوفەرەکان"
type input "ئوفەرەکان"
click at [607, 277] on span "Save" at bounding box center [611, 273] width 19 height 10
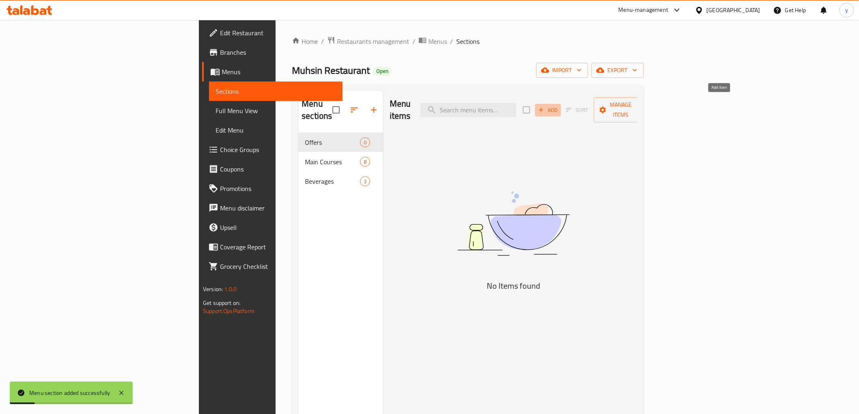
click at [559, 106] on span "Add" at bounding box center [548, 110] width 22 height 9
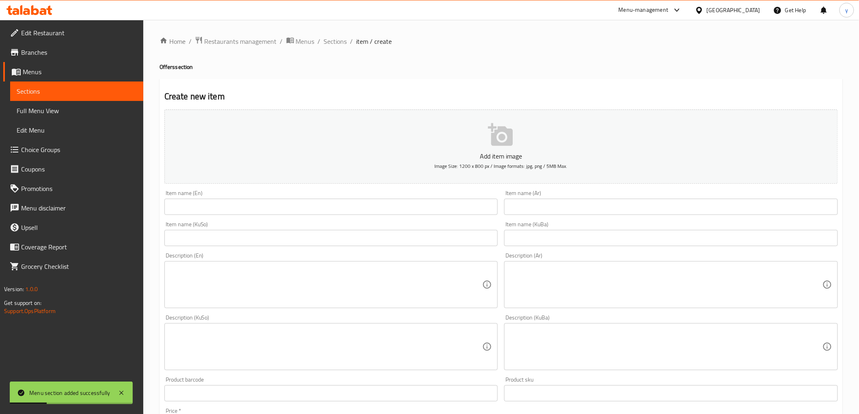
click at [335, 212] on input "text" at bounding box center [331, 207] width 334 height 16
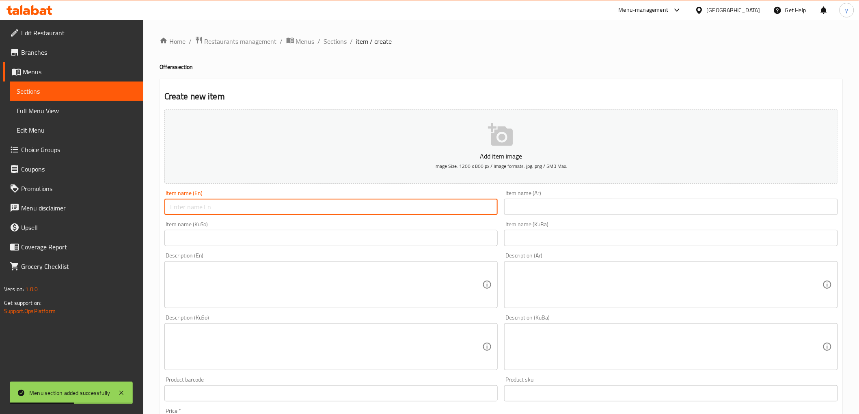
paste input "family big Offer"
click at [193, 208] on input "family big Offer" at bounding box center [331, 207] width 334 height 16
drag, startPoint x: 192, startPoint y: 209, endPoint x: 190, endPoint y: 214, distance: 5.8
click at [190, 214] on input "family big Offer" at bounding box center [331, 207] width 334 height 16
click at [171, 210] on input "family Big Offer" at bounding box center [331, 207] width 334 height 16
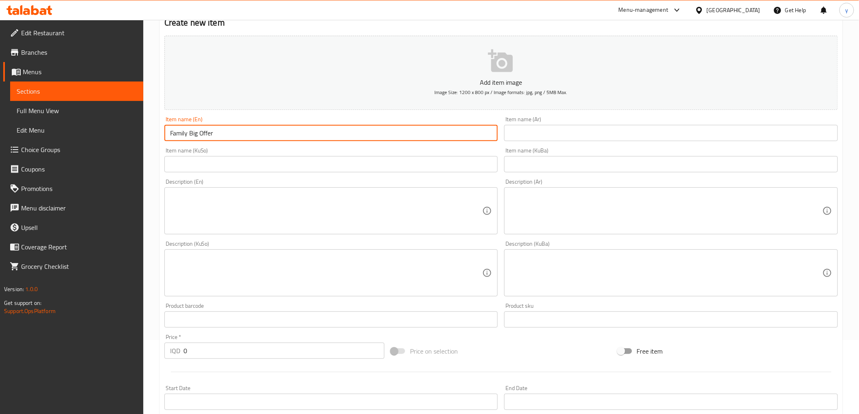
scroll to position [180, 0]
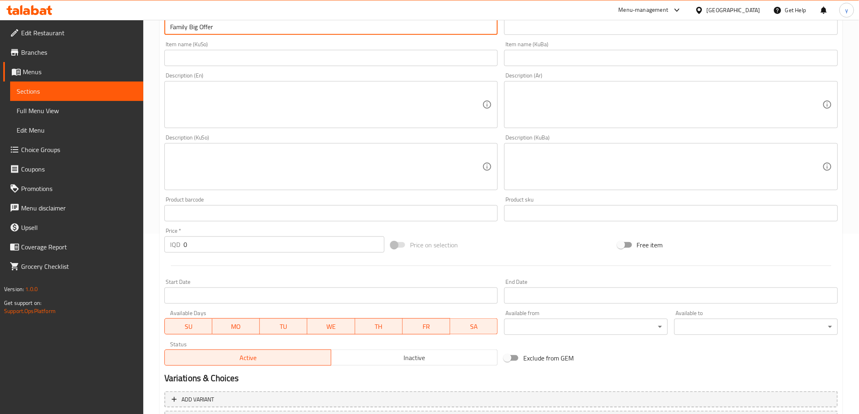
type input "Family Big Offer"
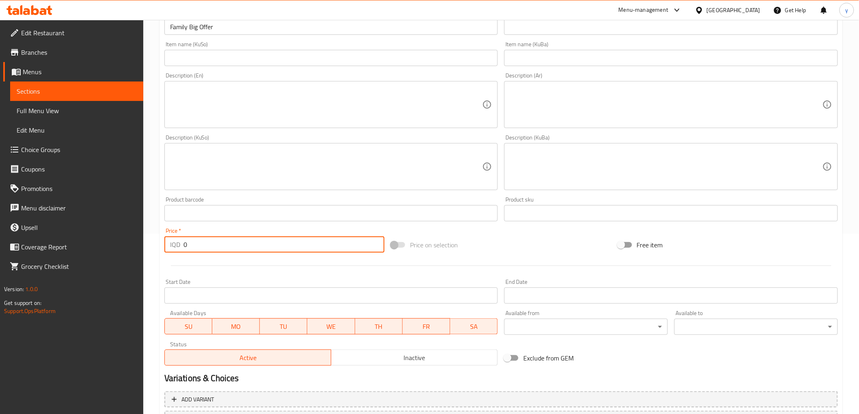
click at [188, 246] on input "0" at bounding box center [283, 245] width 201 height 16
paste input "3000"
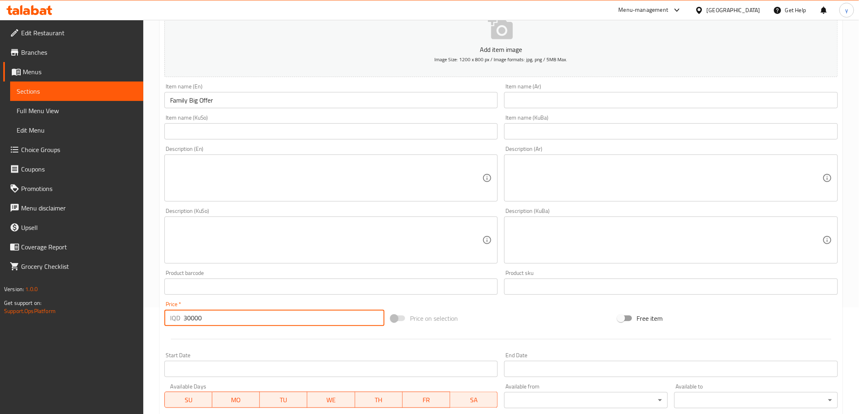
scroll to position [0, 0]
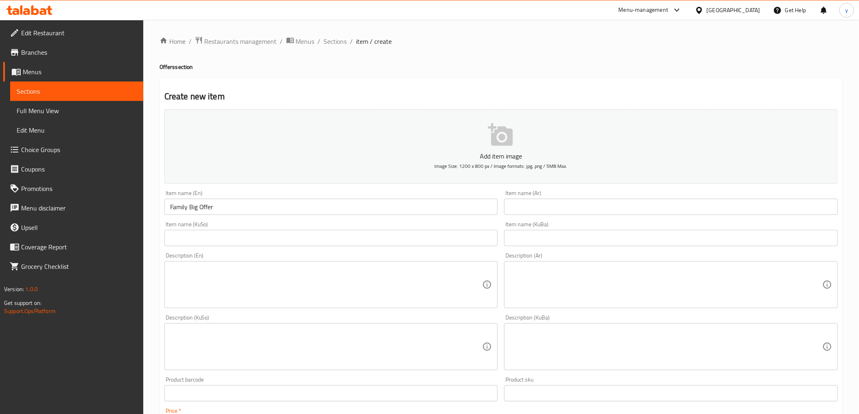
type input "30000"
click at [567, 212] on input "text" at bounding box center [671, 207] width 334 height 16
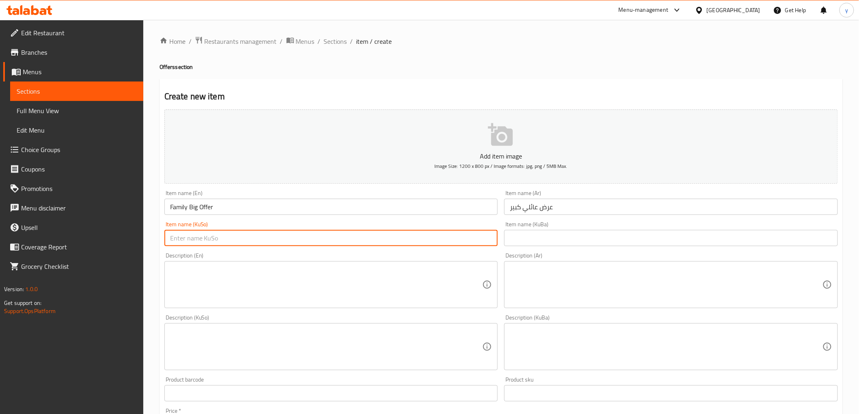
click at [426, 237] on input "text" at bounding box center [331, 238] width 334 height 16
click at [196, 206] on input "Family Big Offer" at bounding box center [331, 207] width 334 height 16
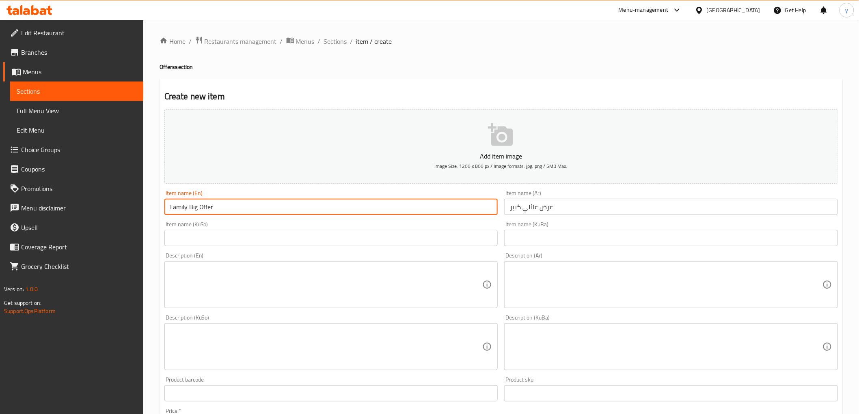
click at [196, 206] on input "Family Big Offer" at bounding box center [331, 207] width 334 height 16
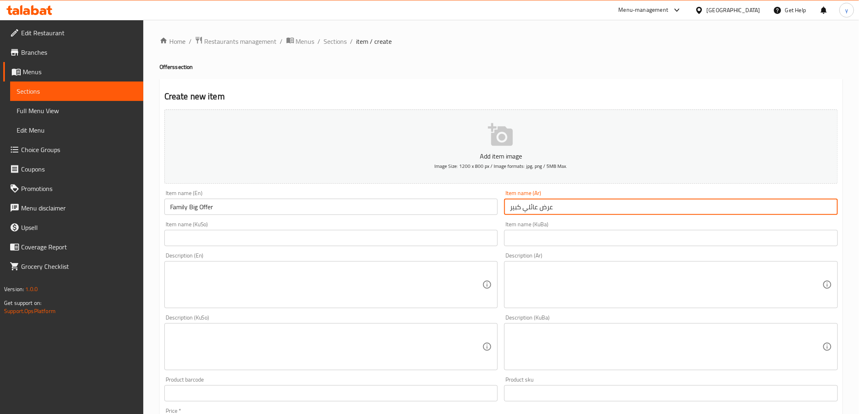
click at [517, 209] on input "عرض عائلي كبير" at bounding box center [671, 207] width 334 height 16
paste input "بيج"
type input "عرض عائلي بيج"
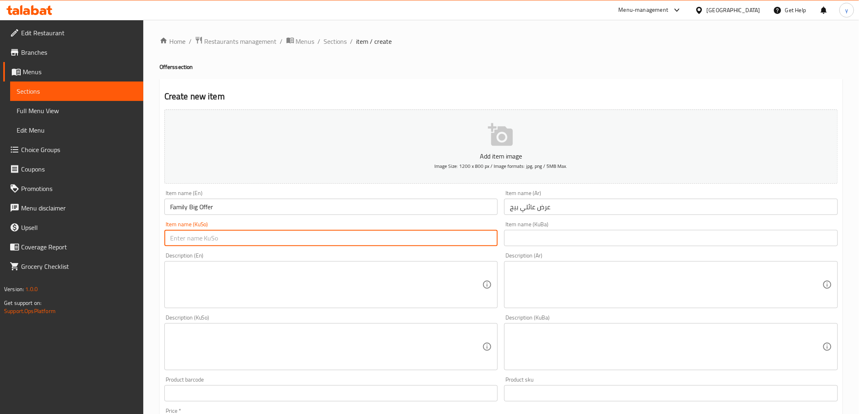
click at [416, 241] on input "text" at bounding box center [331, 238] width 334 height 16
click at [371, 231] on input "ئوفەری خێزانی" at bounding box center [331, 238] width 334 height 16
paste input "بیگ"
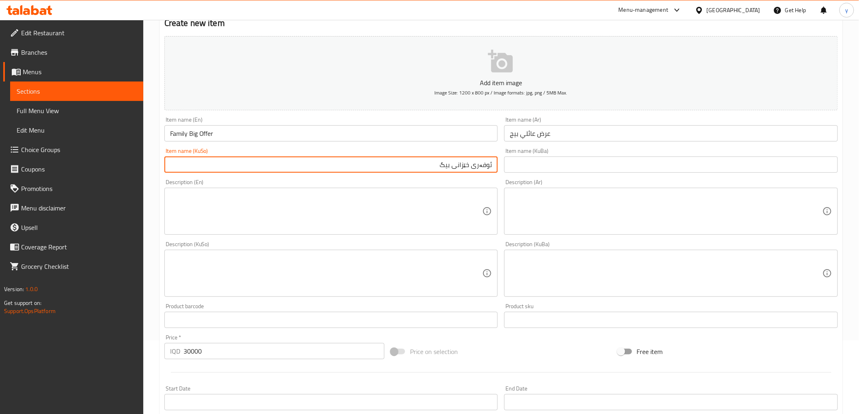
scroll to position [90, 0]
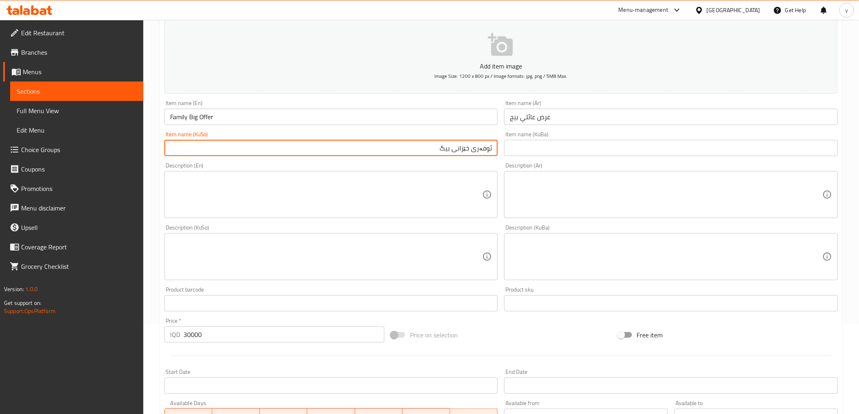
type input "ئوفەری خێزانی بیگ"
click at [239, 201] on textarea at bounding box center [326, 195] width 313 height 39
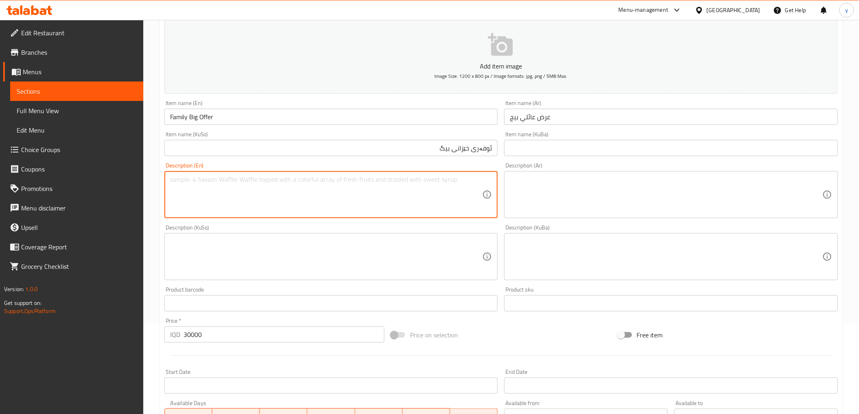
paste textarea "2 Shish wings, 2 shish kabab, 2 shish chicken tikka, chicken charcoal, qouzi me…"
click at [205, 180] on textarea "2 Shish wings, 2 shish kabab, 2 shish chicken tikka, chicken charcoal, qouzi me…" at bounding box center [326, 195] width 313 height 39
drag, startPoint x: 208, startPoint y: 177, endPoint x: 191, endPoint y: 181, distance: 17.0
click at [191, 181] on textarea "2 Shish wings, 2 shish kabab, 2 shish chicken tikka, chicken charcoal, qouzi me…" at bounding box center [326, 195] width 313 height 39
click at [218, 198] on textarea "2 Shish wings, 2 shish kabab, 2 shish chicken tikka, chicken charcoal, qouzi me…" at bounding box center [326, 195] width 313 height 39
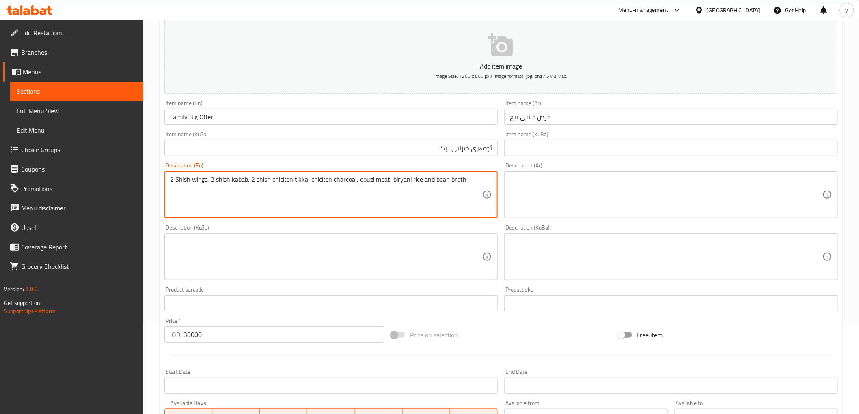
click at [378, 181] on textarea "2 Shish wings, 2 shish kabab, 2 shish chicken tikka, chicken charcoal, qouzi me…" at bounding box center [326, 195] width 313 height 39
click at [359, 180] on textarea "2 Shish wings, 2 shish kabab, 2 shish chicken tikka, chicken charcoal, qouzi , …" at bounding box center [326, 195] width 313 height 39
click at [356, 183] on textarea "2 Shish wings, 2 shish kabab, 2 shish chicken tikka, chicken charcoal, qouzi , …" at bounding box center [326, 195] width 313 height 39
click at [358, 183] on textarea "2 Shish wings, 2 shish kabab, 2 shish chicken tikka, chicken charcoal, qouzi , …" at bounding box center [326, 195] width 313 height 39
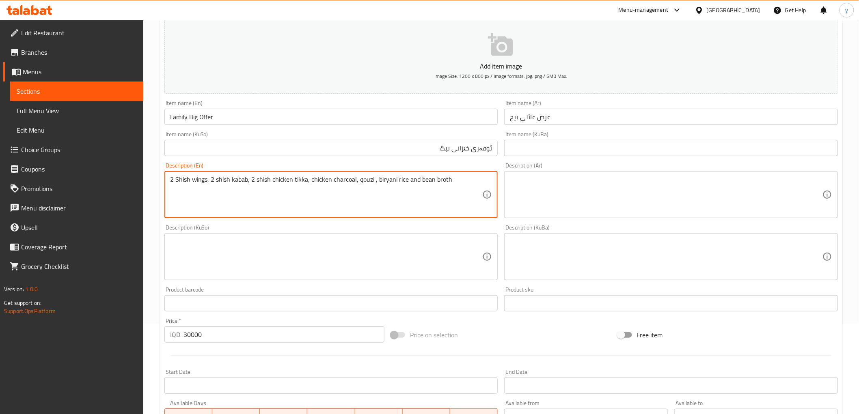
paste textarea "meat"
click at [387, 180] on textarea "2 Shish wings, 2 shish kabab, 2 shish chicken tikka, chicken charcoal, meat qou…" at bounding box center [326, 195] width 313 height 39
click at [390, 180] on textarea "2 Shish wings, 2 shish kabab, 2 shish chicken tikka, chicken charcoal, meat qou…" at bounding box center [326, 195] width 313 height 39
click at [388, 182] on textarea "2 Shish wings, 2 shish kabab, 2 shish chicken tikka, chicken charcoal, meat qou…" at bounding box center [326, 195] width 313 height 39
click at [465, 179] on textarea "2 Shish wings, 2 shish kabab, 2 shish chicken tikka, chicken charcoal, meat qou…" at bounding box center [326, 195] width 313 height 39
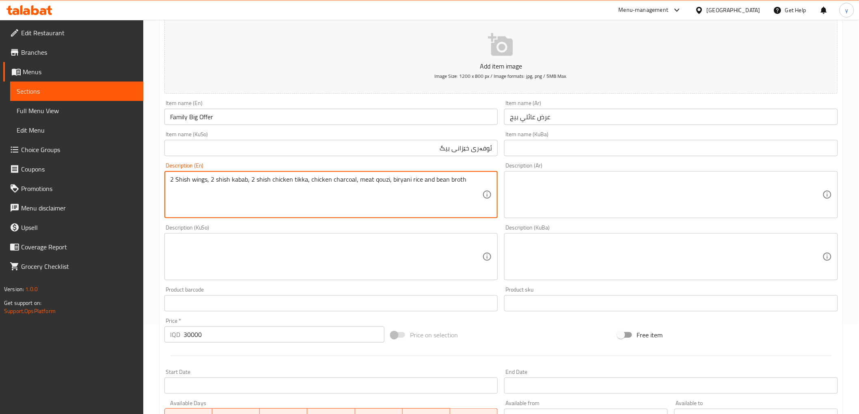
click at [595, 184] on textarea at bounding box center [666, 195] width 313 height 39
click at [416, 190] on textarea "2 Shish wings, 2 shish kabab, 2 shish chicken tikka, chicken charcoal, meat qou…" at bounding box center [326, 195] width 313 height 39
paste textarea "شيش أجنحة، 2 شيش كباب، 2 شيش تكة دجاج، دجاج على الفحم، قوزي لحم، أرز برياني ومر…"
type textarea "2 شيش أجنحة، 2 شيش كباب، 2 شيش تكة دجاج، دجاج على الفحم، قوزي لحم، أرز برياني و…"
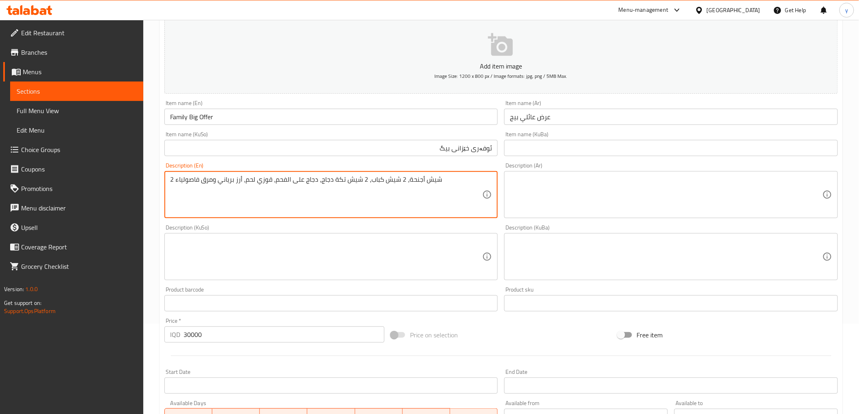
click at [548, 196] on textarea at bounding box center [666, 195] width 313 height 39
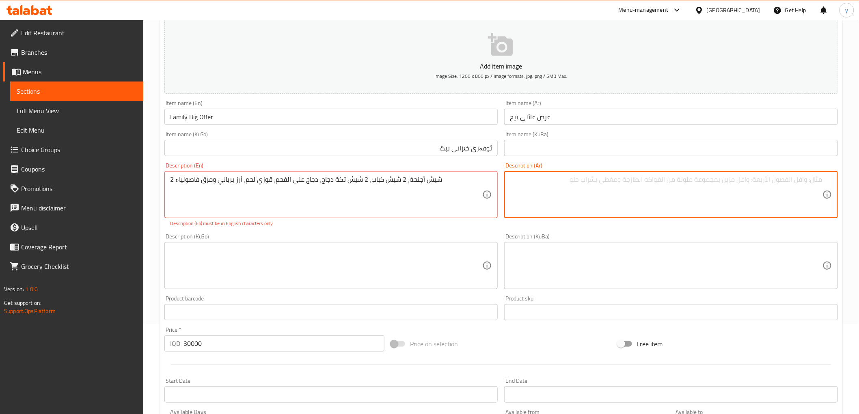
paste textarea "2 شيش أجنحة، 2 شيش كباب، 2 شيش تكة دجاج، دجاج على الفحم، قوزي لحم، أرز برياني و…"
type textarea "2 شيش أجنحة، 2 شيش كباب، 2 شيش تكة دجاج، دجاج على الفحم، قوزي لحم، أرز برياني و…"
click at [427, 192] on textarea "2 شيش أجنحة، 2 شيش كباب، 2 شيش تكة دجاج، دجاج على الفحم، قوزي لحم، أرز برياني و…" at bounding box center [326, 195] width 313 height 39
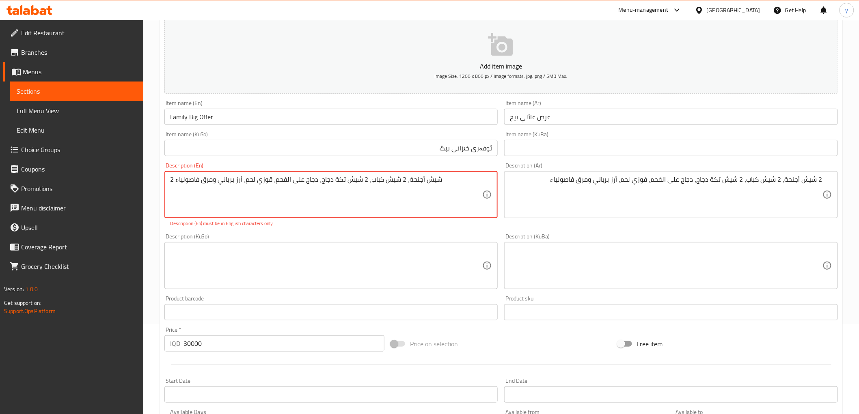
click at [427, 192] on textarea "2 شيش أجنحة، 2 شيش كباب، 2 شيش تكة دجاج، دجاج على الفحم، قوزي لحم، أرز برياني و…" at bounding box center [326, 195] width 313 height 39
paste textarea "Shish wings, 2 shish kabab, 2 shish chicken tikka, chicken charcoal, meat qouzi…"
type textarea "2 Shish wings, 2 shish kabab, 2 shish chicken tikka, chicken charcoal, meat qou…"
click at [297, 257] on textarea at bounding box center [326, 266] width 313 height 39
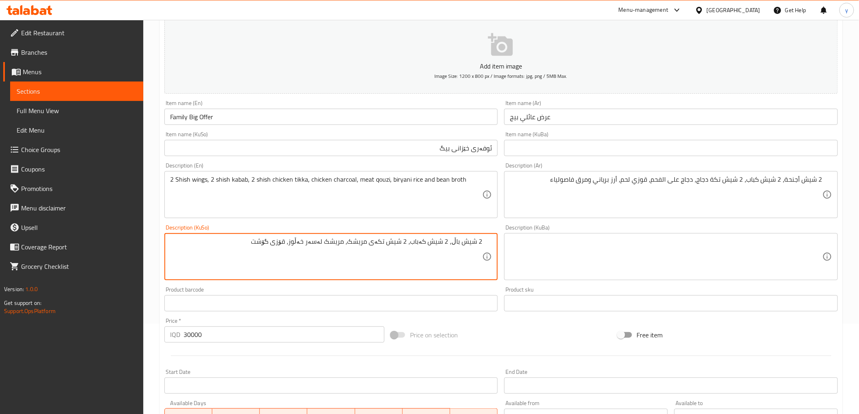
click at [293, 242] on textarea "2 شیش باڵ، 2 شیش کەباب، 2 شیش تکەی مریشک، مریشک لەسەر خەڵوز، قۆزی گۆشت" at bounding box center [326, 257] width 313 height 39
click at [248, 241] on textarea "2 شیش باڵ، 2 شیش کەباب، 2 شیش تکەی مریشک، مریشک لەسەر خەڵوز، قۆزی گۆشت" at bounding box center [326, 257] width 313 height 39
paste textarea "فاسۆلیای"
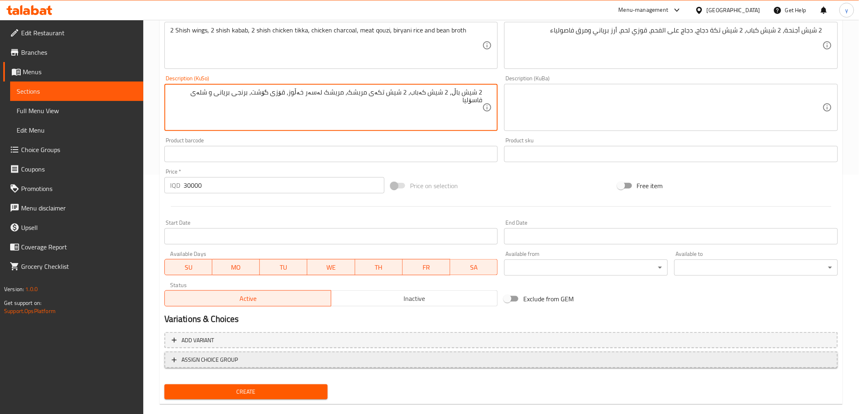
scroll to position [251, 0]
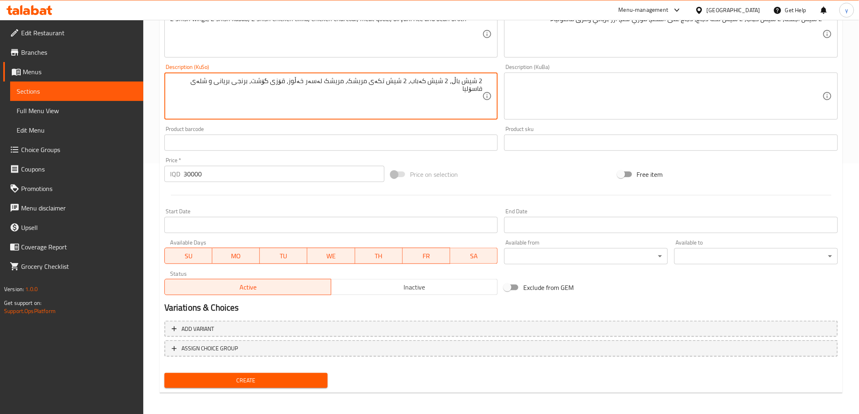
type textarea "2 شیش باڵ، 2 شیش کەباب، 2 شیش تکەی مریشک، مریشک لەسەر خەڵوز، قۆزی گۆشت، برنجی ب…"
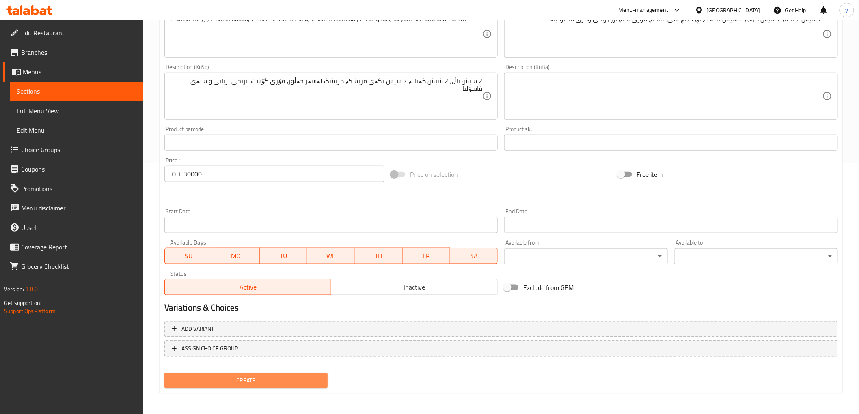
click at [285, 376] on span "Create" at bounding box center [246, 381] width 151 height 10
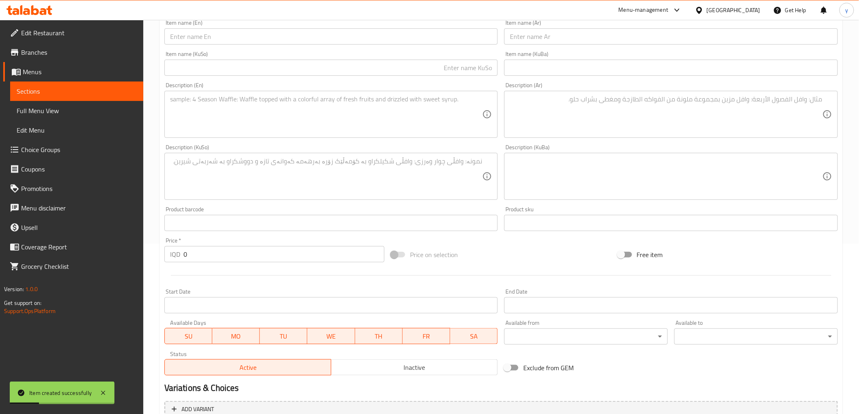
scroll to position [71, 0]
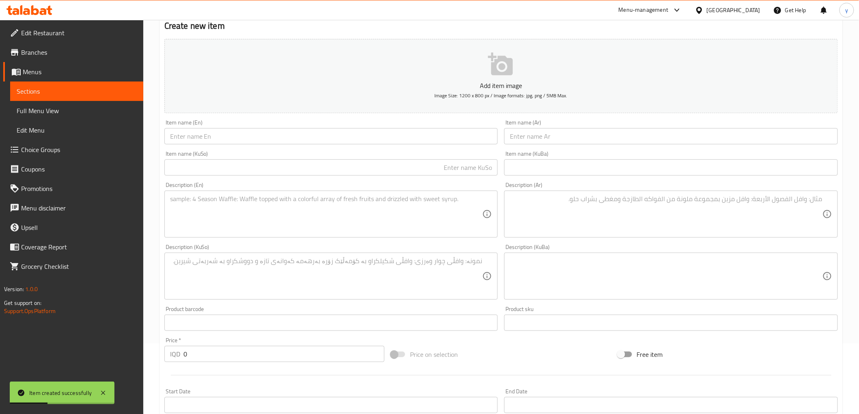
click at [280, 145] on div "Item name (En) Item name (En)" at bounding box center [331, 132] width 340 height 31
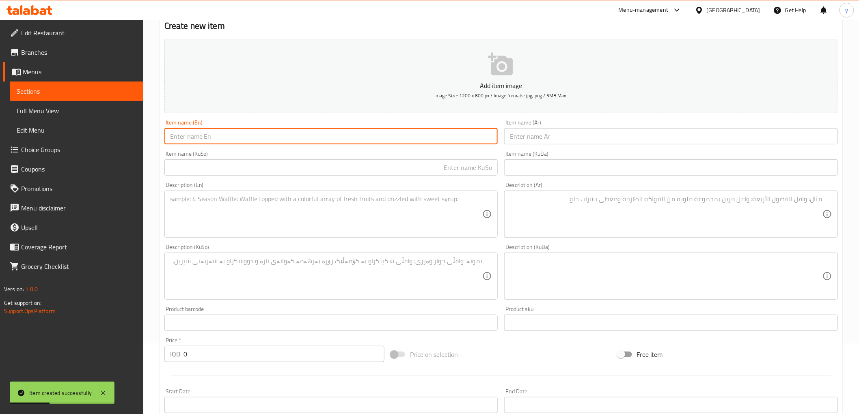
click at [280, 143] on input "text" at bounding box center [331, 136] width 334 height 16
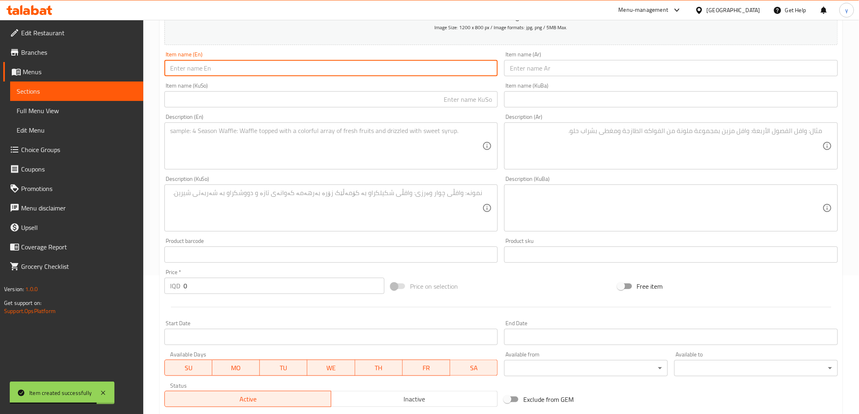
scroll to position [161, 0]
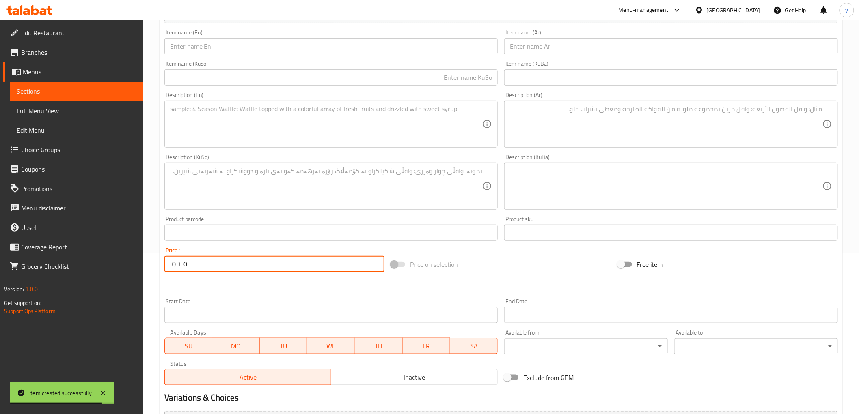
paste input "1800"
drag, startPoint x: 190, startPoint y: 264, endPoint x: 181, endPoint y: 264, distance: 9.3
click at [181, 264] on div "IQD 0 Price *" at bounding box center [274, 264] width 220 height 16
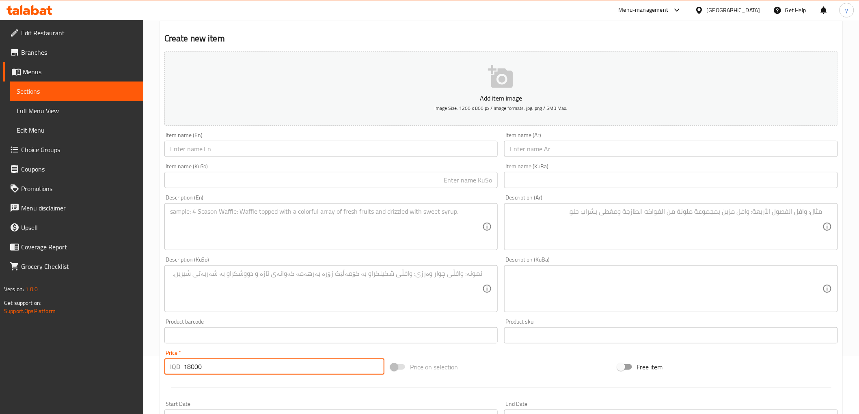
scroll to position [90, 0]
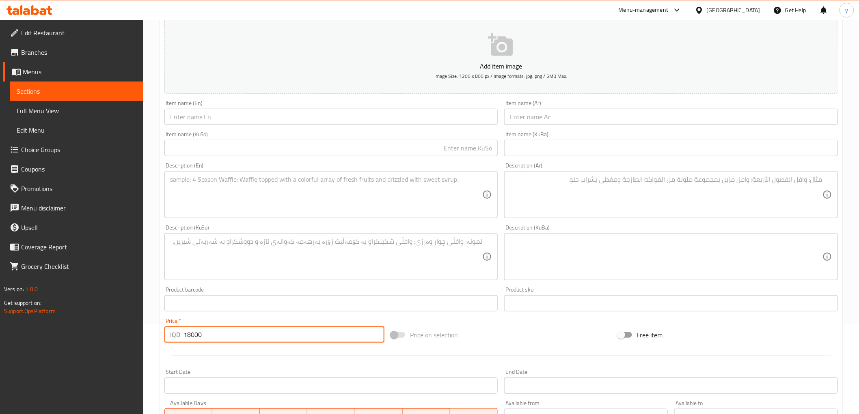
type input "18000"
click at [245, 129] on div "Item name (KuSo) Item name (KuSo)" at bounding box center [331, 143] width 340 height 31
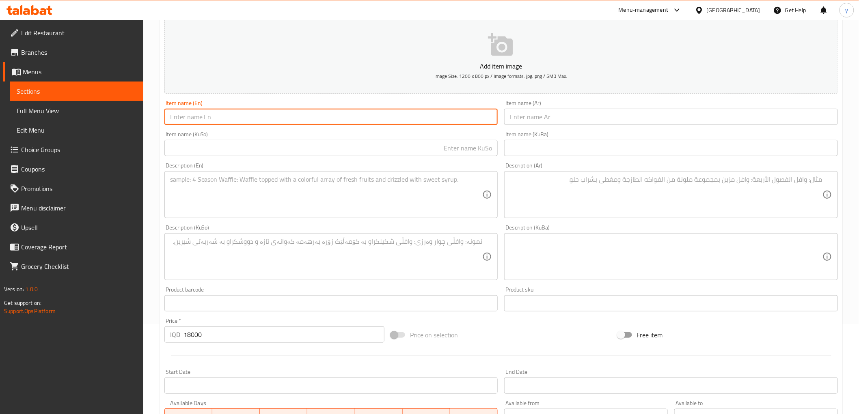
click at [252, 120] on input "text" at bounding box center [331, 117] width 334 height 16
paste input "Family offer"
type input "Family offer"
drag, startPoint x: 278, startPoint y: 195, endPoint x: 267, endPoint y: 168, distance: 29.3
click at [278, 195] on textarea at bounding box center [326, 195] width 313 height 39
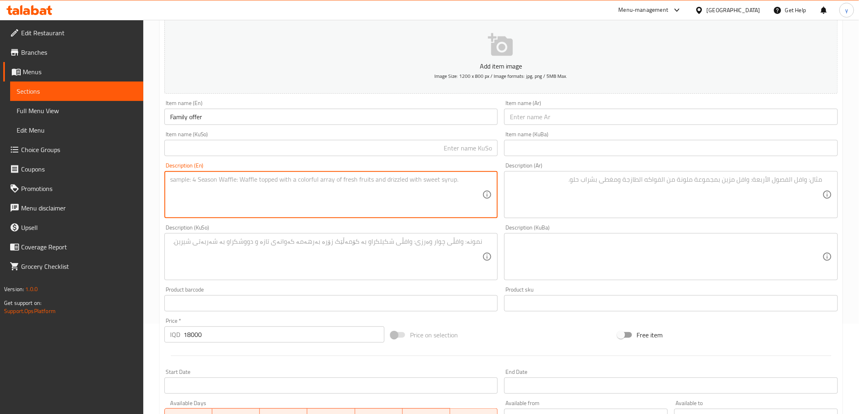
paste textarea "4 Kabab, half chicken, biryani and bean broth"
type textarea "4 Kabab, half chicken, biryani and bean broth"
click at [598, 188] on textarea at bounding box center [666, 195] width 313 height 39
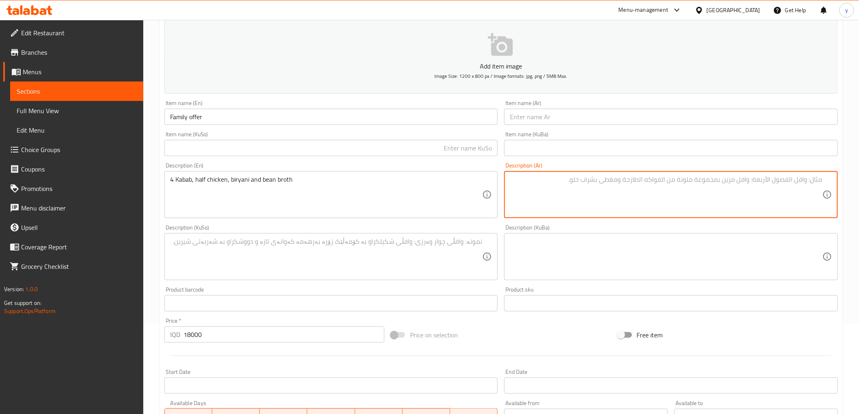
paste textarea "4 كباب، نصف دجاج، برياني ومرق فاصولياء"
type textarea "4 كباب، نصف دجاج، برياني ومرق فاصولياء"
click at [526, 121] on input "text" at bounding box center [671, 117] width 334 height 16
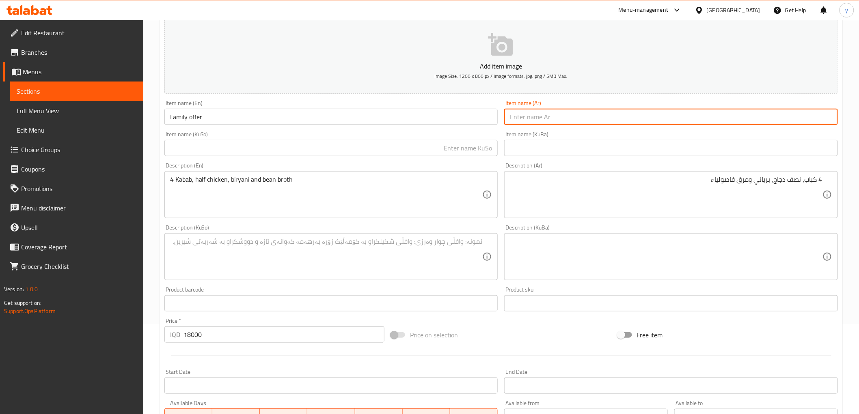
click at [370, 110] on input "Family offer" at bounding box center [331, 117] width 334 height 16
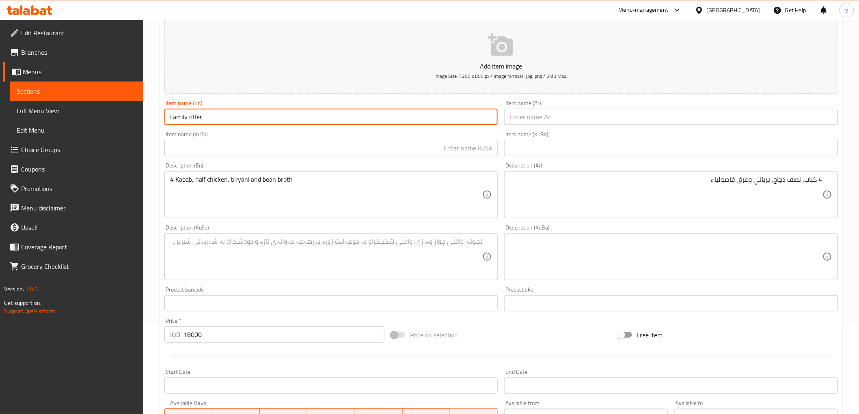
click at [370, 111] on input "Family offer" at bounding box center [331, 117] width 334 height 16
type input "Family Offer"
click at [230, 112] on input "Family Offer" at bounding box center [331, 117] width 334 height 16
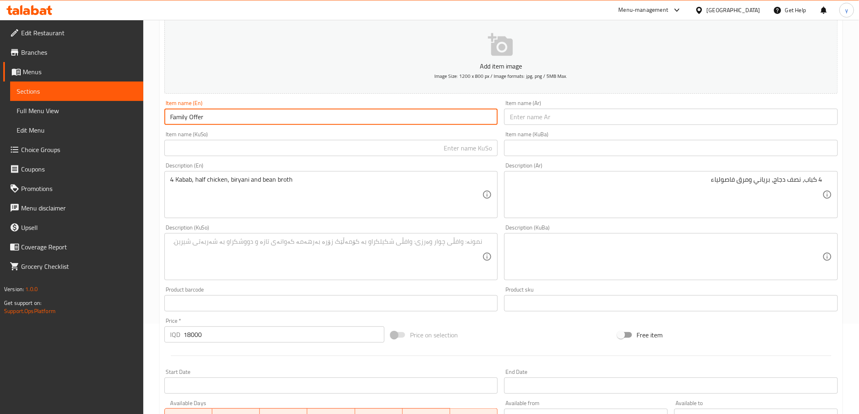
click at [230, 112] on input "Family Offer" at bounding box center [331, 117] width 334 height 16
click at [569, 122] on input "text" at bounding box center [671, 117] width 334 height 16
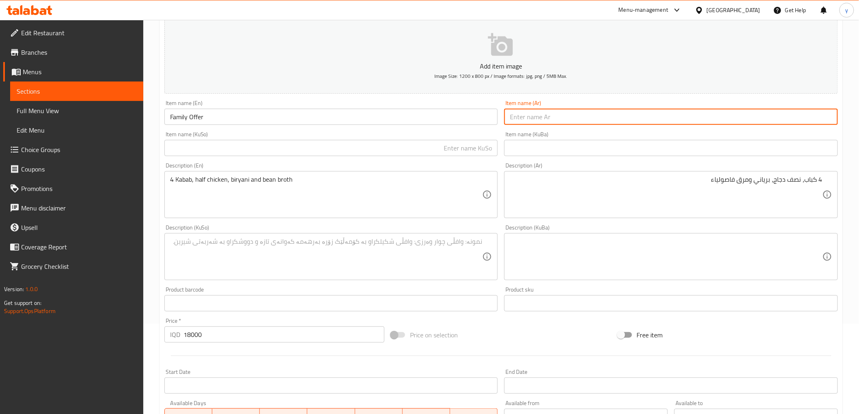
paste input "عرض عائلي"
type input "عرض عائلي"
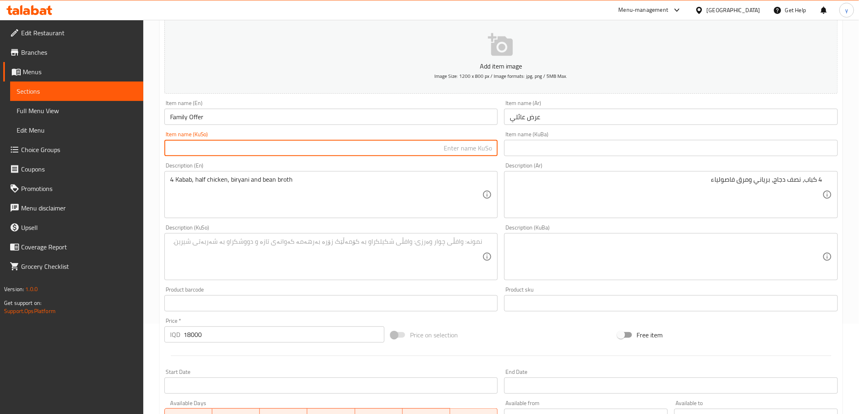
click at [474, 145] on input "text" at bounding box center [331, 148] width 334 height 16
type input "ئوفەری خێزانی"
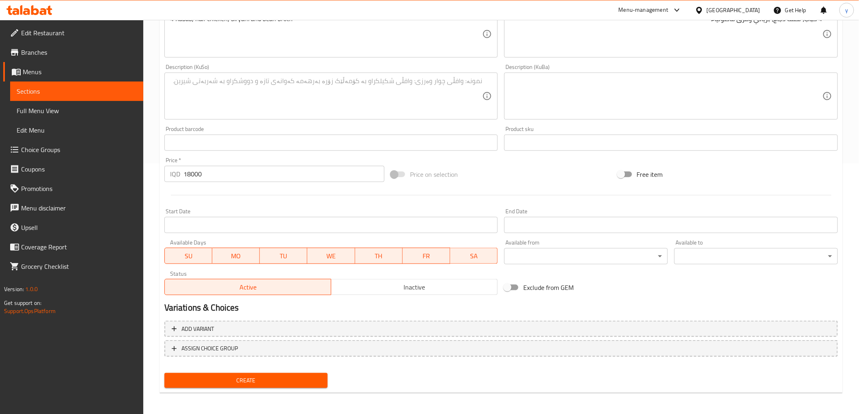
click at [427, 94] on textarea at bounding box center [326, 96] width 313 height 39
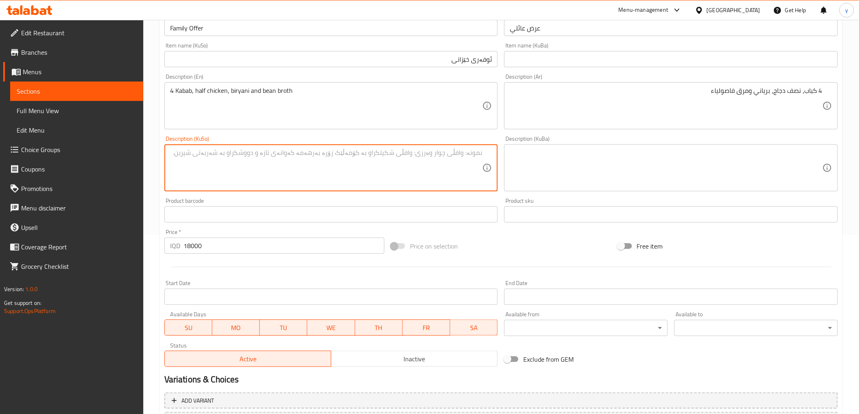
scroll to position [161, 0]
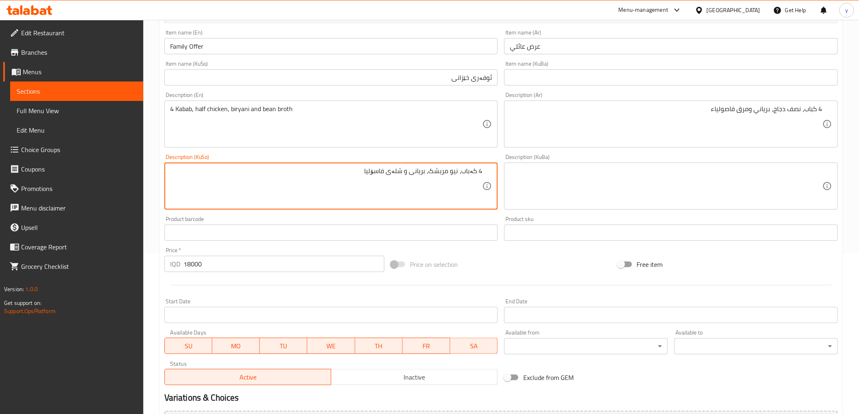
click at [379, 173] on textarea "4 کەباب، نیو مریشک، بریانی و شلەی فاسۆلیا" at bounding box center [326, 186] width 313 height 39
type textarea "4 کەباب، نیو مریشک، بریانی و شلەی فاسۆلیا"
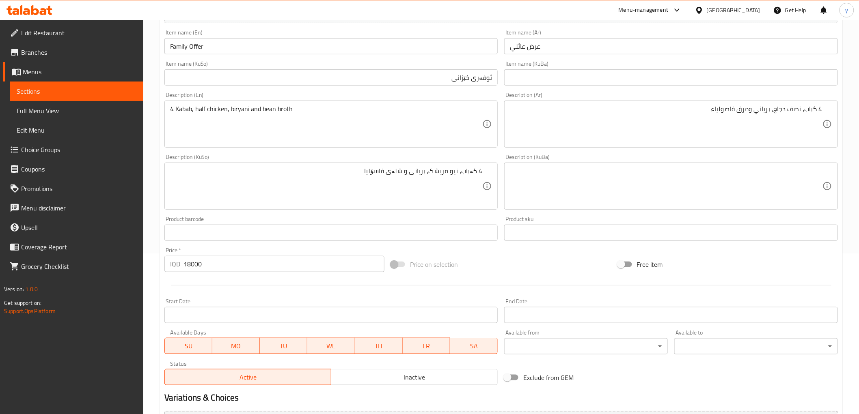
click at [376, 161] on div "Description (KuSo) 4 کەباب، نیو مریشک، بریانی و شلەی فاسۆلیا Description (KuSo)" at bounding box center [331, 182] width 334 height 56
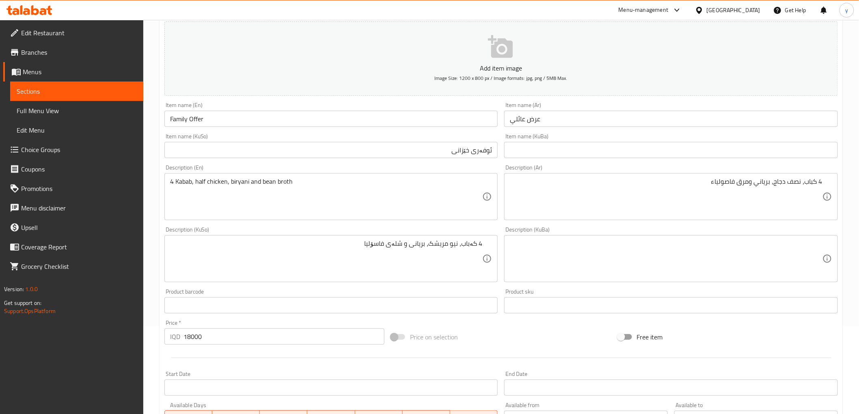
scroll to position [71, 0]
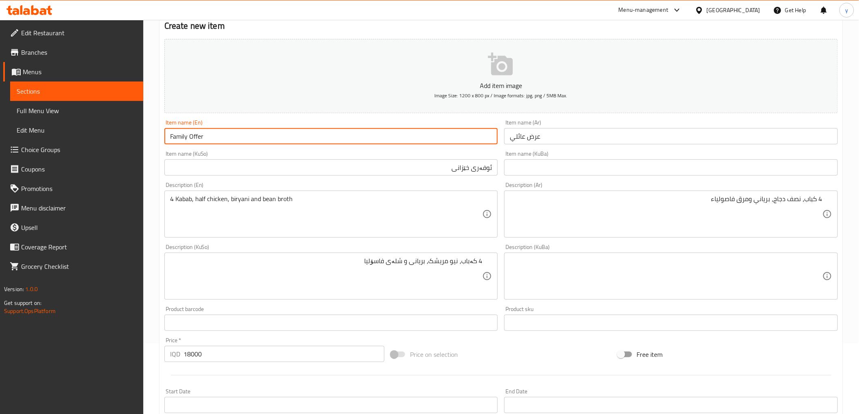
click at [261, 137] on input "Family Offer" at bounding box center [331, 136] width 334 height 16
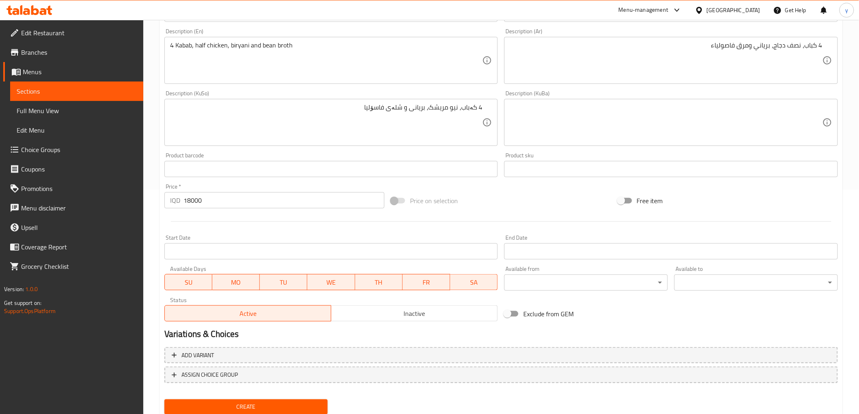
scroll to position [251, 0]
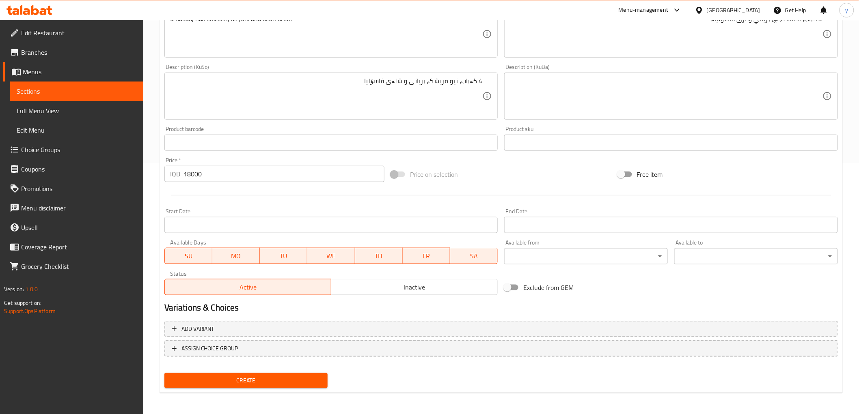
click at [281, 371] on div "Create" at bounding box center [246, 381] width 170 height 22
click at [281, 373] on button "Create" at bounding box center [246, 380] width 164 height 15
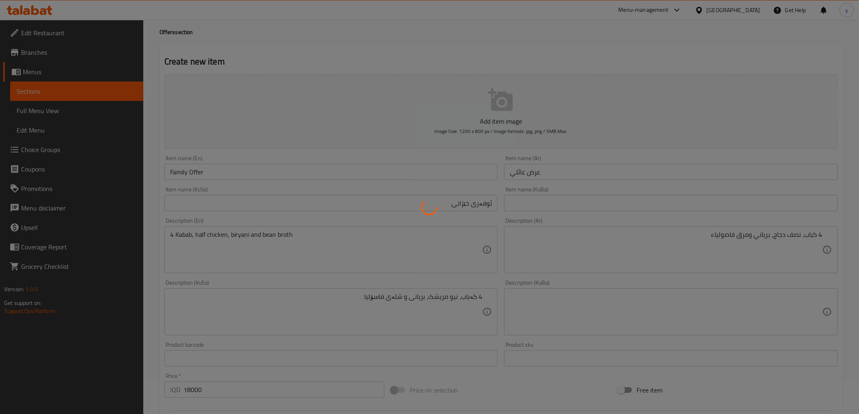
scroll to position [0, 0]
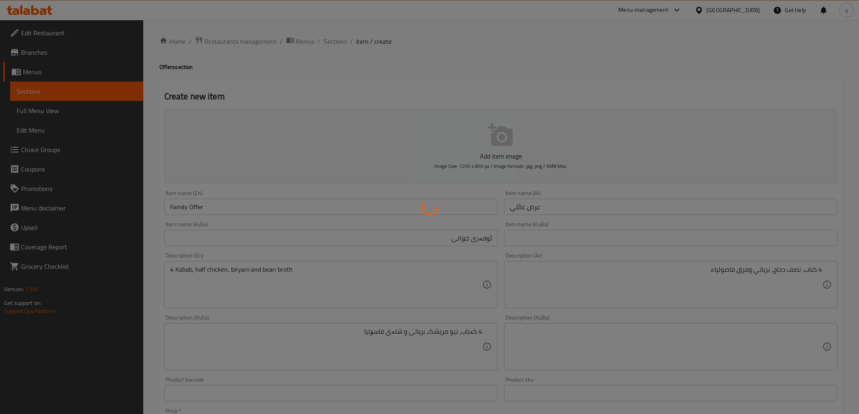
type input "0"
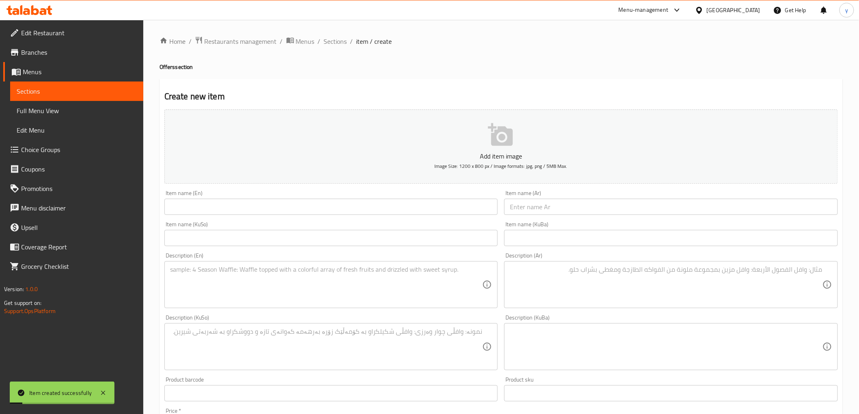
click at [99, 112] on span "Full Menu View" at bounding box center [77, 111] width 120 height 10
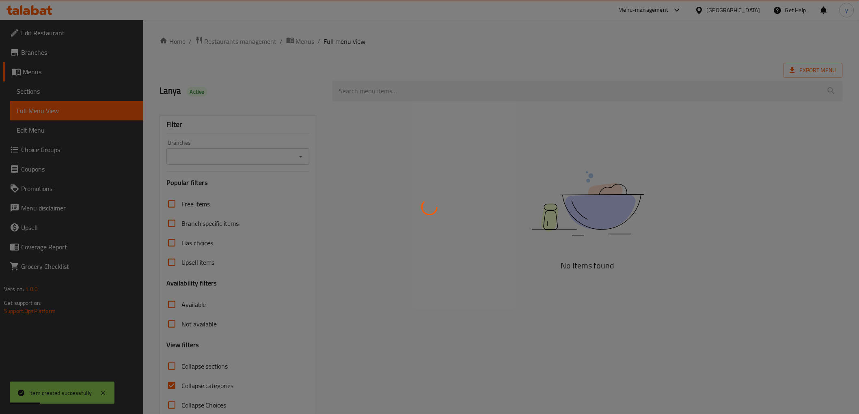
click at [301, 155] on div at bounding box center [429, 207] width 859 height 414
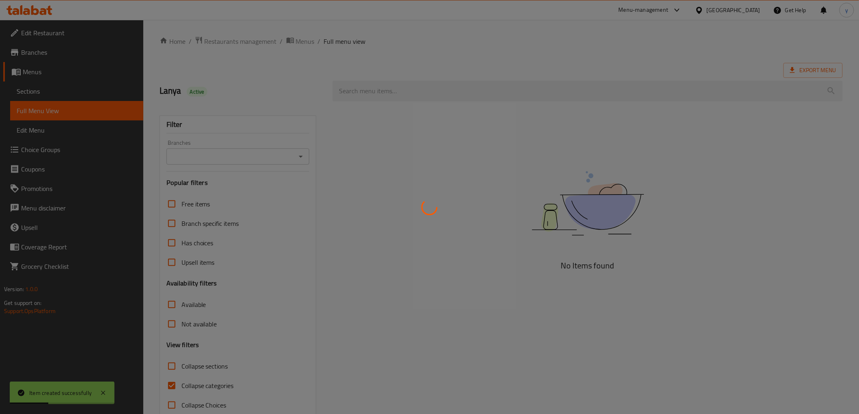
click at [301, 155] on div at bounding box center [429, 207] width 859 height 414
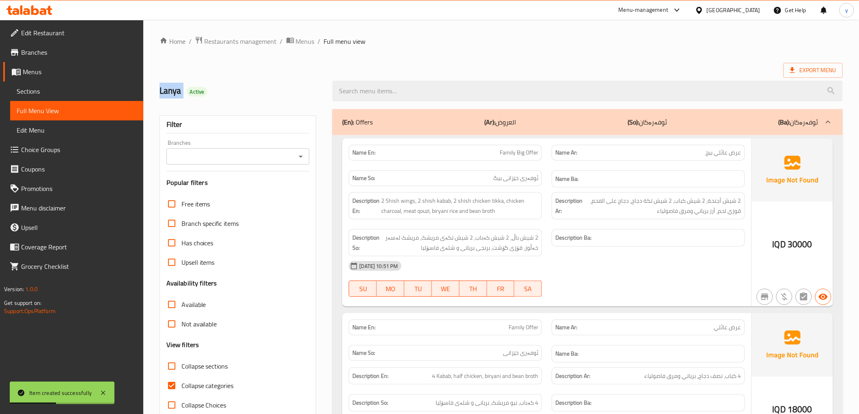
click at [298, 159] on icon "Open" at bounding box center [301, 157] width 10 height 10
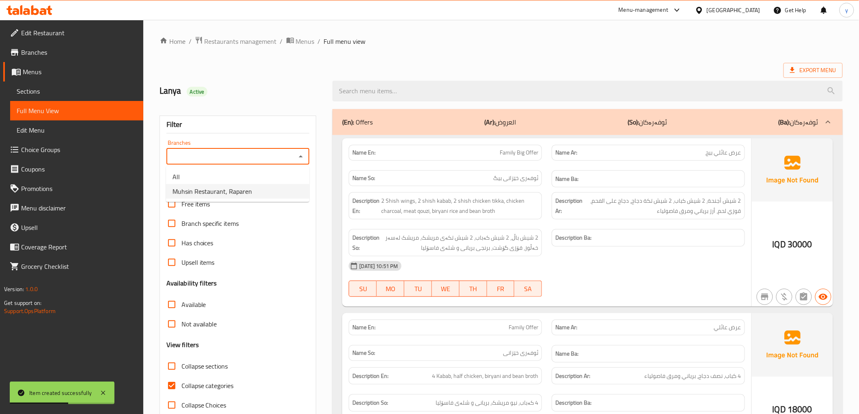
click at [260, 193] on li "Muhsin Restaurant, Raparen" at bounding box center [237, 191] width 143 height 15
type input "Muhsin Restaurant, Raparen"
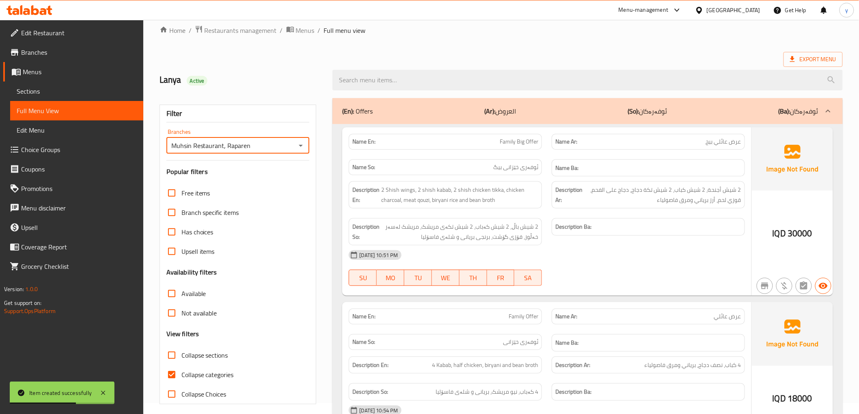
scroll to position [17, 0]
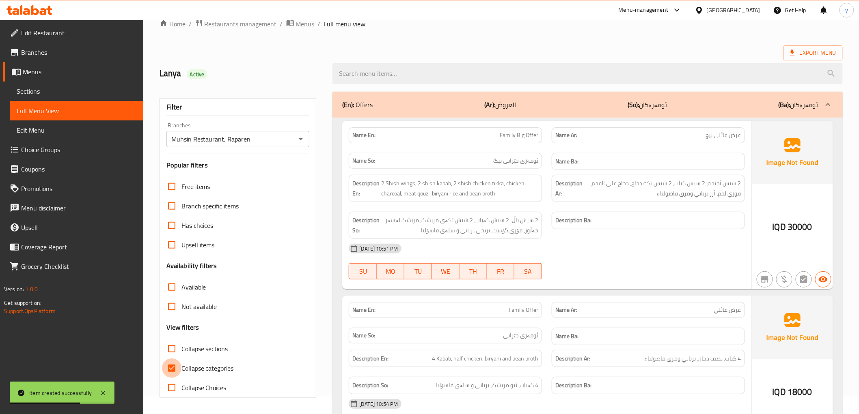
click at [171, 366] on input "Collapse categories" at bounding box center [171, 368] width 19 height 19
checkbox input "false"
click at [173, 349] on input "Collapse sections" at bounding box center [171, 348] width 19 height 19
checkbox input "true"
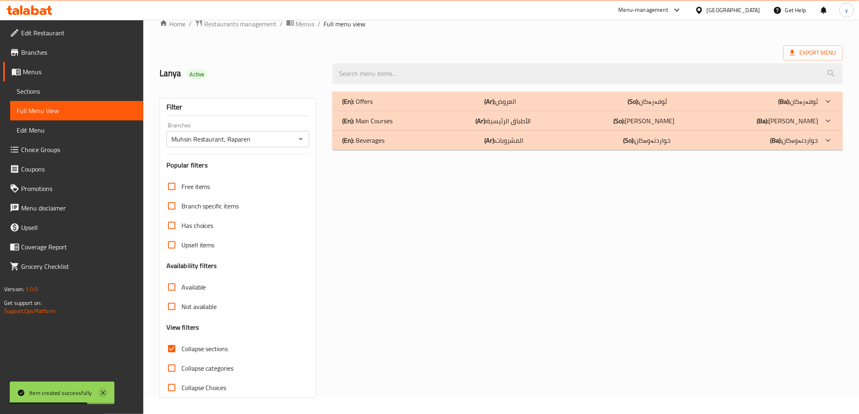
drag, startPoint x: 104, startPoint y: 393, endPoint x: 128, endPoint y: 372, distance: 32.0
click at [104, 392] on icon at bounding box center [103, 393] width 4 height 4
click at [413, 91] on div "(En): Offers (Ar): العروض (So): ئوفەرەکان (Ba): ئوفەرەکان Name En: Family Big O…" at bounding box center [588, 245] width 520 height 316
drag, startPoint x: 433, startPoint y: 98, endPoint x: 451, endPoint y: 97, distance: 18.7
click at [433, 98] on div "(En): Offers (Ar): العروض (So): ئوفەرەکان (Ba): ئوفەرەکان" at bounding box center [580, 102] width 476 height 10
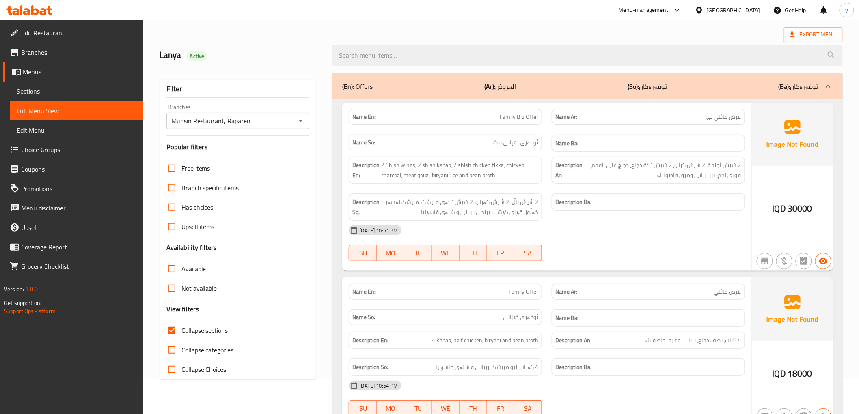
scroll to position [126, 0]
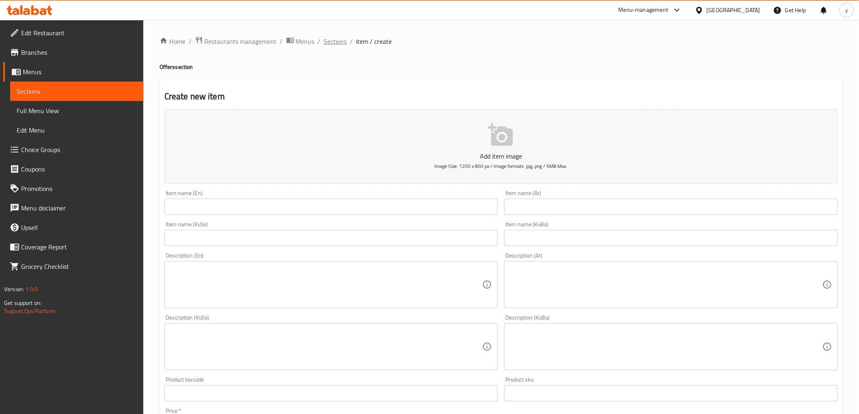
click at [327, 37] on span "Sections" at bounding box center [335, 42] width 23 height 10
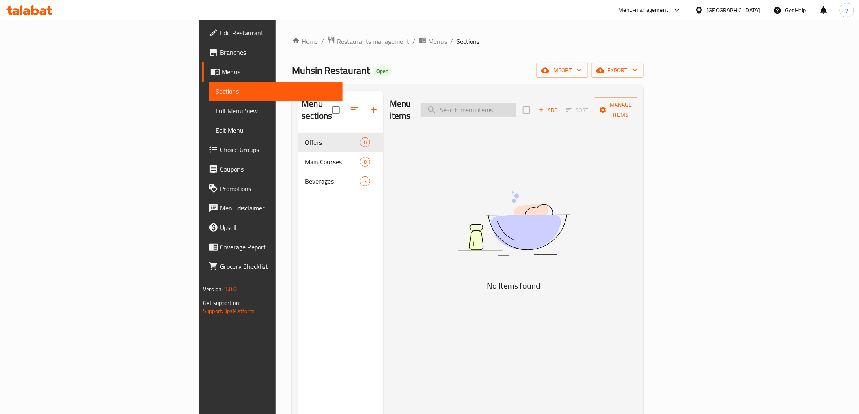
click at [516, 106] on input "search" at bounding box center [469, 110] width 96 height 14
paste input "wings"
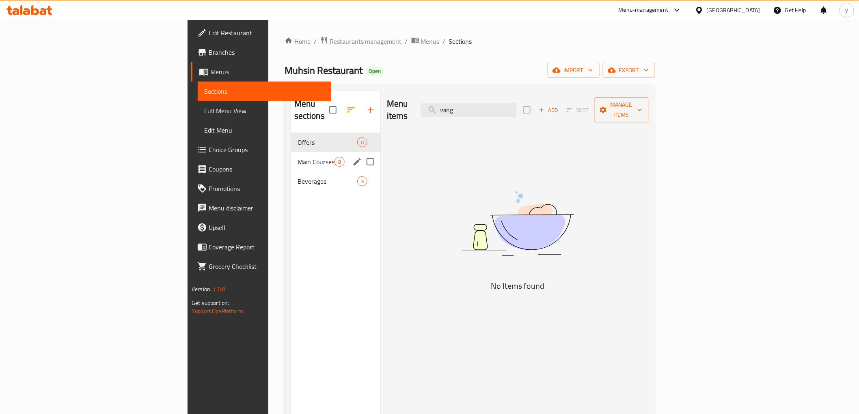
click at [298, 157] on span "Main Courses" at bounding box center [316, 162] width 37 height 10
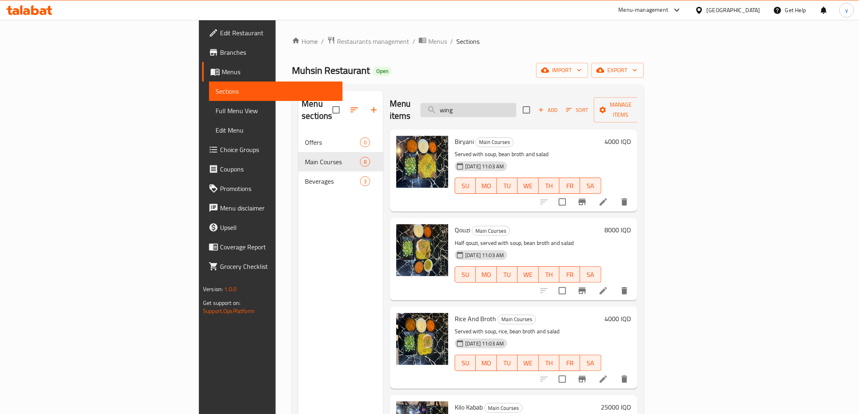
click at [516, 103] on input "wing" at bounding box center [469, 110] width 96 height 14
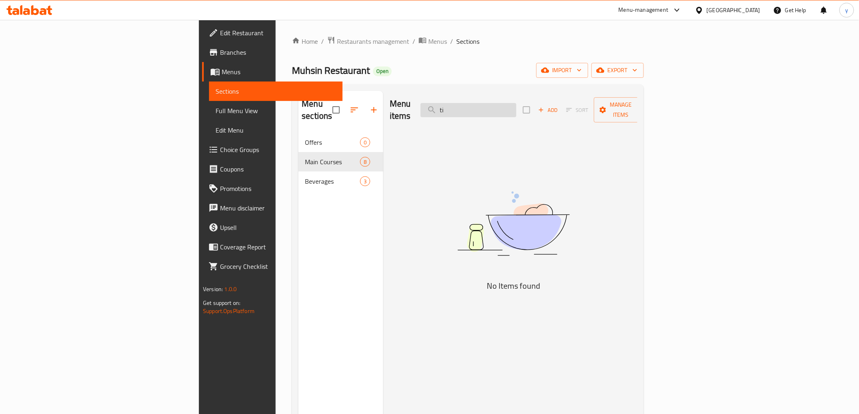
type input "t"
type input "char"
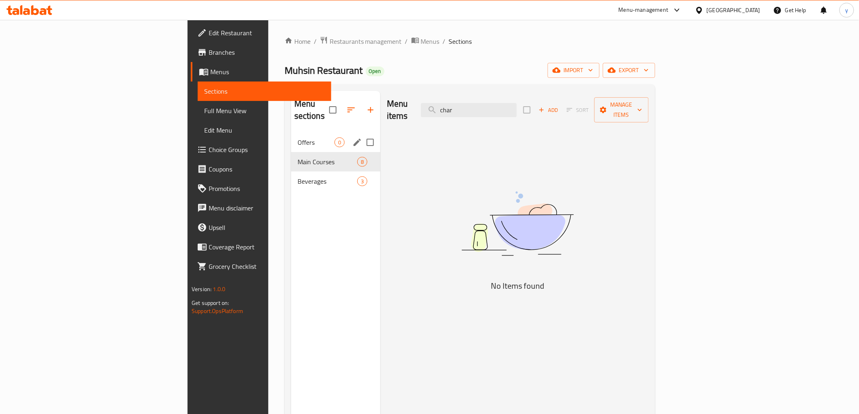
click at [291, 136] on div "Offers 0" at bounding box center [335, 142] width 89 height 19
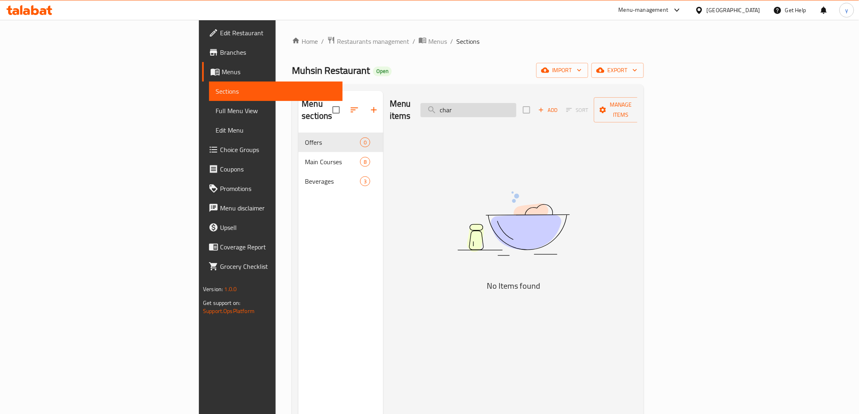
click at [516, 106] on input "char" at bounding box center [469, 110] width 96 height 14
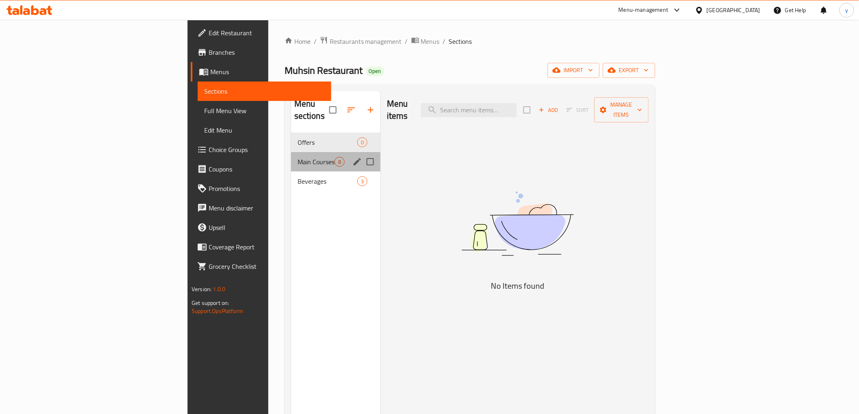
click at [291, 152] on div "Main Courses 8" at bounding box center [335, 161] width 89 height 19
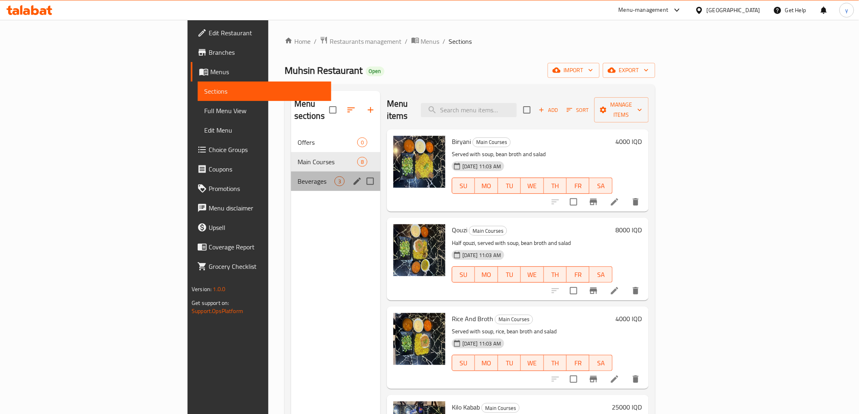
click at [291, 175] on div "Beverages 3" at bounding box center [335, 181] width 89 height 19
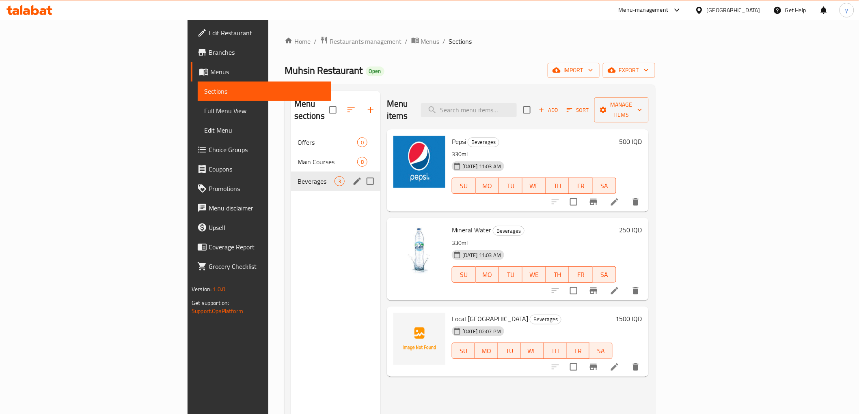
click at [291, 155] on div "Main Courses 8" at bounding box center [335, 161] width 89 height 19
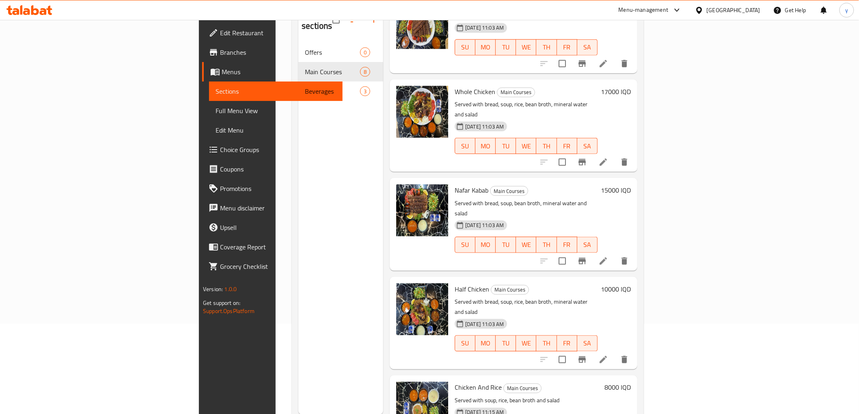
scroll to position [114, 0]
